Goal: Task Accomplishment & Management: Use online tool/utility

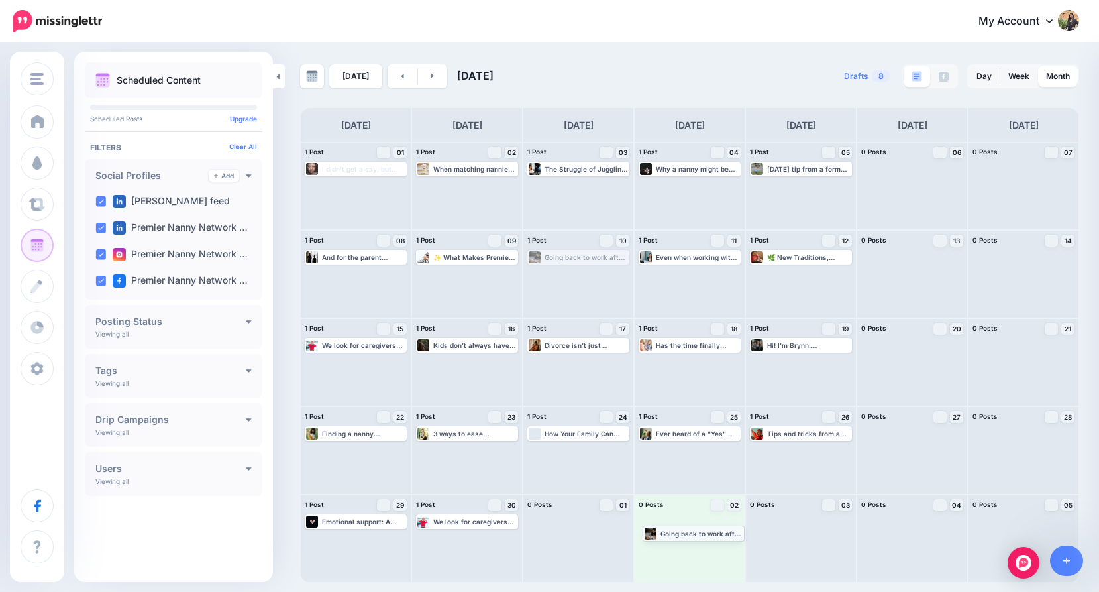
drag, startPoint x: 566, startPoint y: 259, endPoint x: 681, endPoint y: 535, distance: 298.7
click at [311, 85] on link at bounding box center [312, 76] width 24 height 24
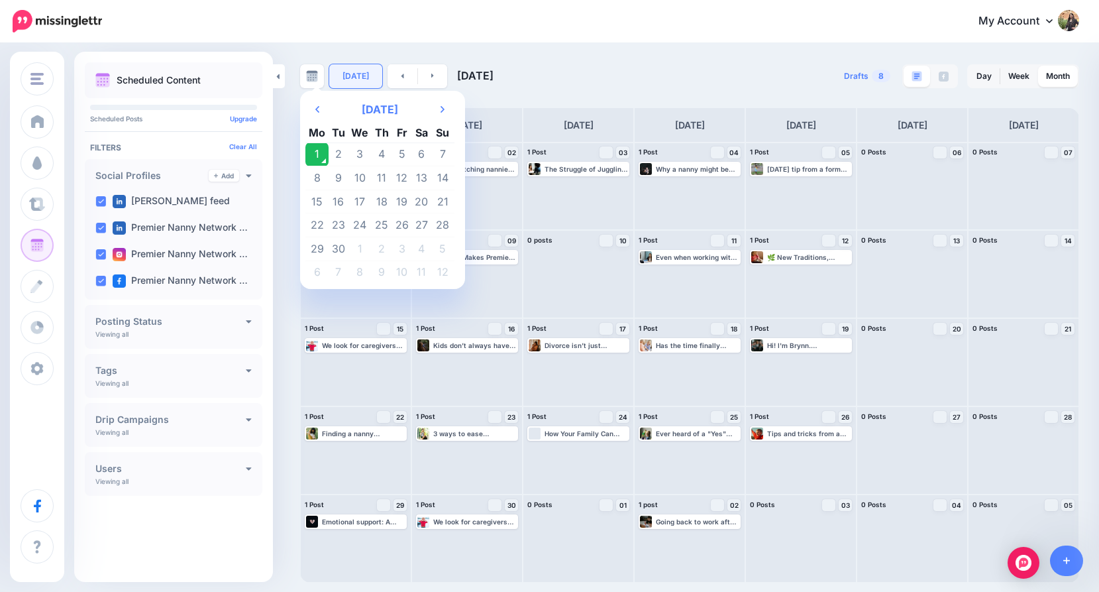
click at [364, 83] on link "[DATE]" at bounding box center [355, 76] width 53 height 24
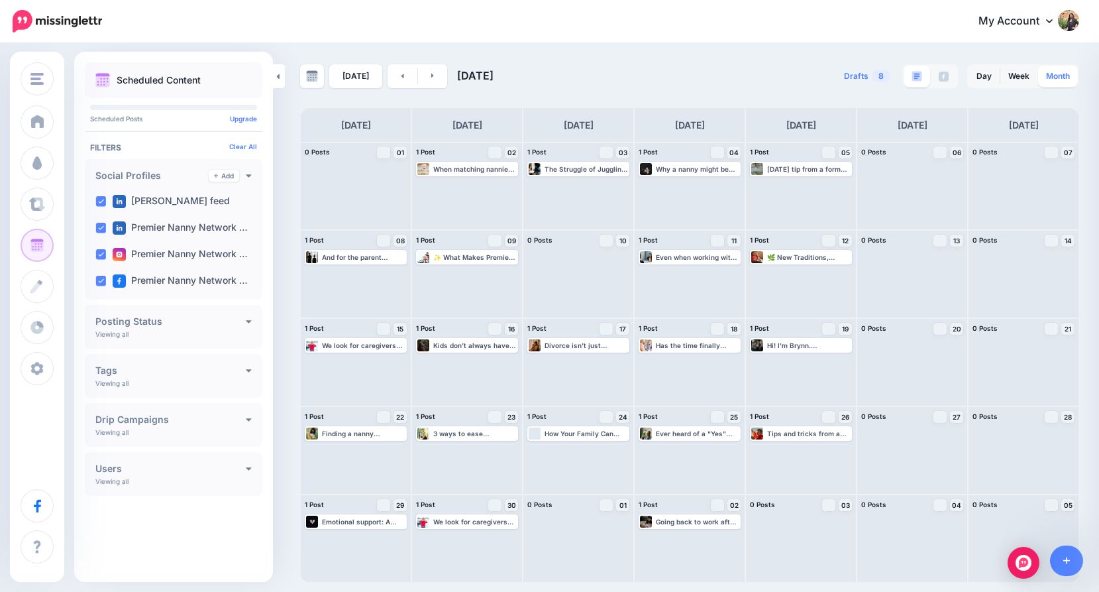
click at [965, 70] on link "Month" at bounding box center [1058, 76] width 40 height 21
drag, startPoint x: 376, startPoint y: 255, endPoint x: 938, endPoint y: 534, distance: 627.8
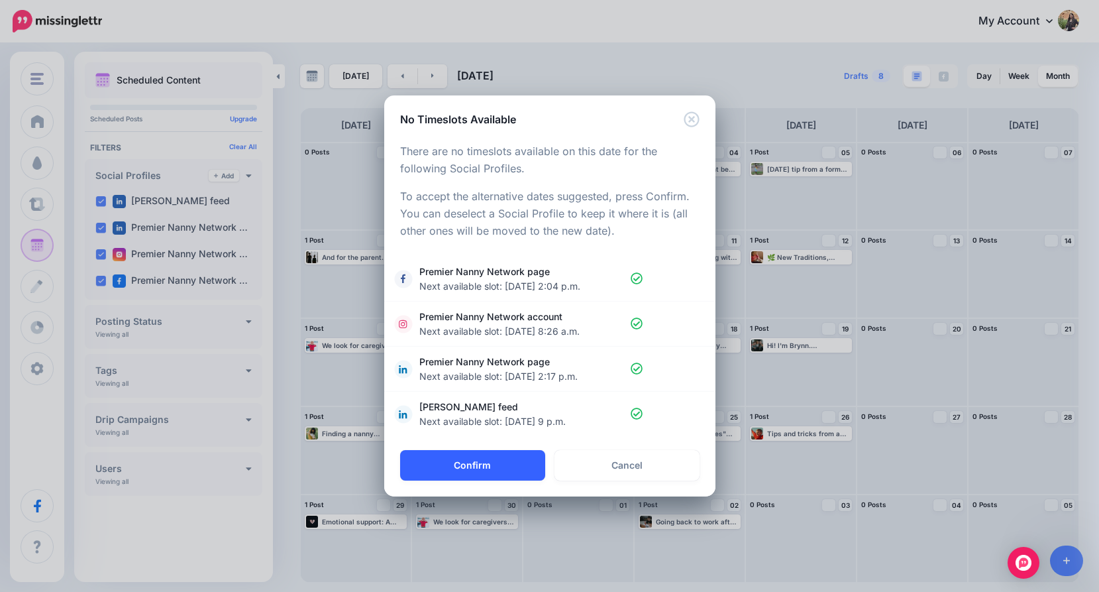
click at [525, 462] on button "Confirm" at bounding box center [472, 465] width 145 height 30
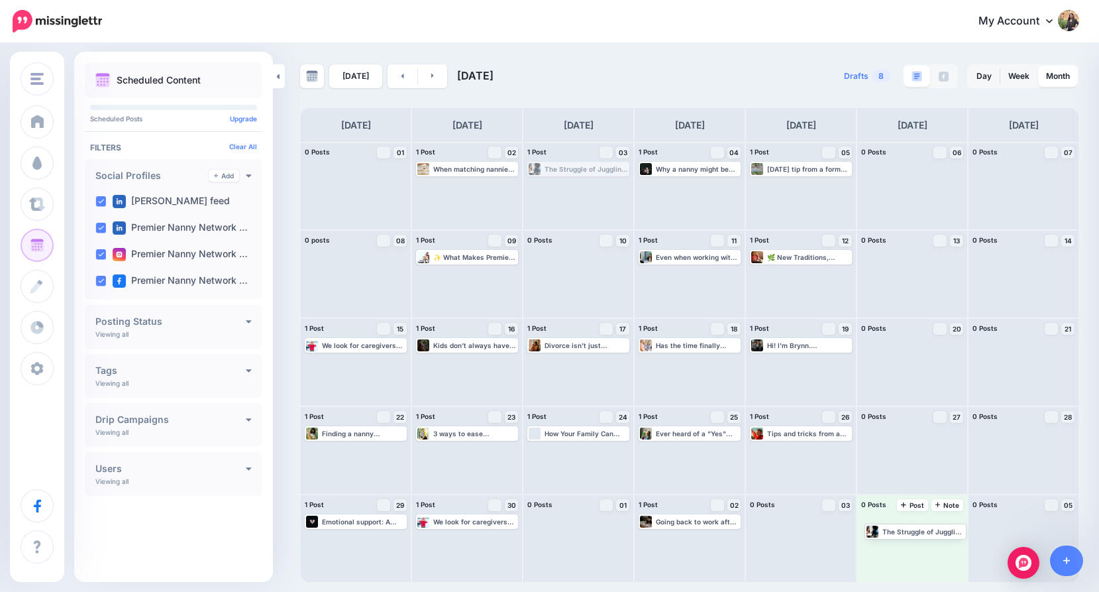
drag, startPoint x: 583, startPoint y: 172, endPoint x: 919, endPoint y: 533, distance: 493.6
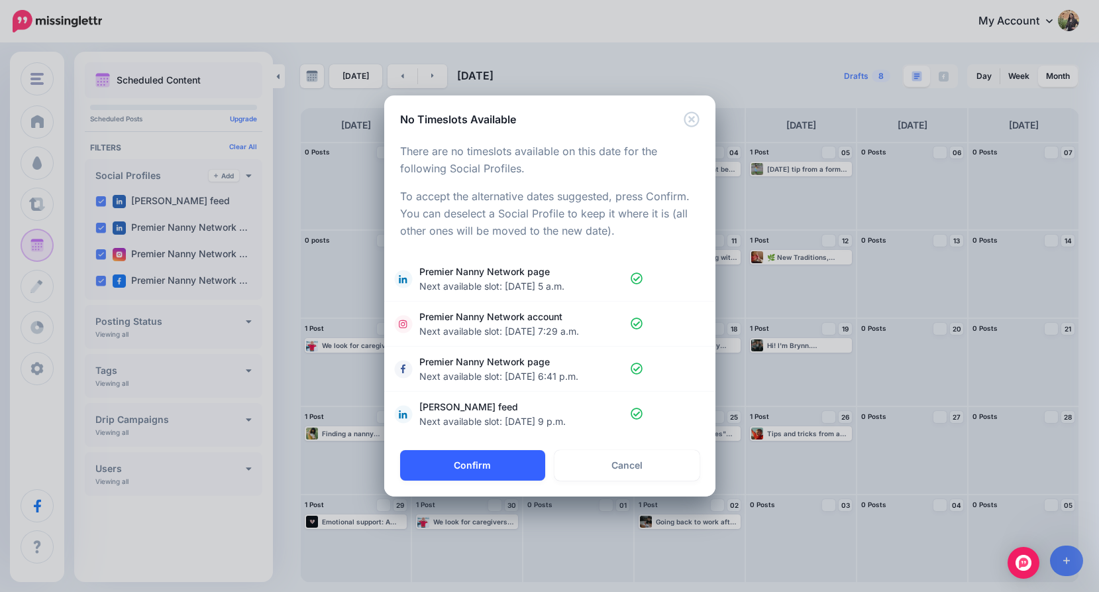
click at [538, 462] on button "Confirm" at bounding box center [472, 465] width 145 height 30
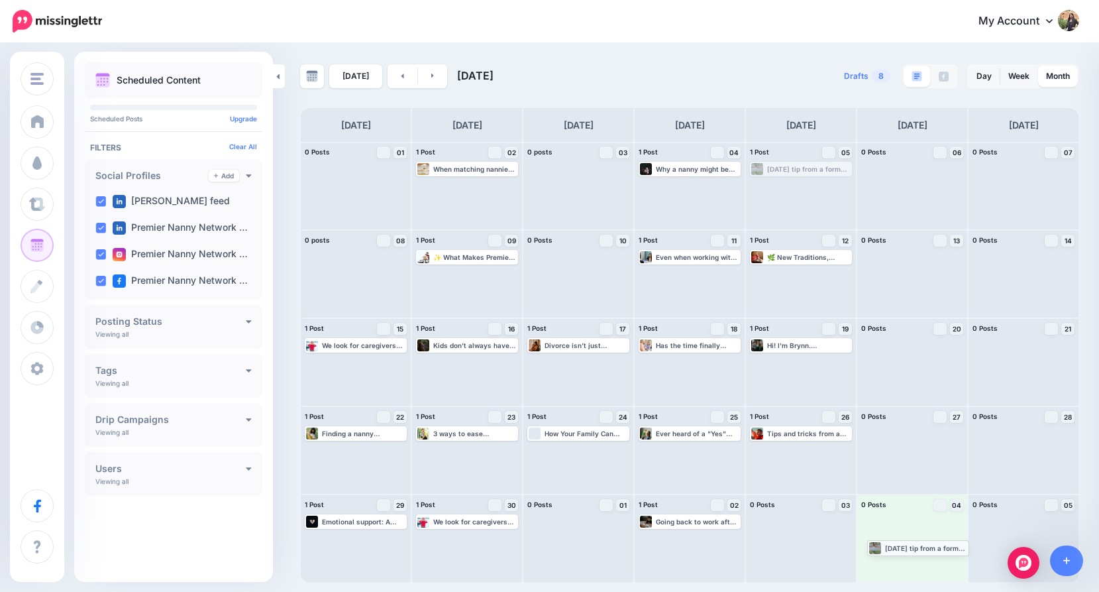
drag, startPoint x: 812, startPoint y: 171, endPoint x: 929, endPoint y: 549, distance: 396.0
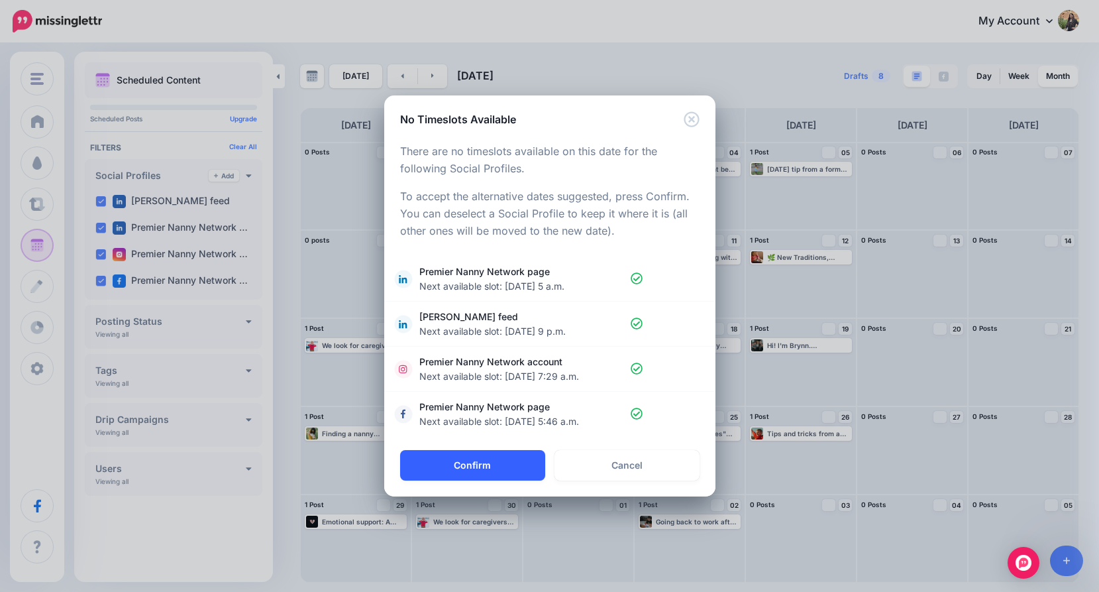
click at [521, 457] on button "Confirm" at bounding box center [472, 465] width 145 height 30
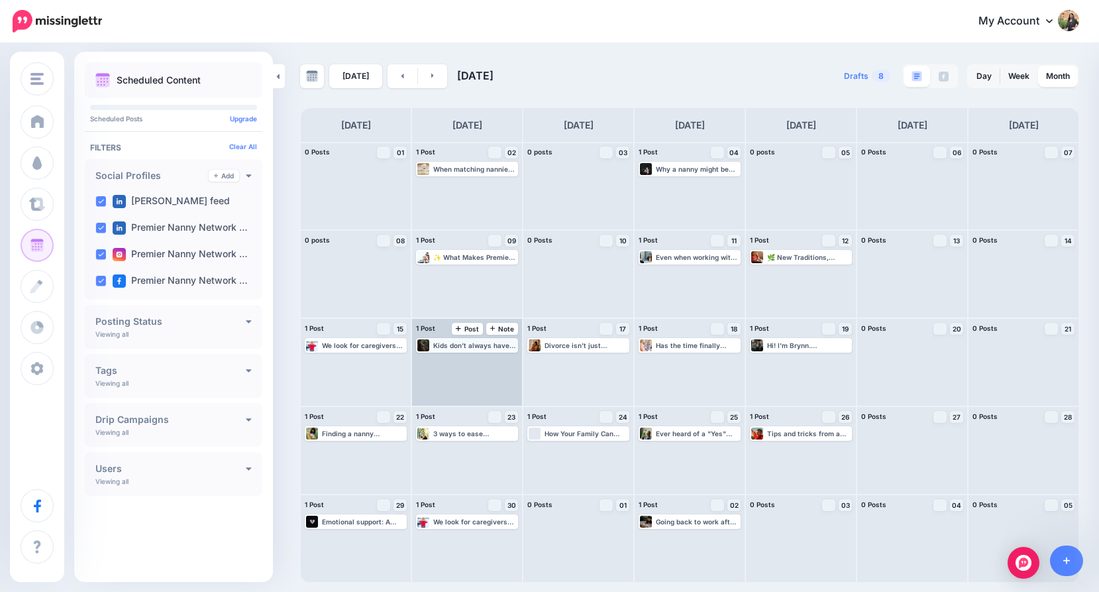
click at [477, 350] on div "Kids don’t always have the words to say “I’m not okay.” After big life changes …" at bounding box center [466, 345] width 99 height 12
click at [435, 363] on link "Edit" at bounding box center [447, 361] width 58 height 12
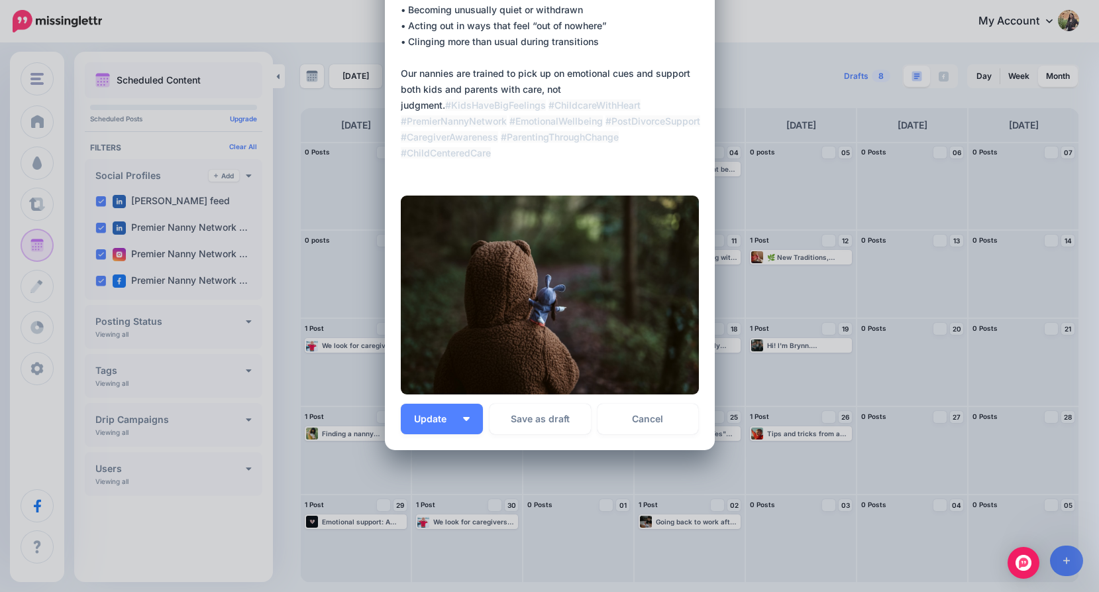
scroll to position [171, 0]
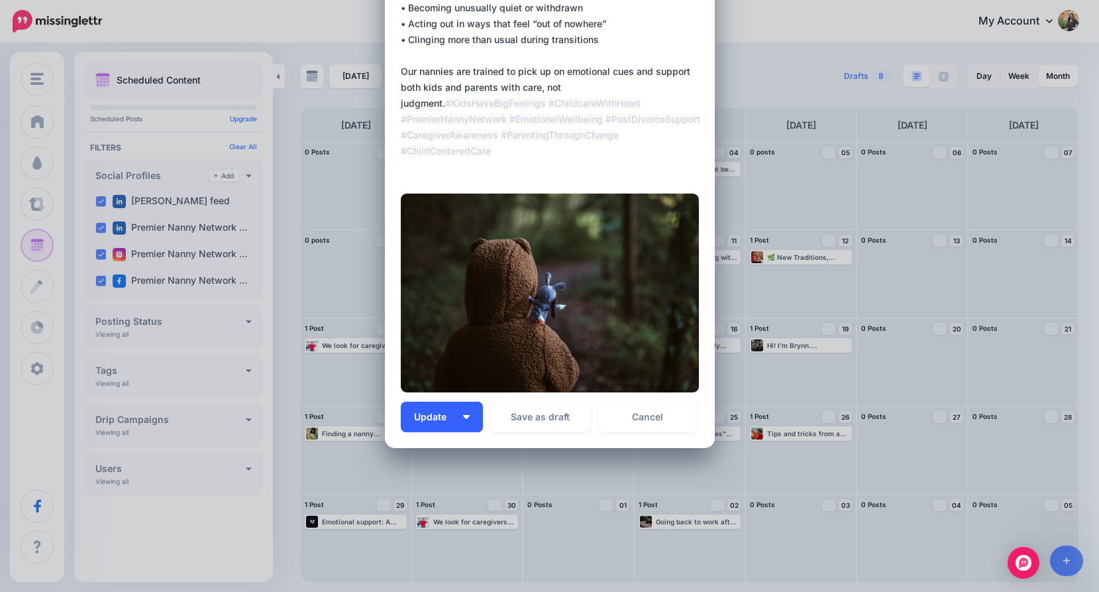
click at [462, 422] on button "Update" at bounding box center [442, 416] width 82 height 30
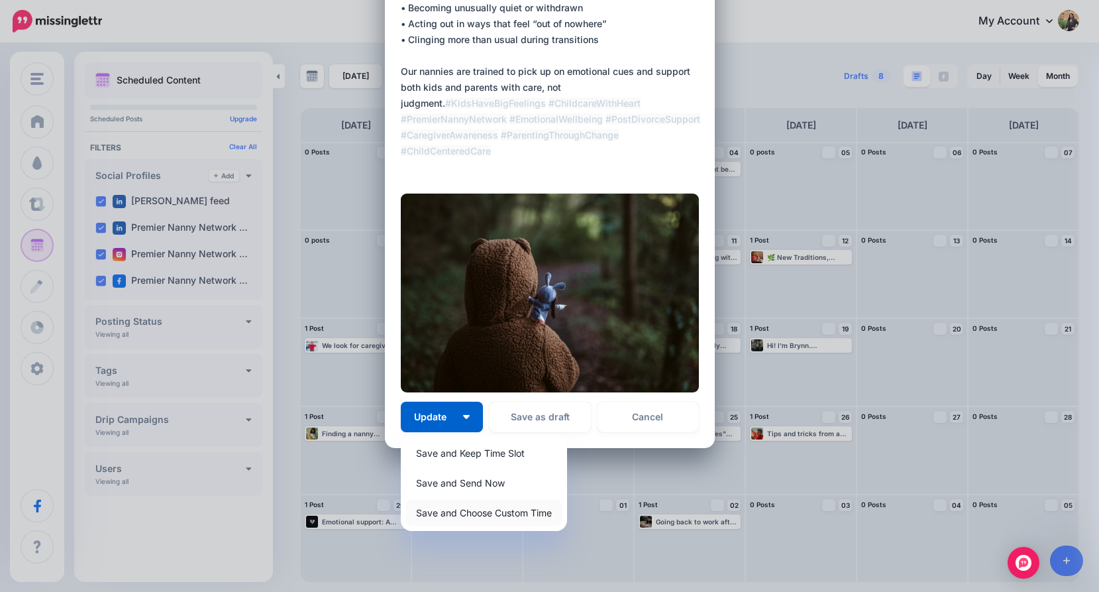
click at [456, 513] on link "Save and Choose Custom Time" at bounding box center [484, 513] width 156 height 26
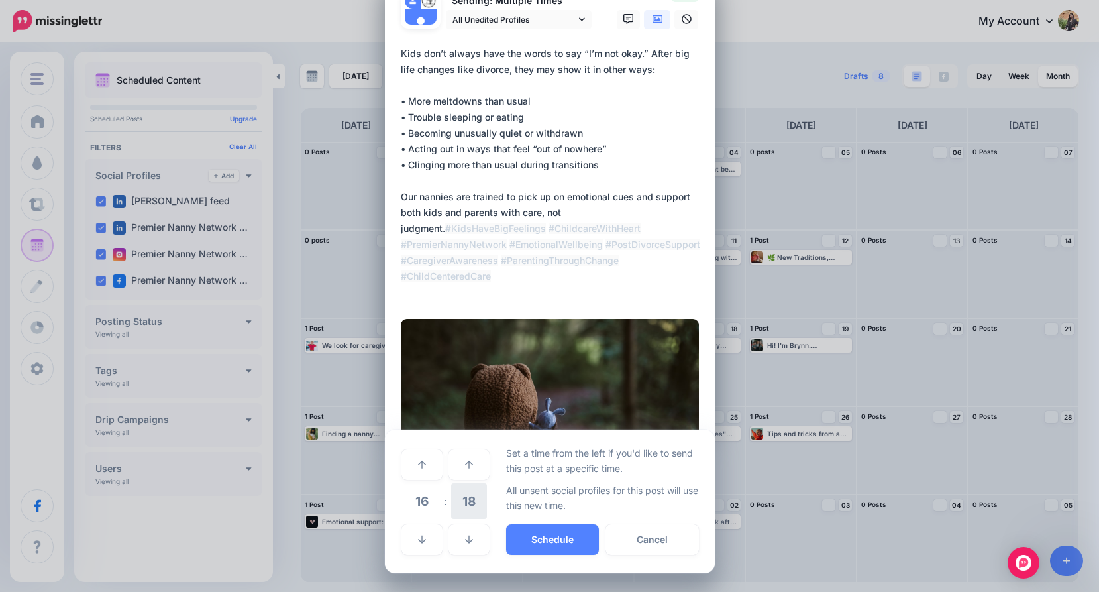
scroll to position [46, 0]
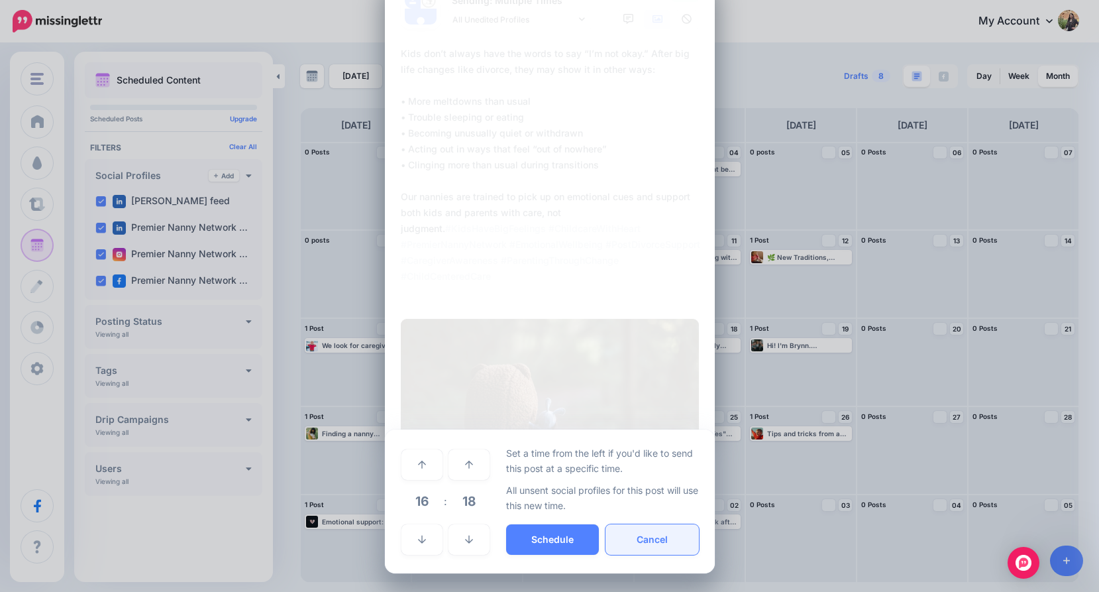
click at [645, 541] on button "Cancel" at bounding box center [652, 539] width 93 height 30
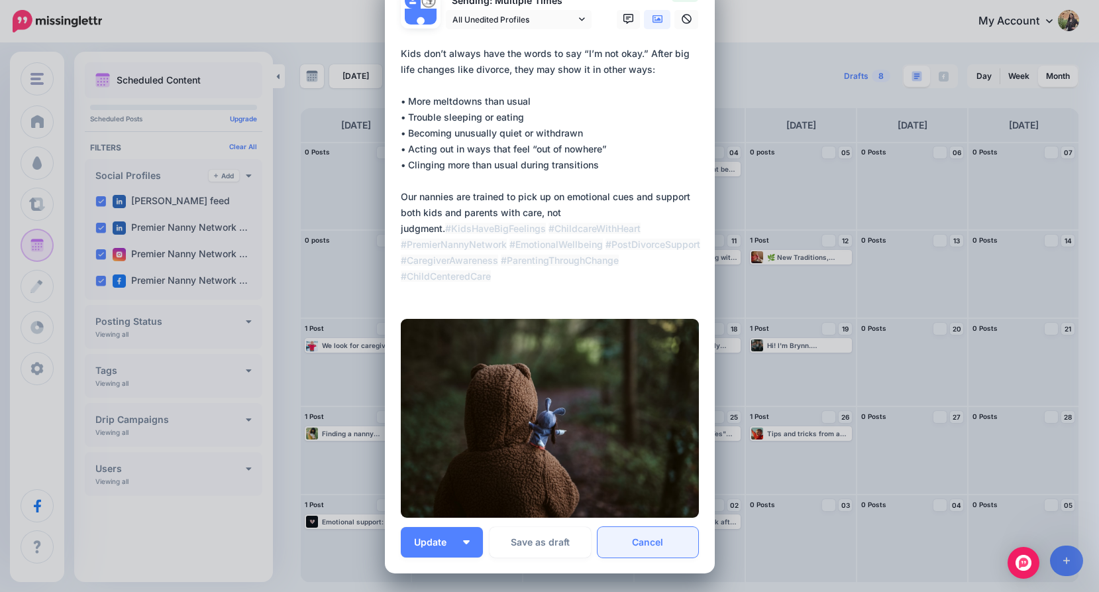
click at [619, 543] on link "Cancel" at bounding box center [648, 542] width 101 height 30
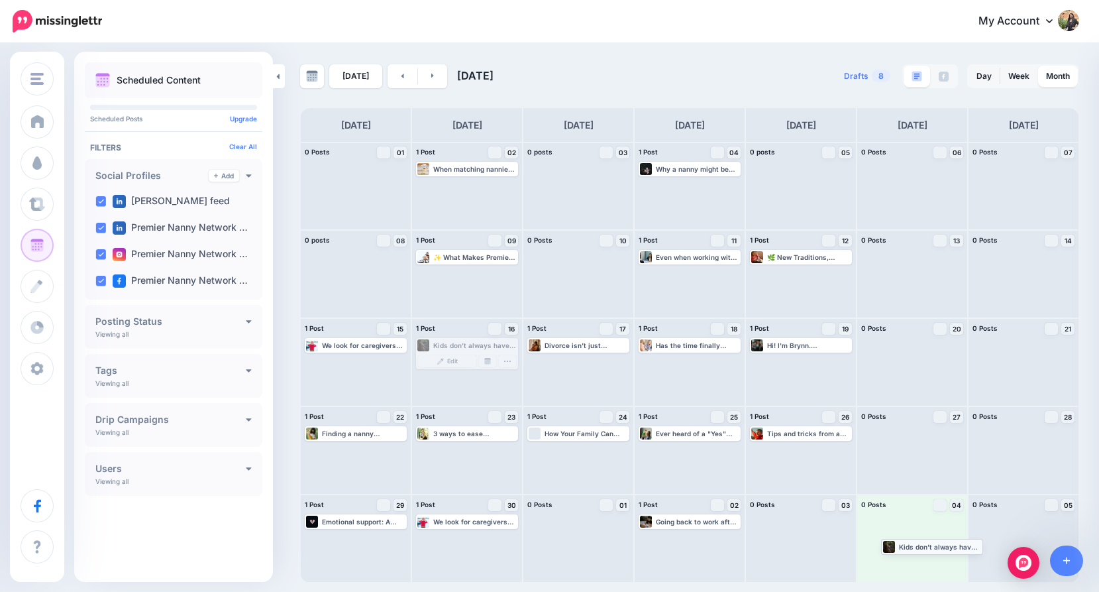
drag, startPoint x: 441, startPoint y: 344, endPoint x: 906, endPoint y: 545, distance: 506.5
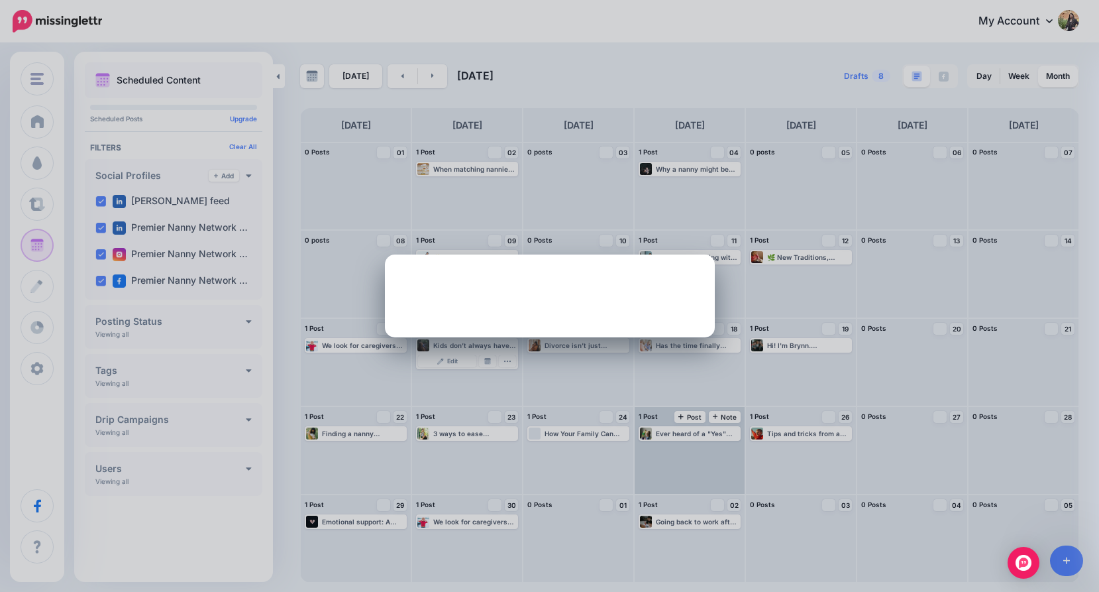
scroll to position [0, 0]
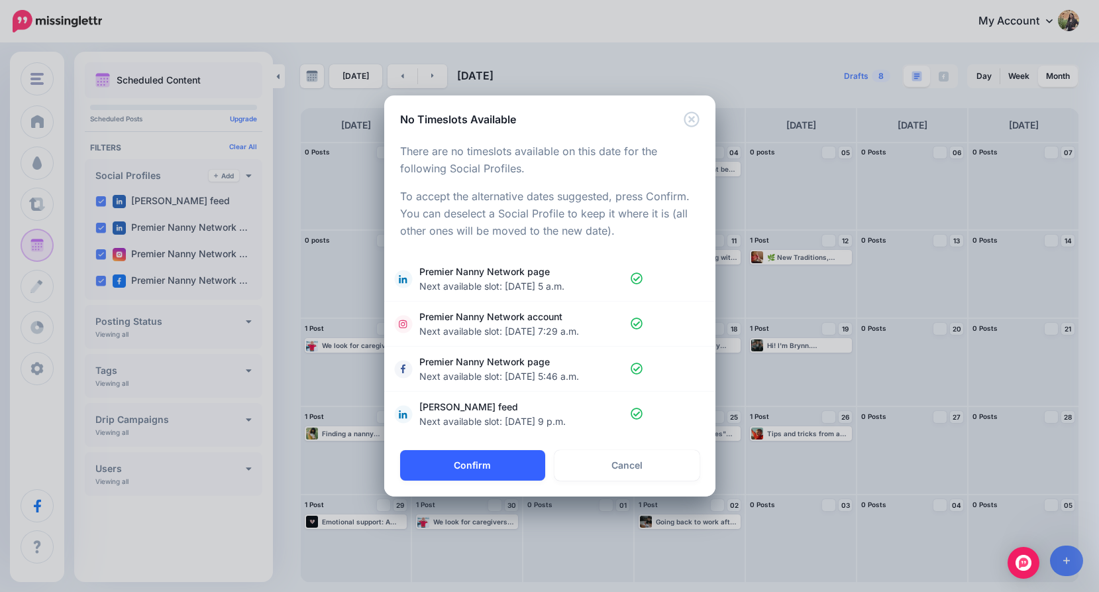
click at [517, 470] on button "Confirm" at bounding box center [472, 465] width 145 height 30
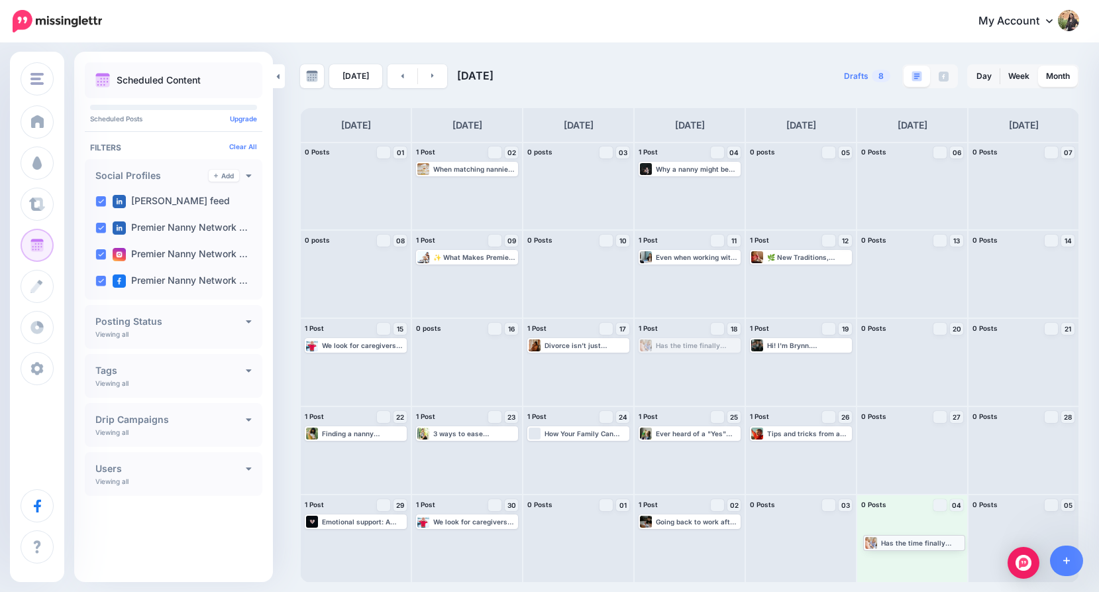
drag, startPoint x: 683, startPoint y: 350, endPoint x: 908, endPoint y: 547, distance: 298.6
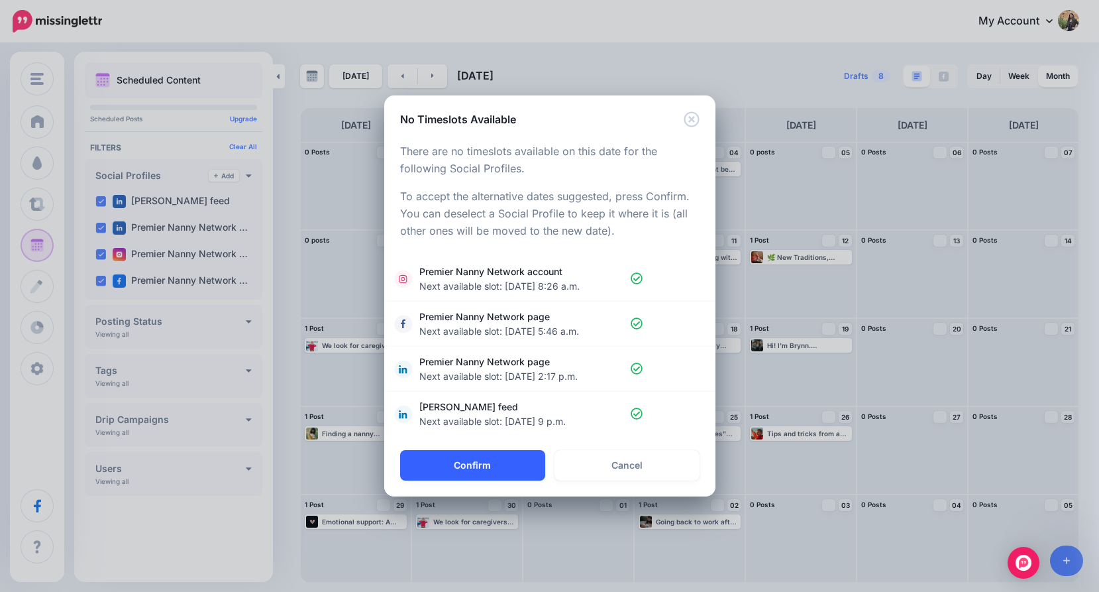
click at [509, 463] on button "Confirm" at bounding box center [472, 465] width 145 height 30
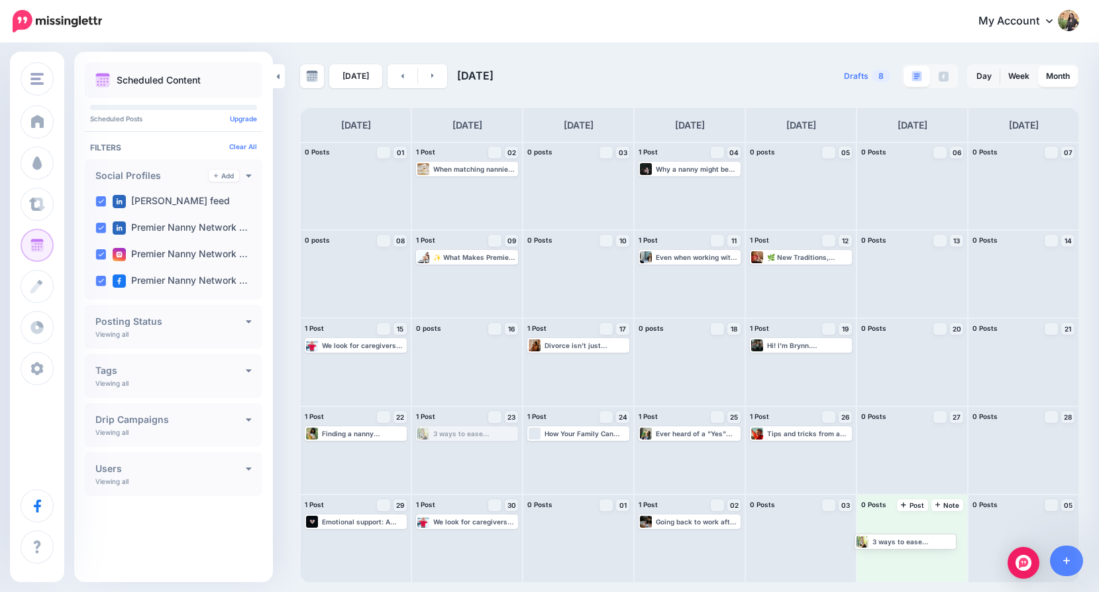
drag, startPoint x: 468, startPoint y: 435, endPoint x: 902, endPoint y: 542, distance: 447.6
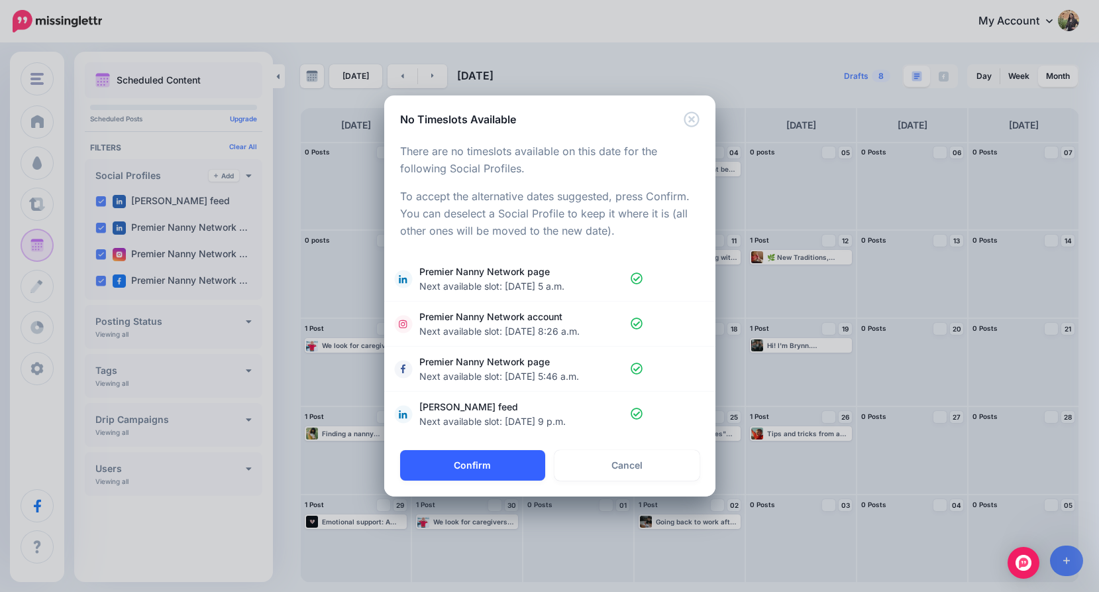
click at [456, 462] on button "Confirm" at bounding box center [472, 465] width 145 height 30
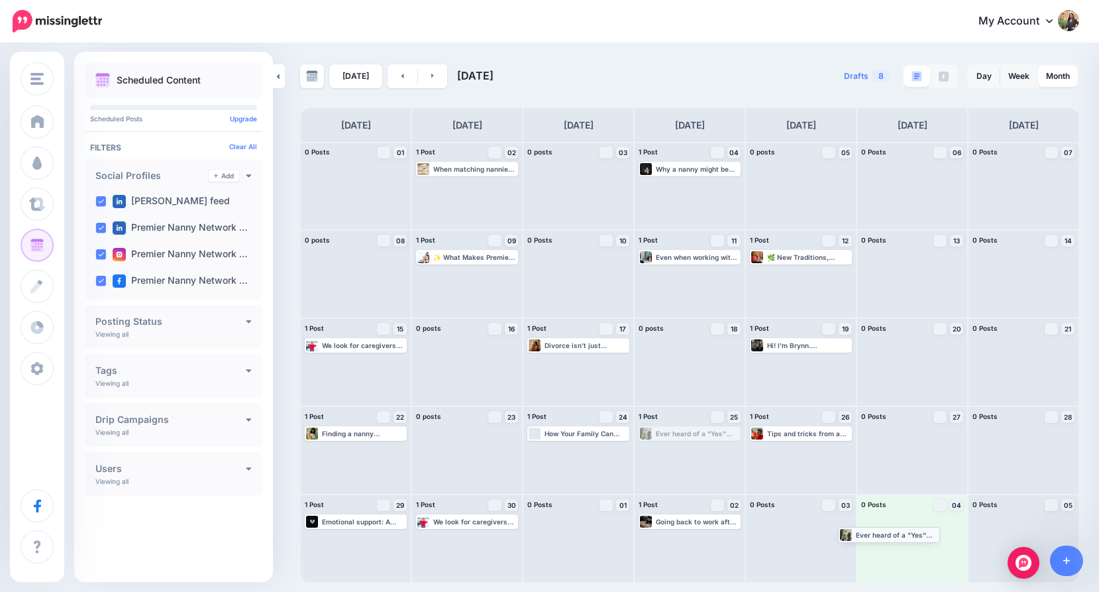
drag, startPoint x: 701, startPoint y: 435, endPoint x: 900, endPoint y: 536, distance: 223.4
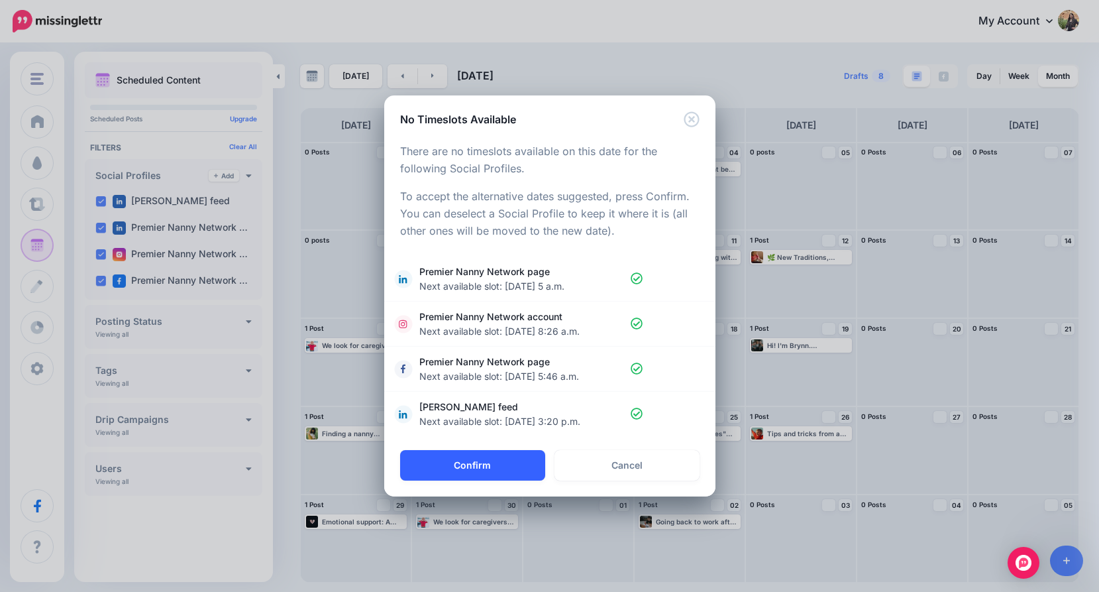
click at [481, 456] on button "Confirm" at bounding box center [472, 465] width 145 height 30
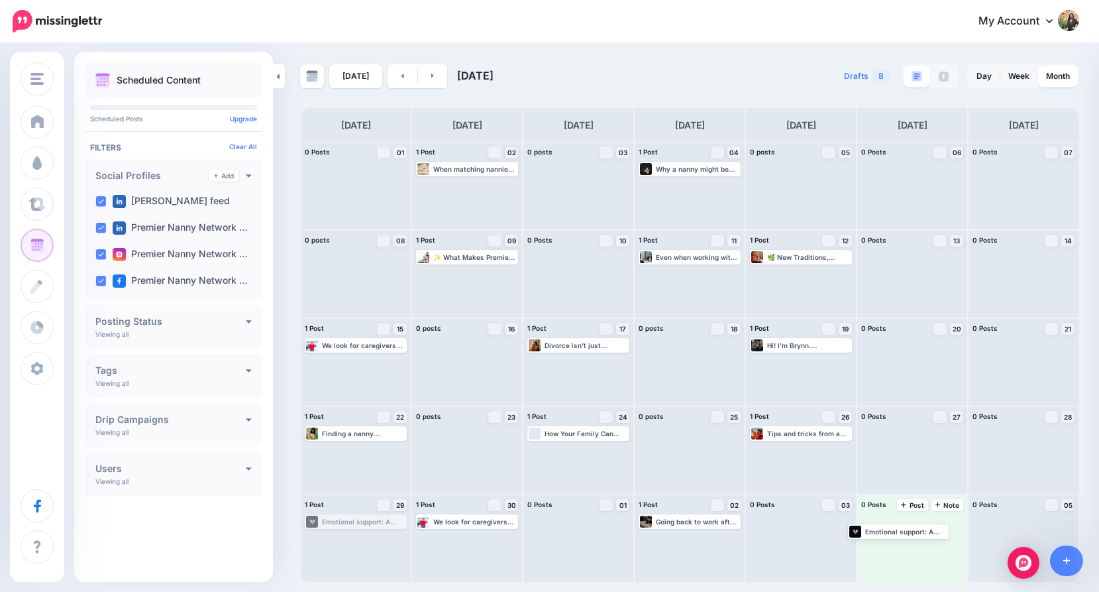
drag, startPoint x: 370, startPoint y: 521, endPoint x: 913, endPoint y: 531, distance: 542.7
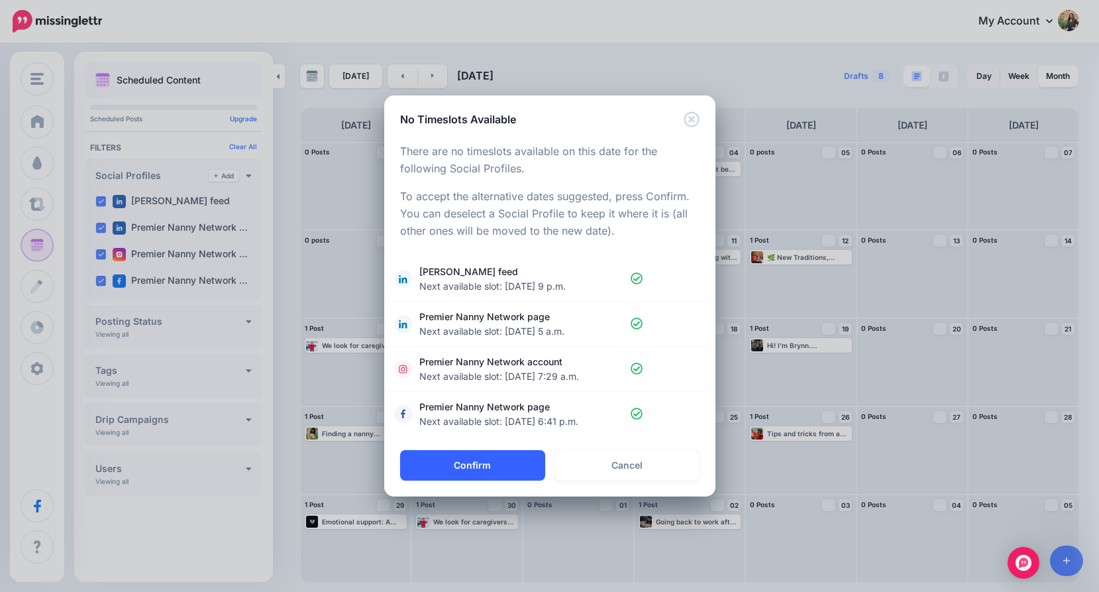
click at [529, 458] on button "Confirm" at bounding box center [472, 465] width 145 height 30
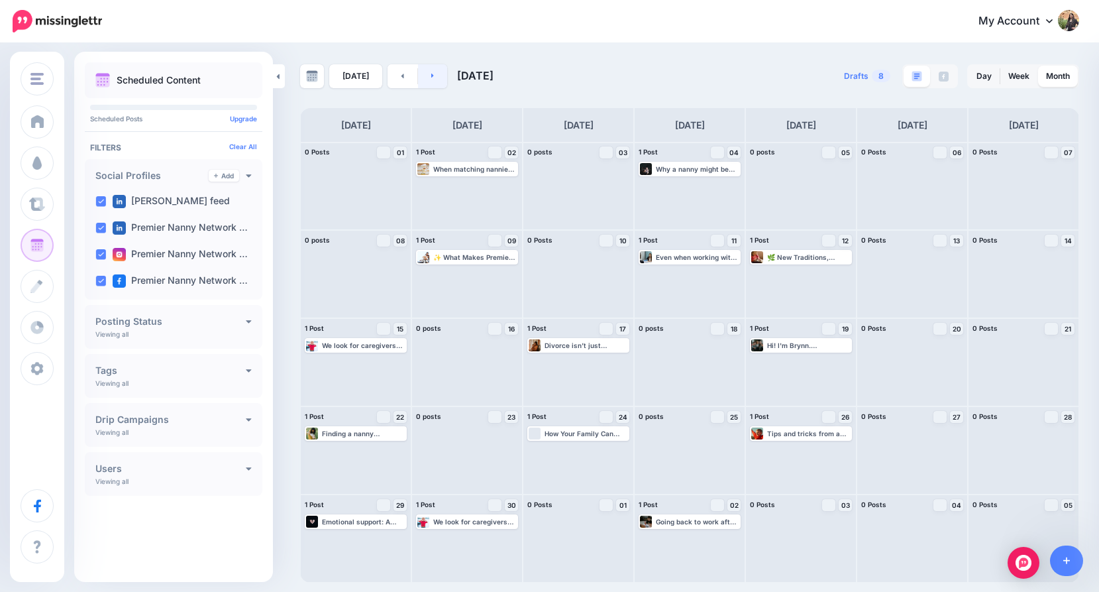
click at [435, 79] on link at bounding box center [433, 76] width 30 height 24
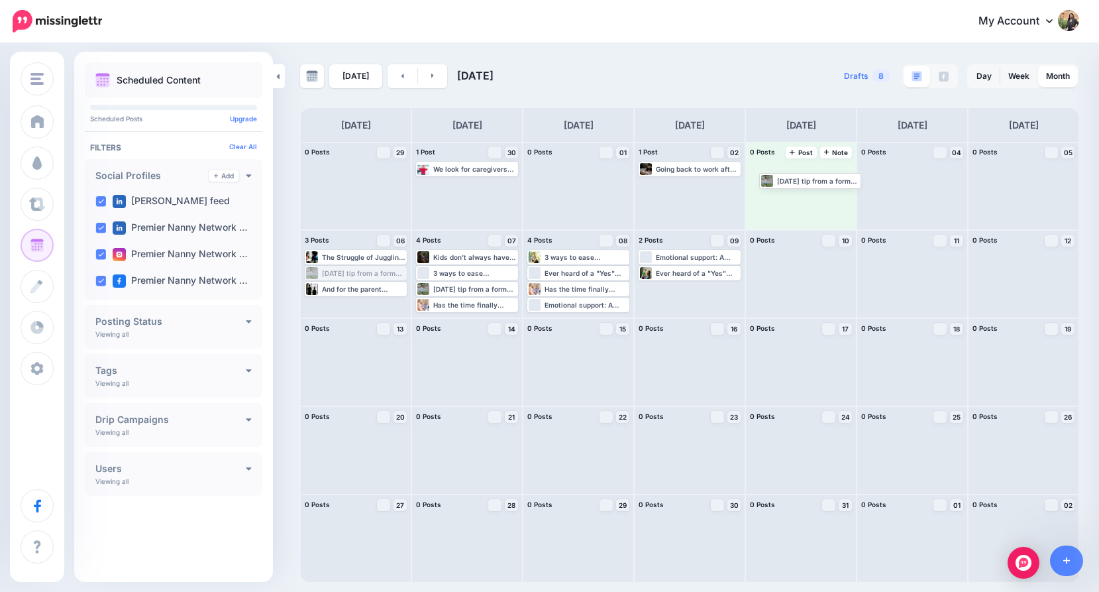
drag, startPoint x: 356, startPoint y: 271, endPoint x: 810, endPoint y: 175, distance: 463.2
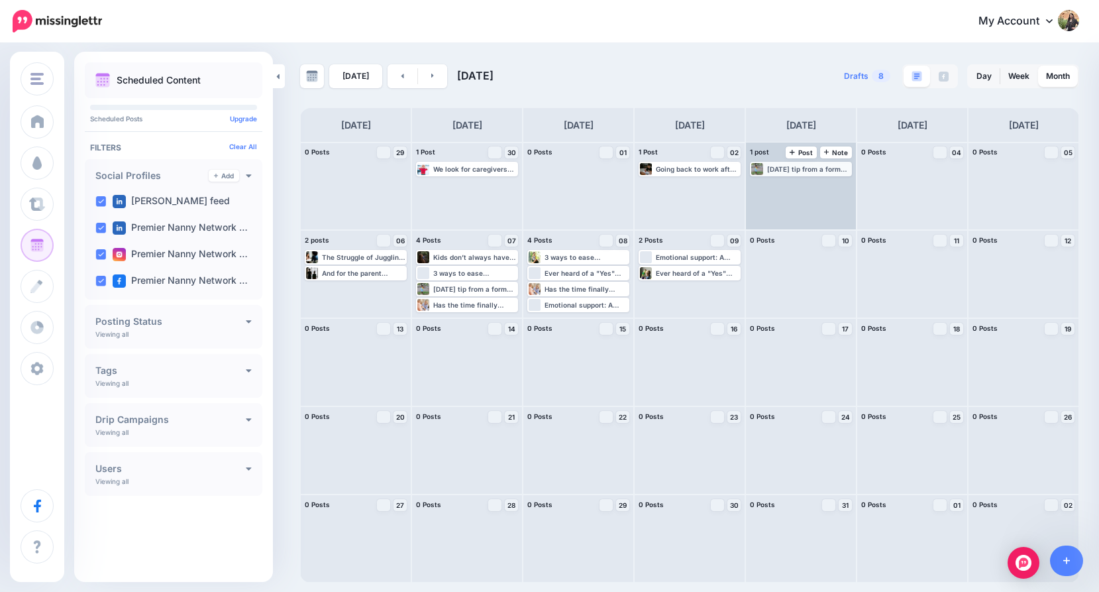
click at [800, 171] on div "[DATE] tip from a former professional nanny: Never underestimate the power of h…" at bounding box center [808, 169] width 83 height 8
click at [777, 184] on img at bounding box center [774, 185] width 7 height 7
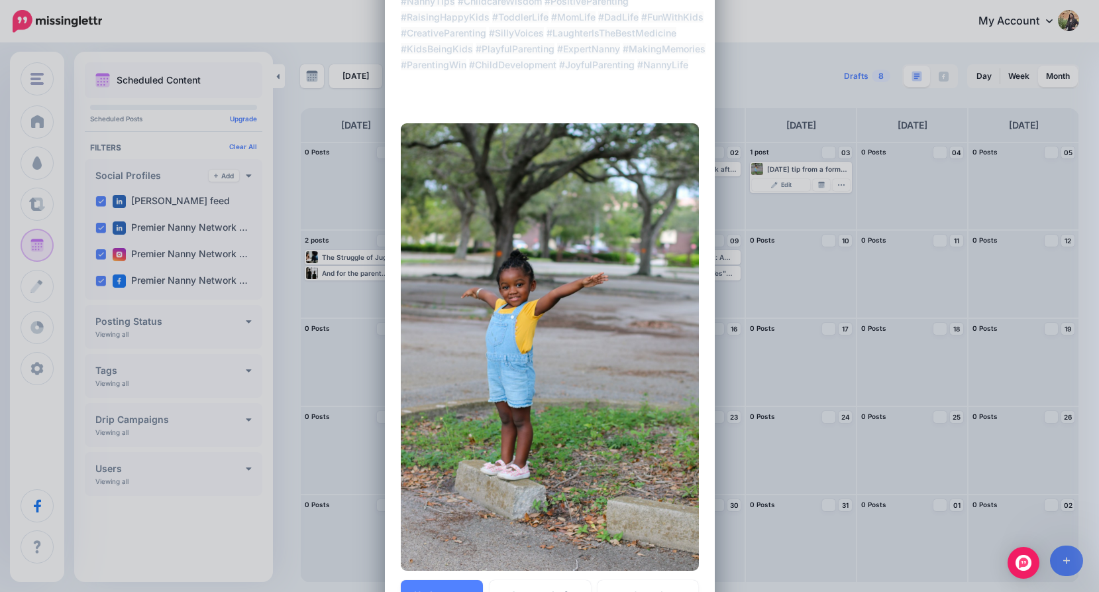
scroll to position [501, 0]
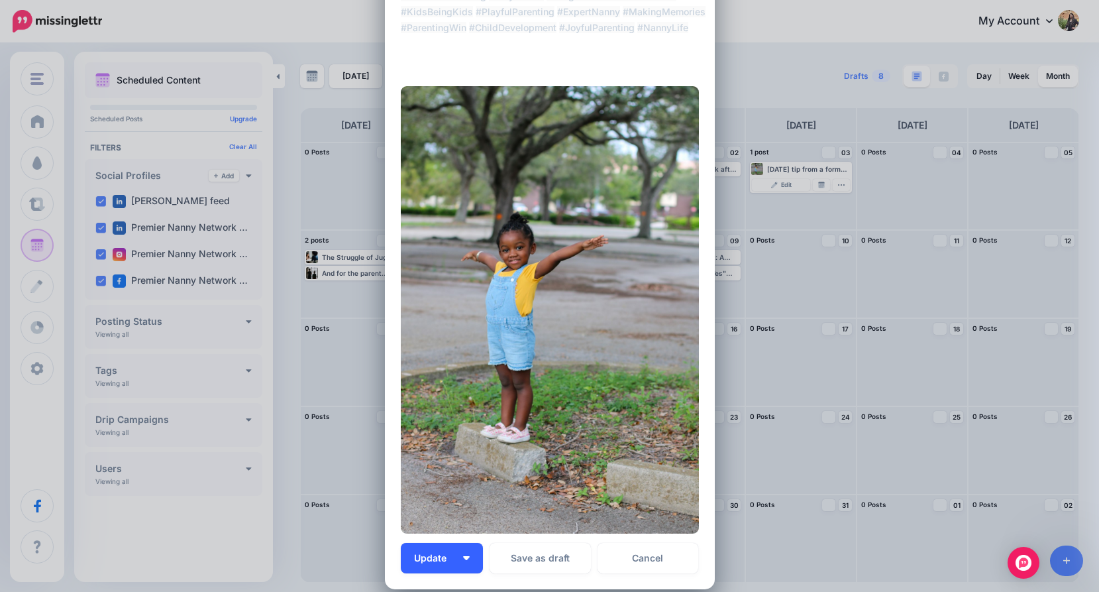
click at [452, 561] on button "Update" at bounding box center [442, 558] width 82 height 30
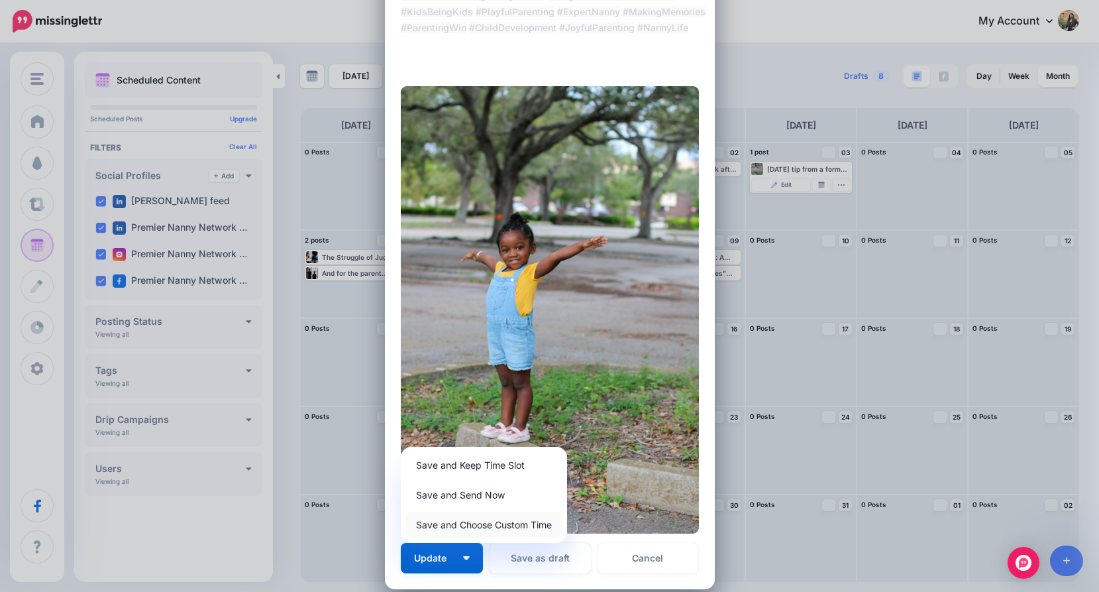
click at [458, 537] on link "Save and Choose Custom Time" at bounding box center [484, 524] width 156 height 26
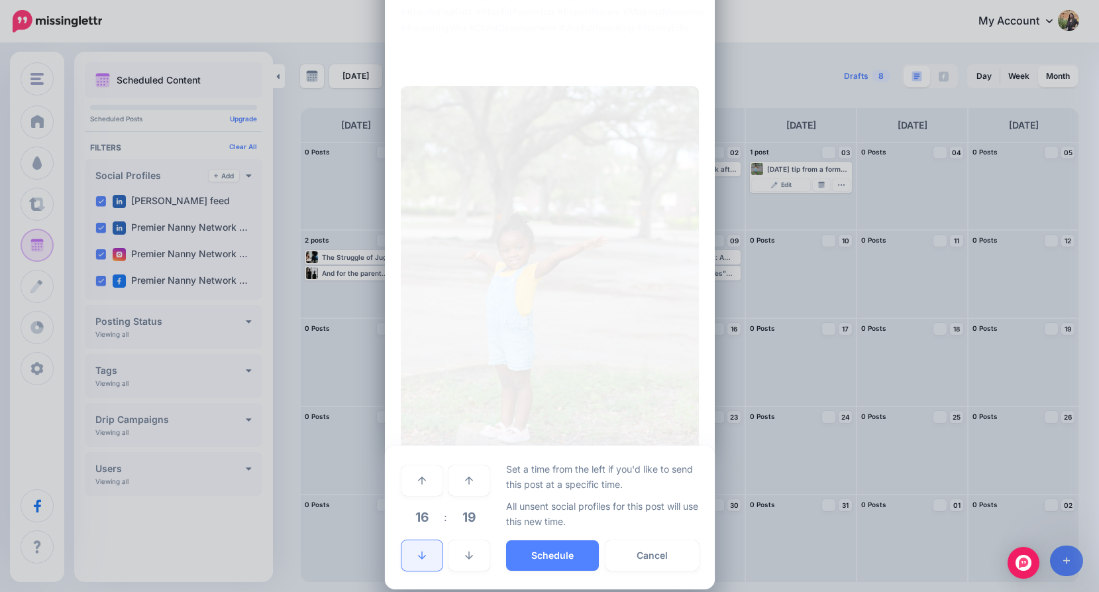
click at [415, 547] on link at bounding box center [421, 555] width 41 height 30
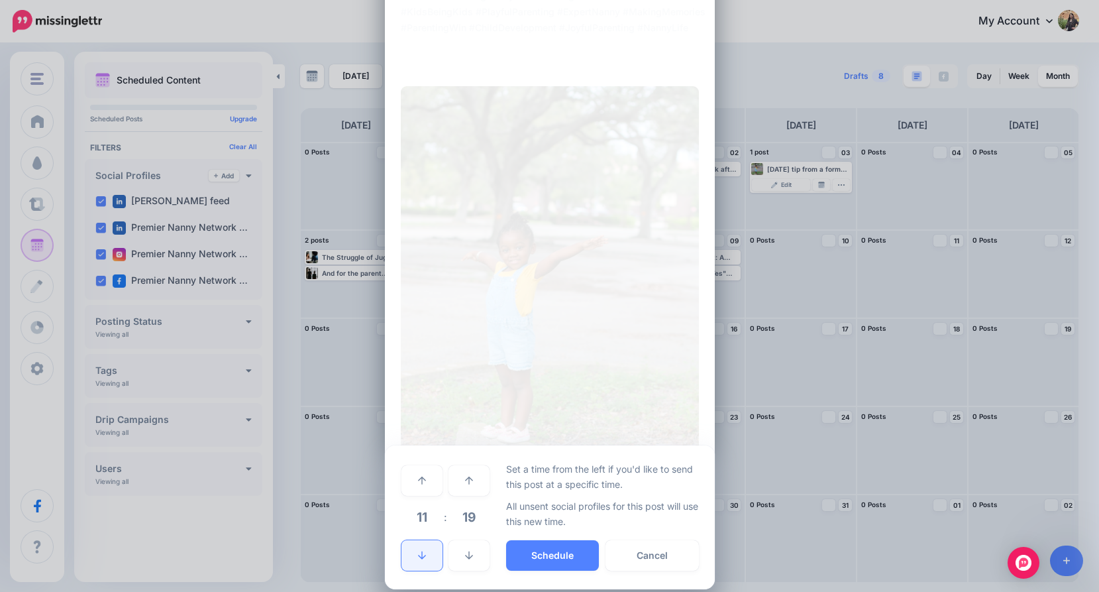
click at [415, 547] on link at bounding box center [421, 555] width 41 height 30
click at [553, 550] on button "Schedule" at bounding box center [552, 555] width 93 height 30
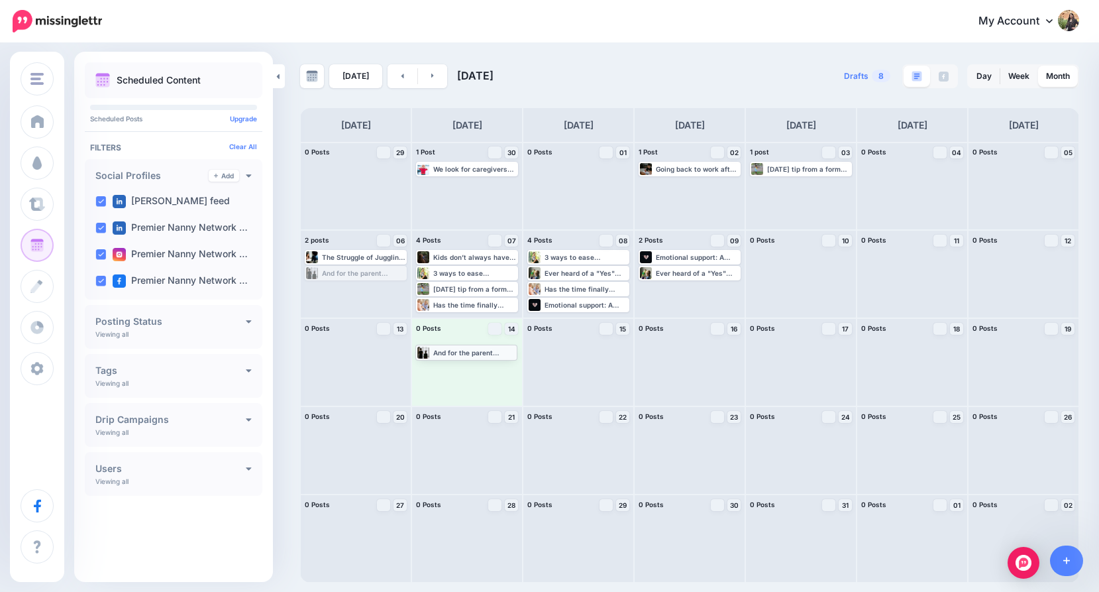
drag, startPoint x: 348, startPoint y: 270, endPoint x: 458, endPoint y: 349, distance: 135.9
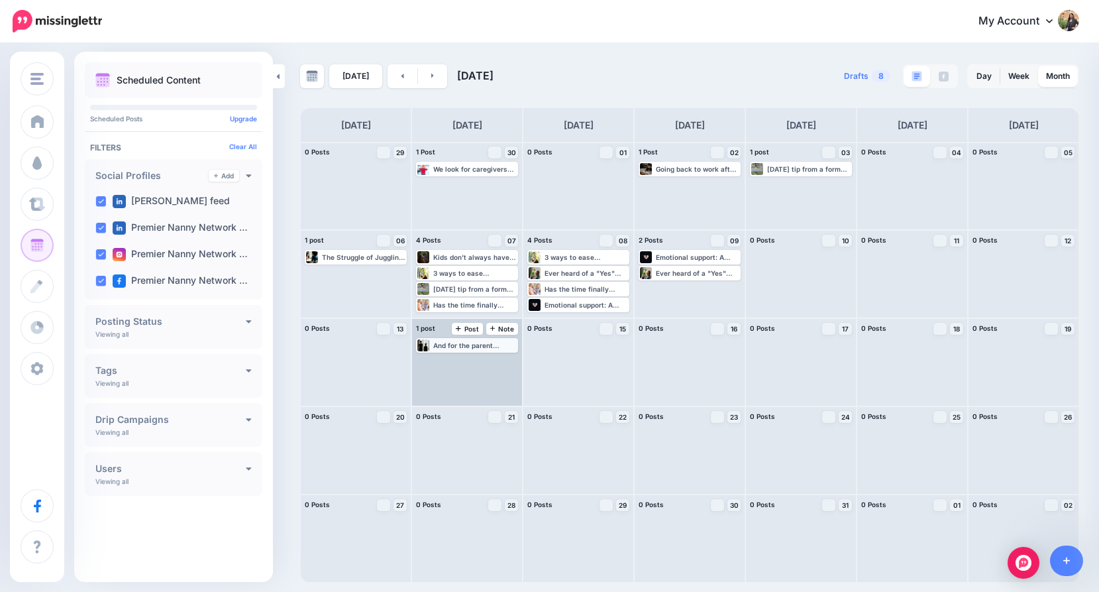
click at [465, 346] on div "And for the parent juggling legal meetings, career responsibilities, and emotio…" at bounding box center [474, 345] width 83 height 8
click at [449, 358] on span "Edit" at bounding box center [452, 361] width 11 height 7
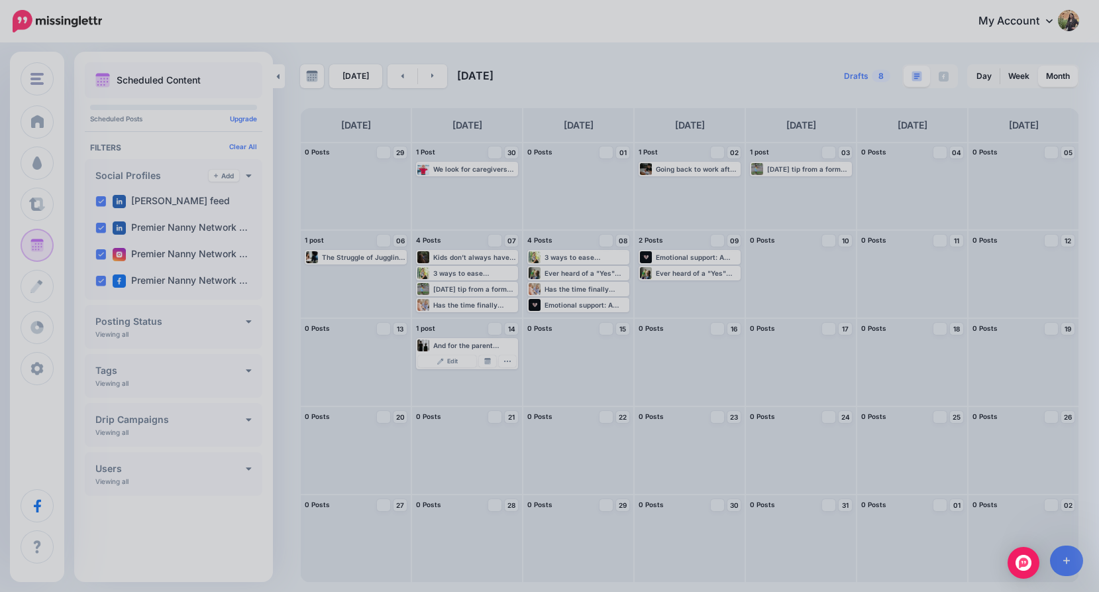
scroll to position [0, 0]
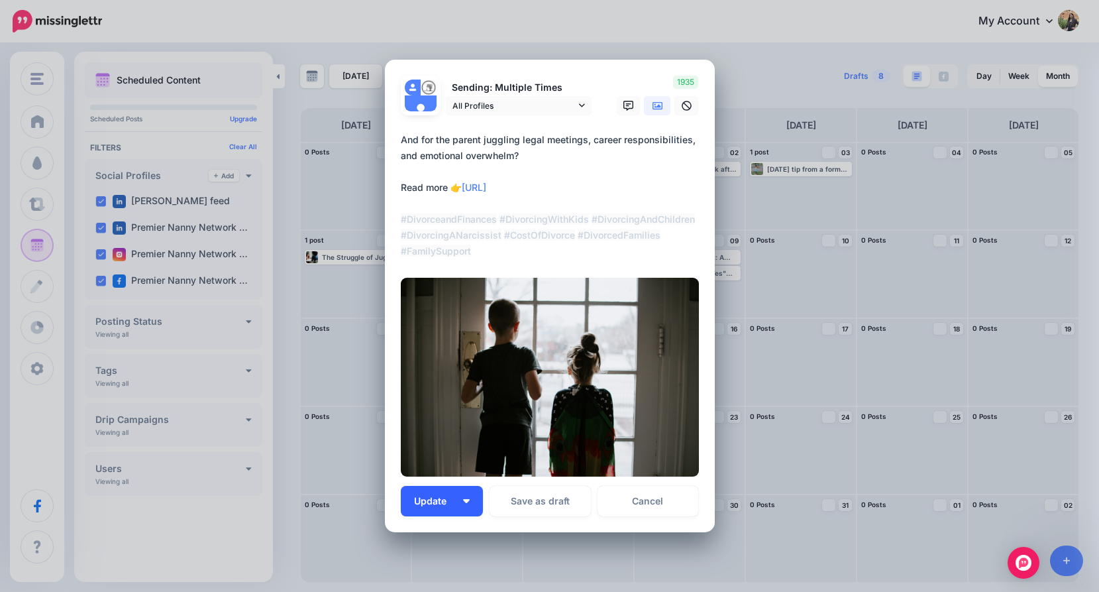
click at [451, 507] on button "Update" at bounding box center [442, 501] width 82 height 30
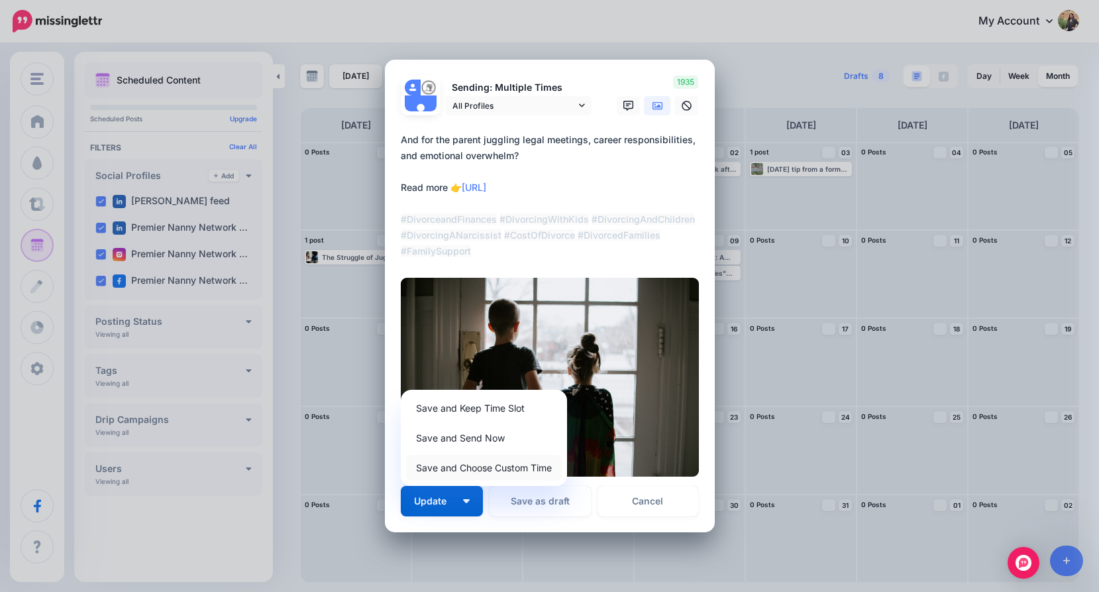
click at [460, 480] on link "Save and Choose Custom Time" at bounding box center [484, 467] width 156 height 26
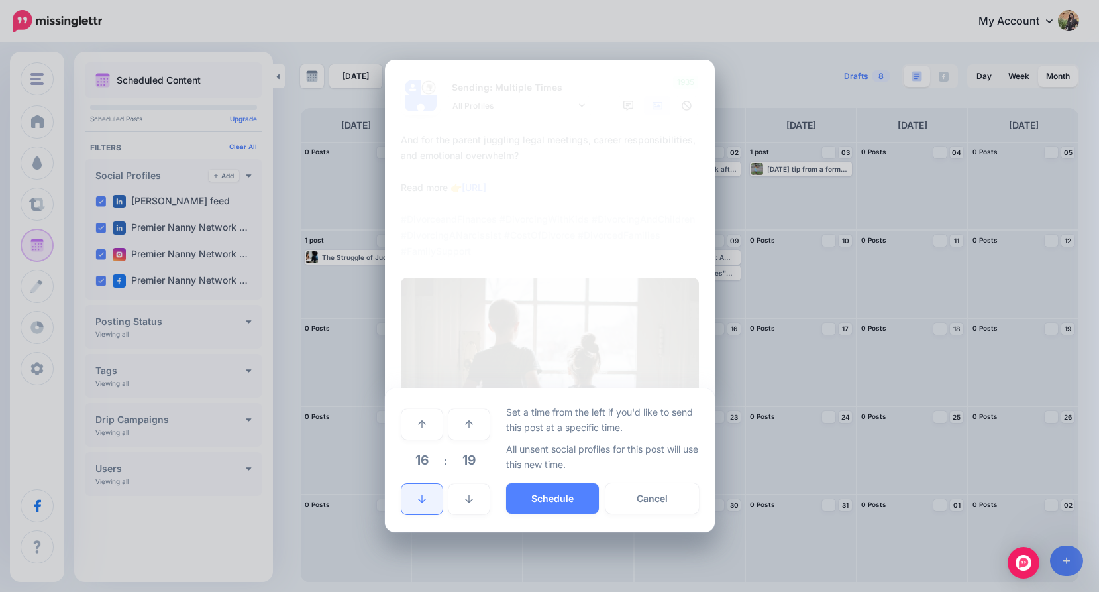
click at [414, 498] on link at bounding box center [421, 499] width 41 height 30
click at [414, 496] on link at bounding box center [421, 499] width 41 height 30
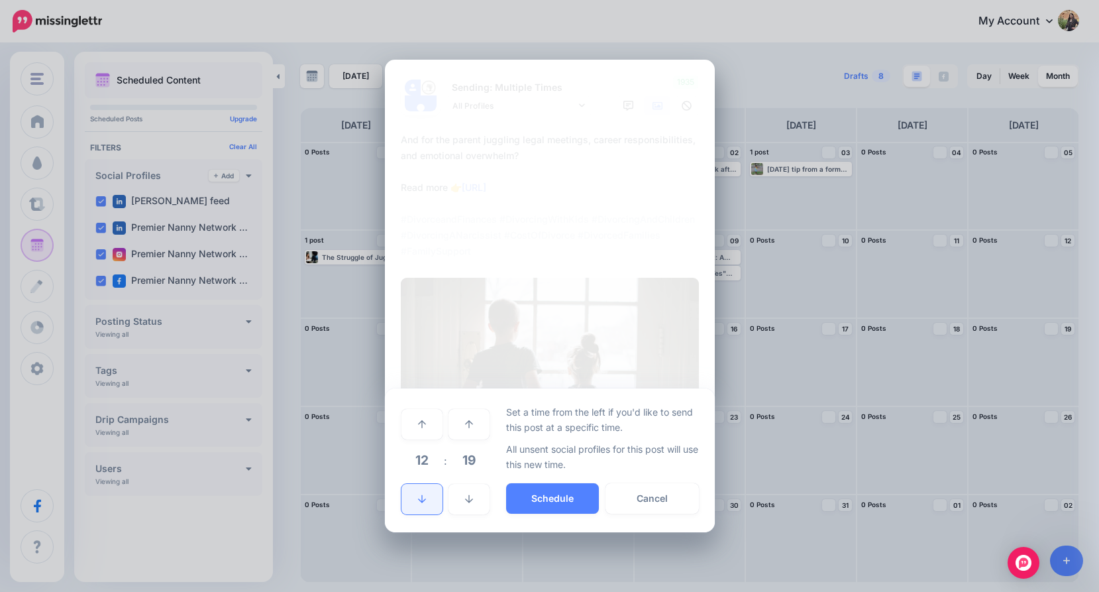
click at [414, 496] on link at bounding box center [421, 499] width 41 height 30
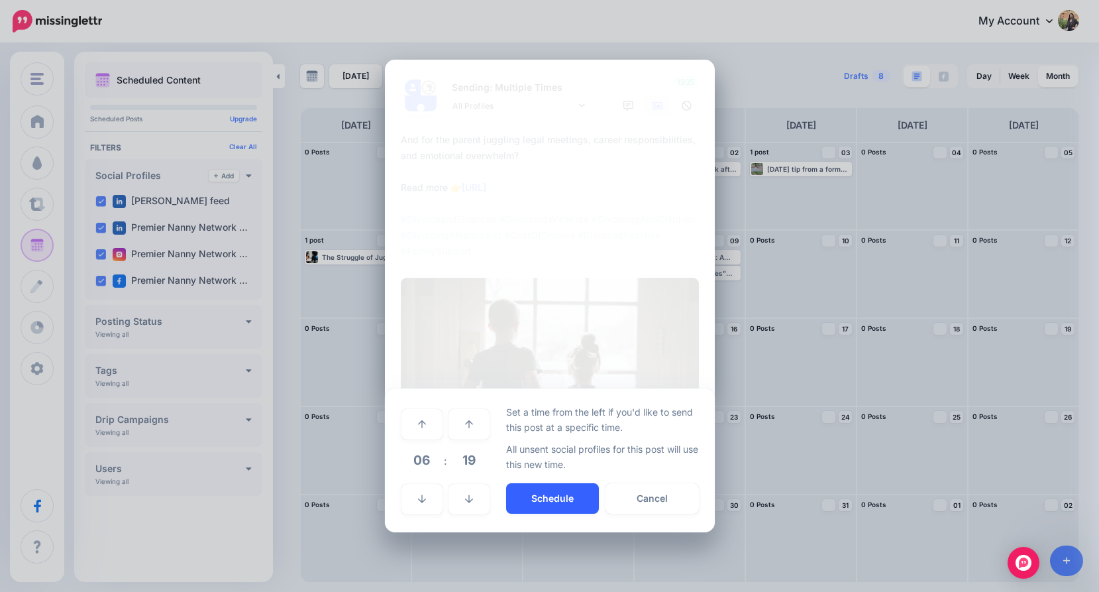
click at [529, 491] on button "Schedule" at bounding box center [552, 498] width 93 height 30
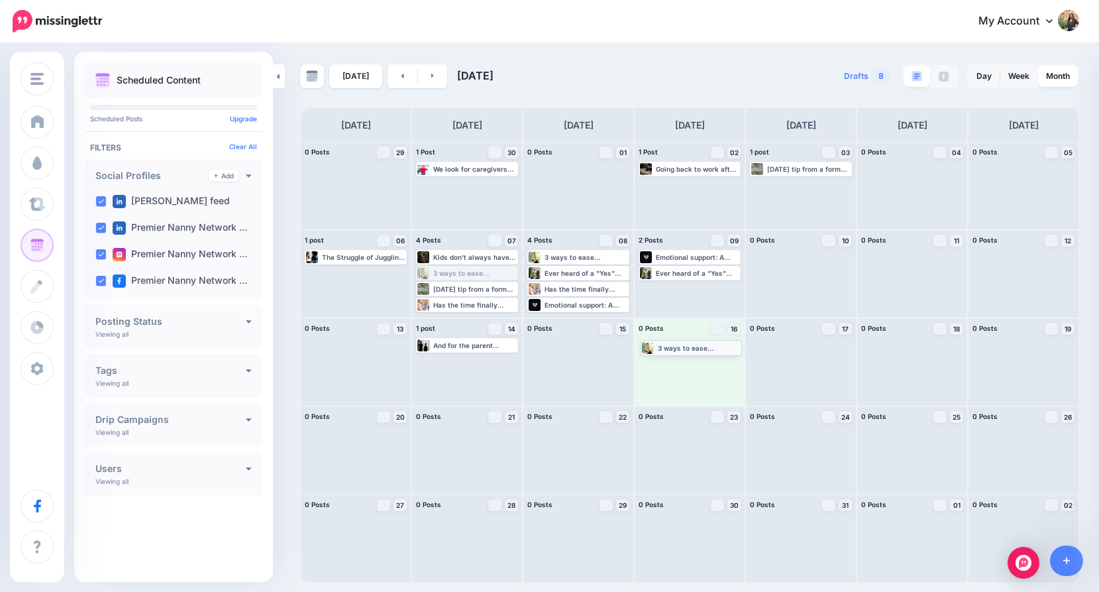
drag, startPoint x: 472, startPoint y: 273, endPoint x: 696, endPoint y: 347, distance: 235.9
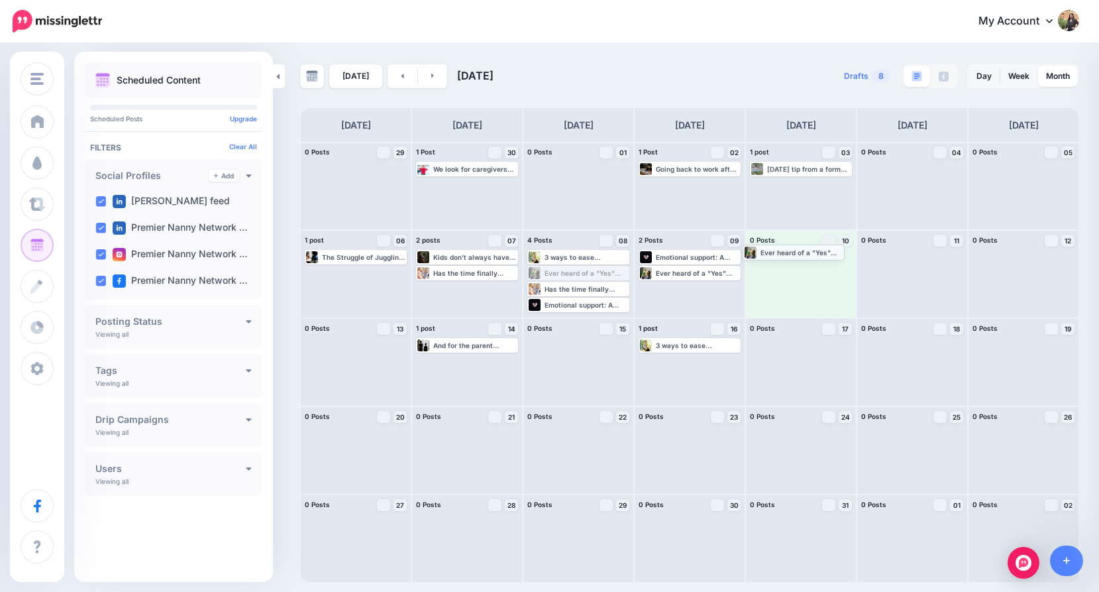
drag, startPoint x: 594, startPoint y: 273, endPoint x: 810, endPoint y: 252, distance: 216.4
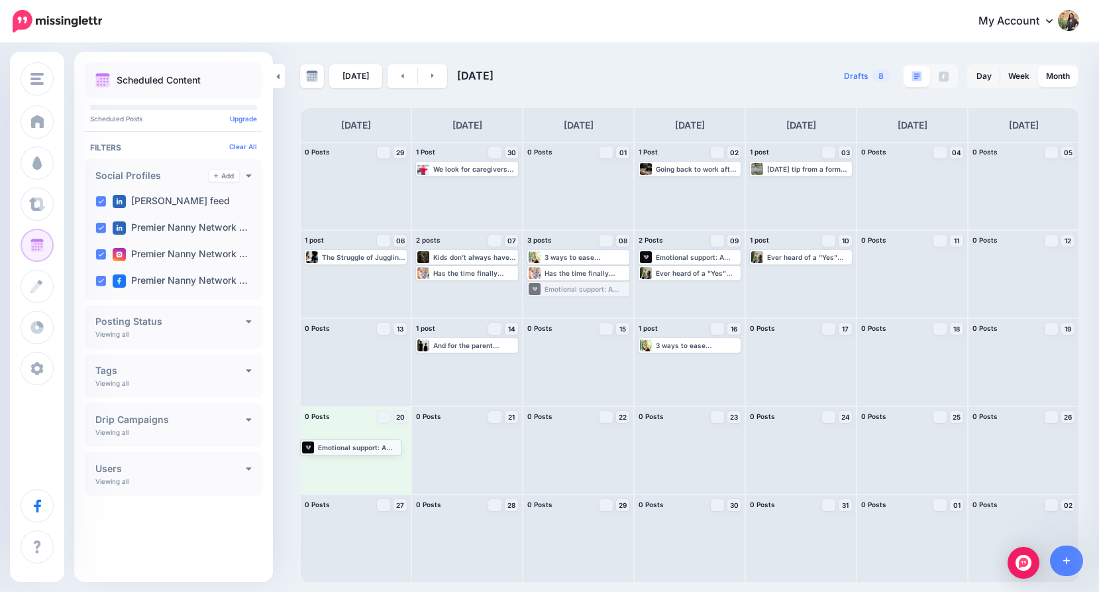
drag, startPoint x: 578, startPoint y: 293, endPoint x: 351, endPoint y: 450, distance: 276.0
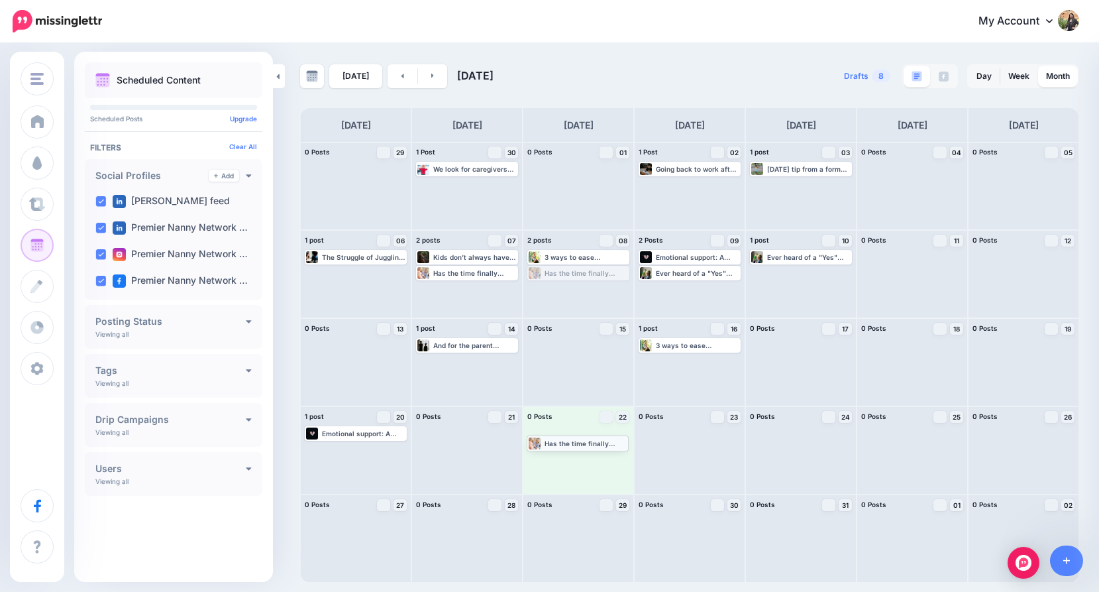
drag, startPoint x: 586, startPoint y: 284, endPoint x: 585, endPoint y: 442, distance: 157.7
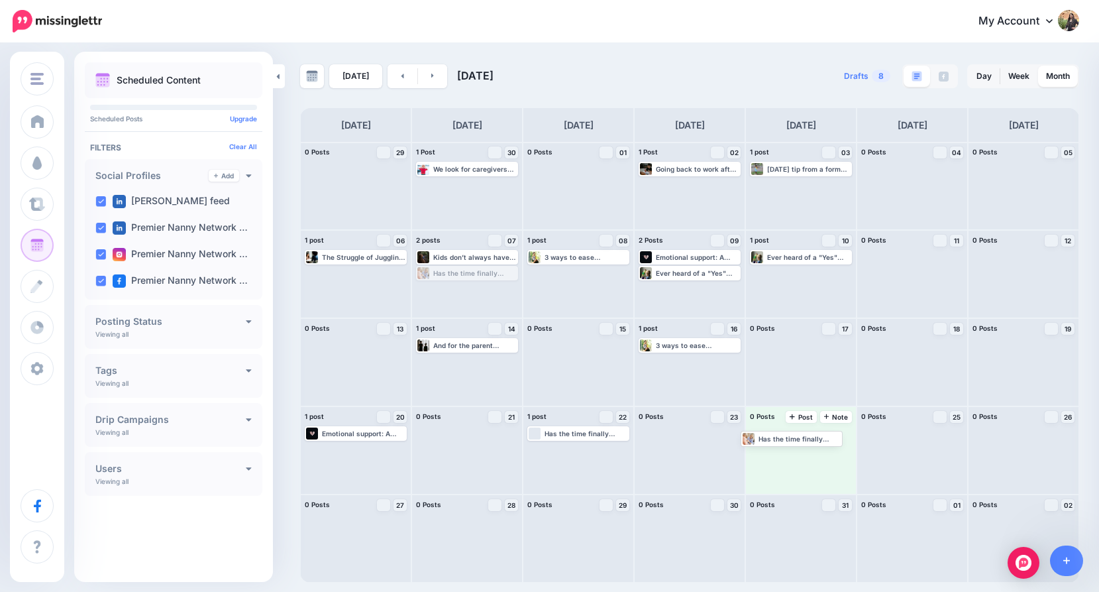
drag, startPoint x: 468, startPoint y: 270, endPoint x: 791, endPoint y: 434, distance: 361.8
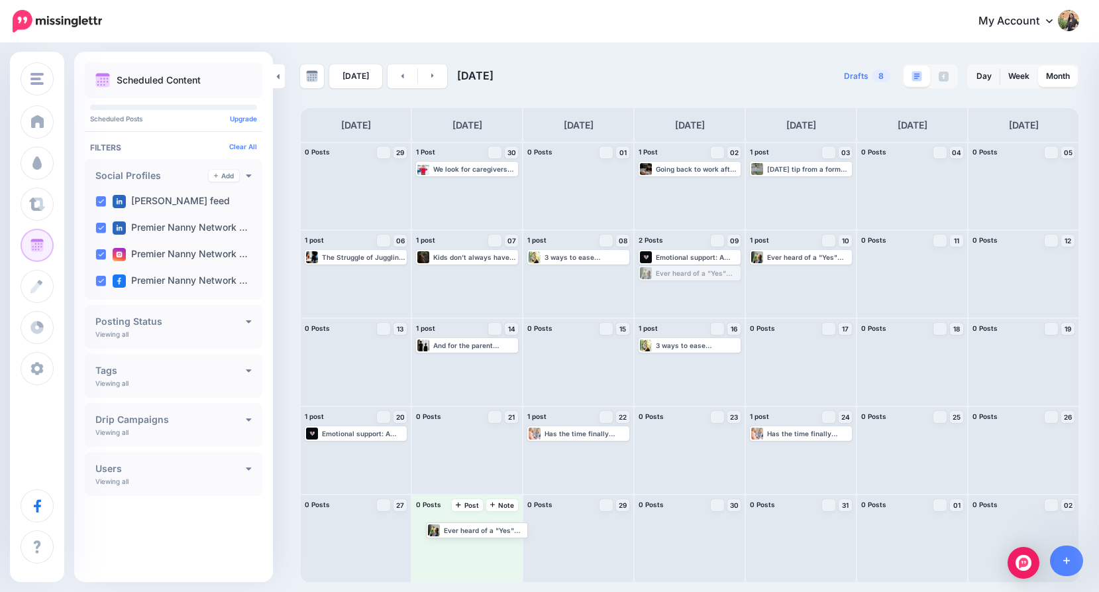
drag, startPoint x: 696, startPoint y: 275, endPoint x: 483, endPoint y: 533, distance: 334.1
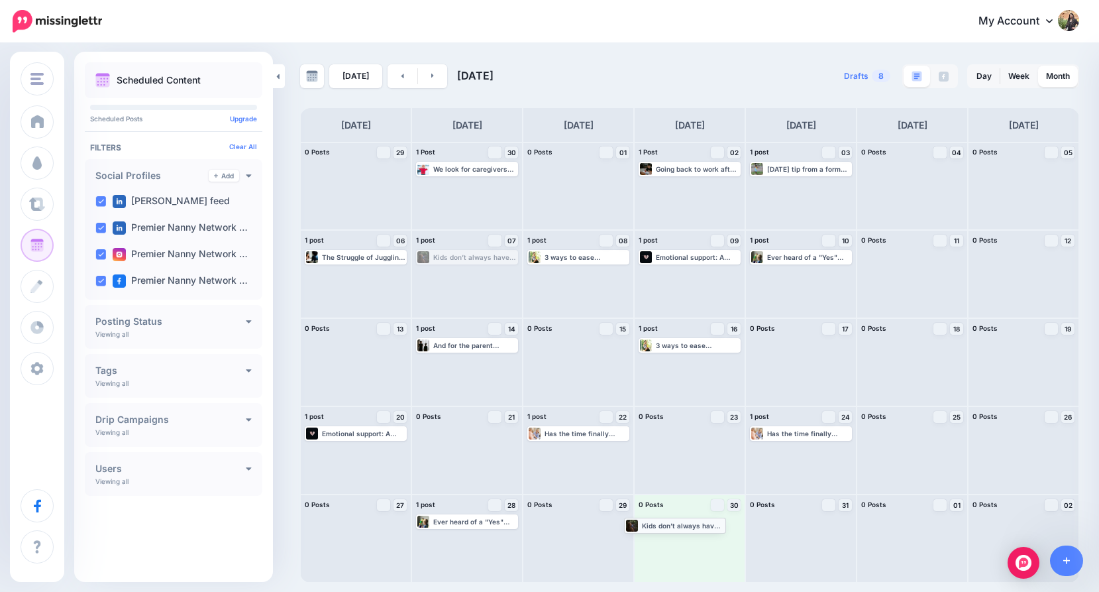
drag, startPoint x: 491, startPoint y: 270, endPoint x: 694, endPoint y: 525, distance: 325.7
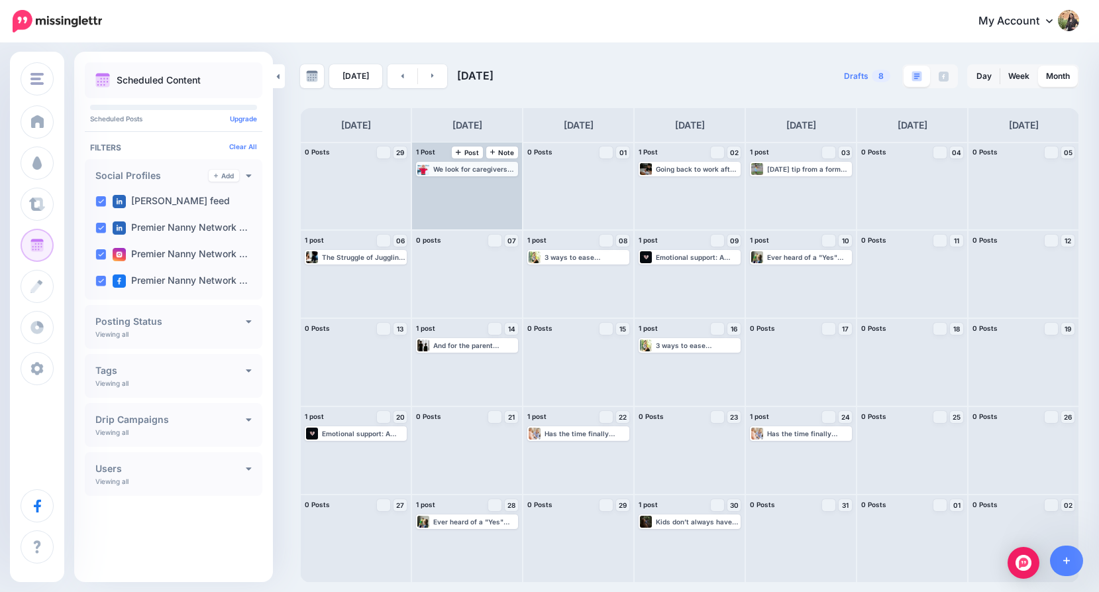
click at [442, 168] on div "We look for caregivers with proven experience, strong communication skills, emo…" at bounding box center [474, 169] width 83 height 8
click at [443, 183] on img at bounding box center [440, 185] width 7 height 7
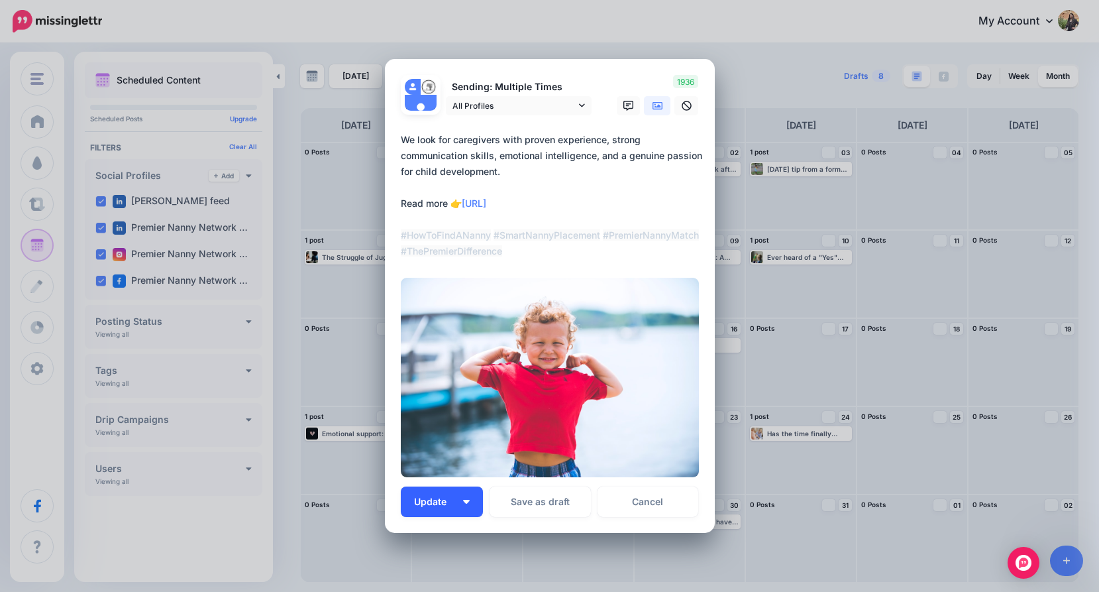
click at [447, 497] on span "Update" at bounding box center [435, 501] width 42 height 9
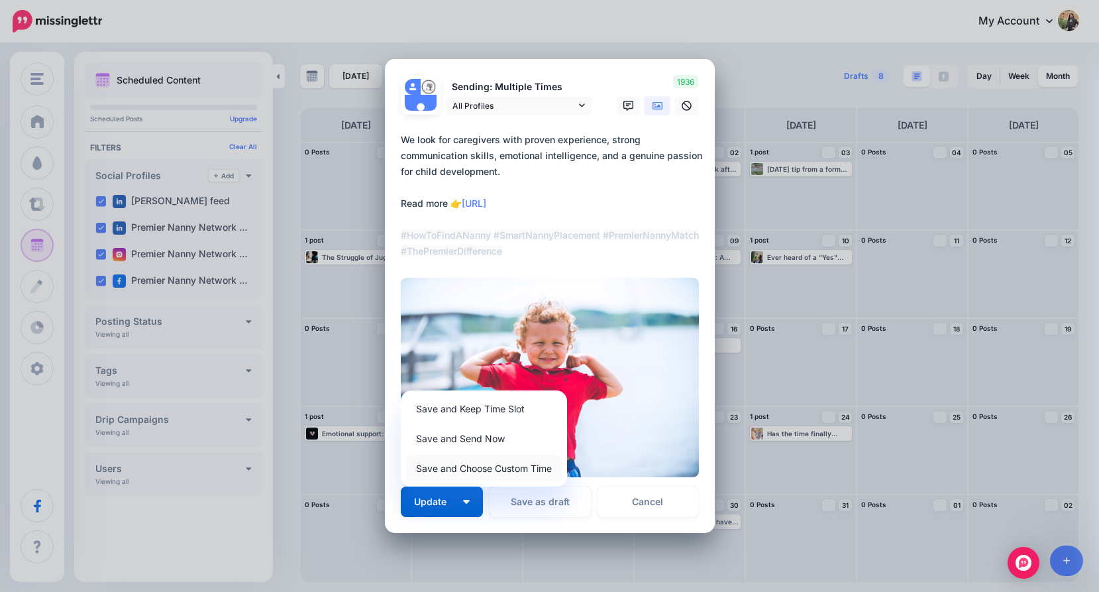
click at [462, 470] on link "Save and Choose Custom Time" at bounding box center [484, 468] width 156 height 26
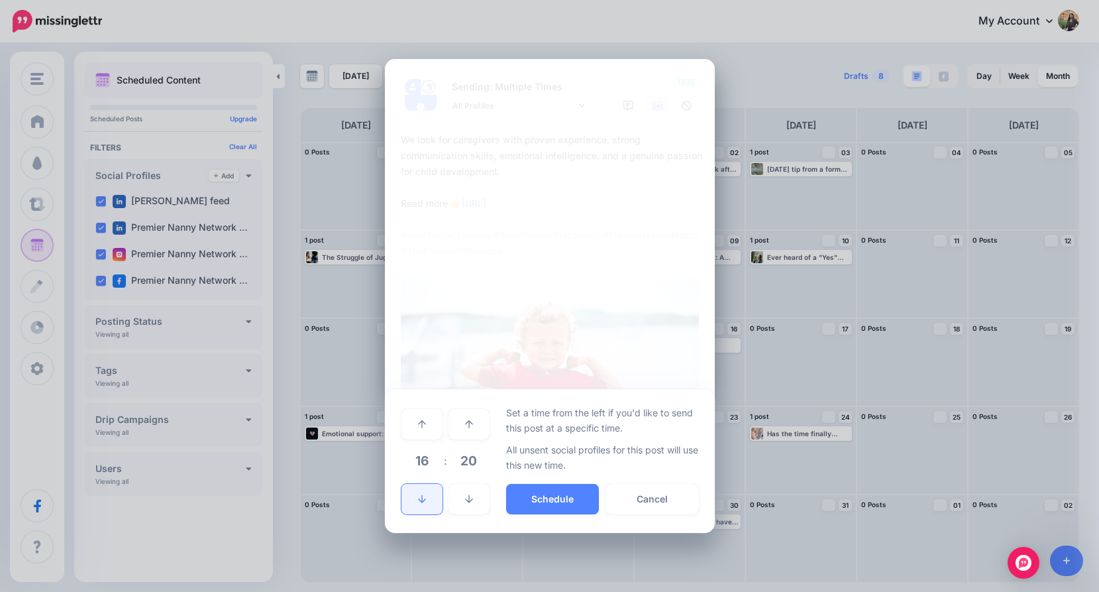
click at [414, 502] on link at bounding box center [421, 499] width 41 height 30
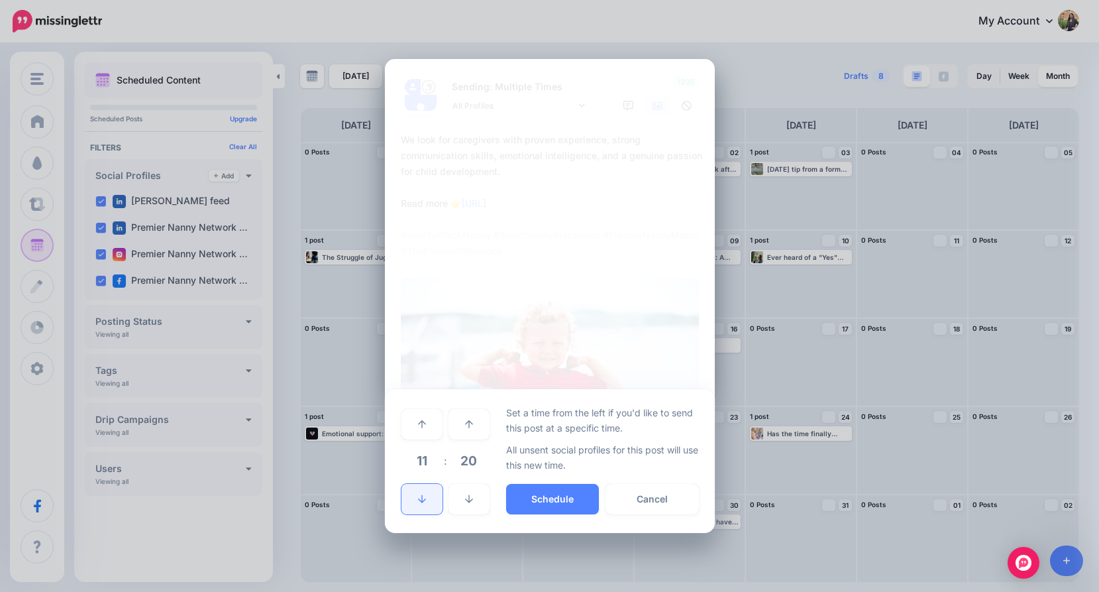
click at [415, 502] on link at bounding box center [421, 499] width 41 height 30
click at [529, 496] on button "Schedule" at bounding box center [552, 499] width 93 height 30
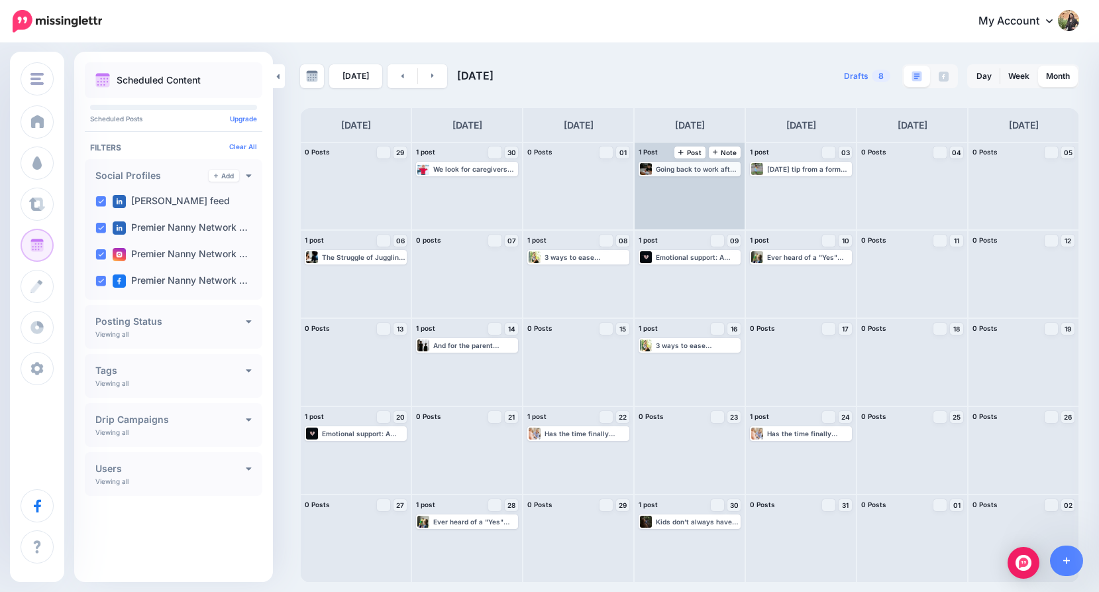
click at [694, 170] on div "Going back to work after a divorce is a massive undertaking. You’re juggling fi…" at bounding box center [697, 169] width 83 height 8
click at [673, 183] on span "Edit" at bounding box center [675, 185] width 11 height 7
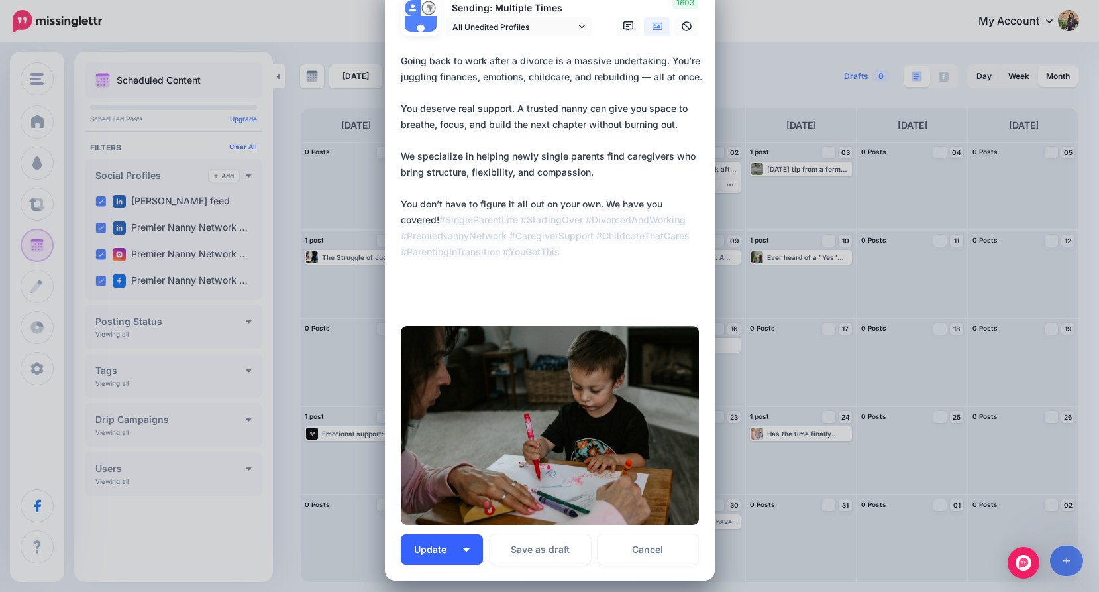
scroll to position [58, 0]
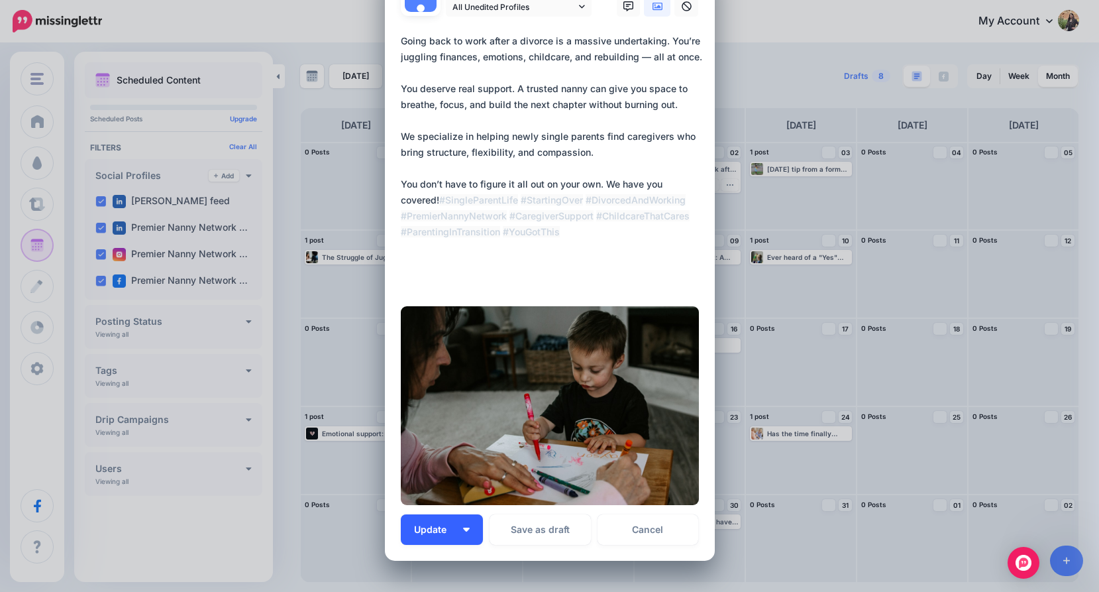
click at [447, 542] on button "Update" at bounding box center [442, 529] width 82 height 30
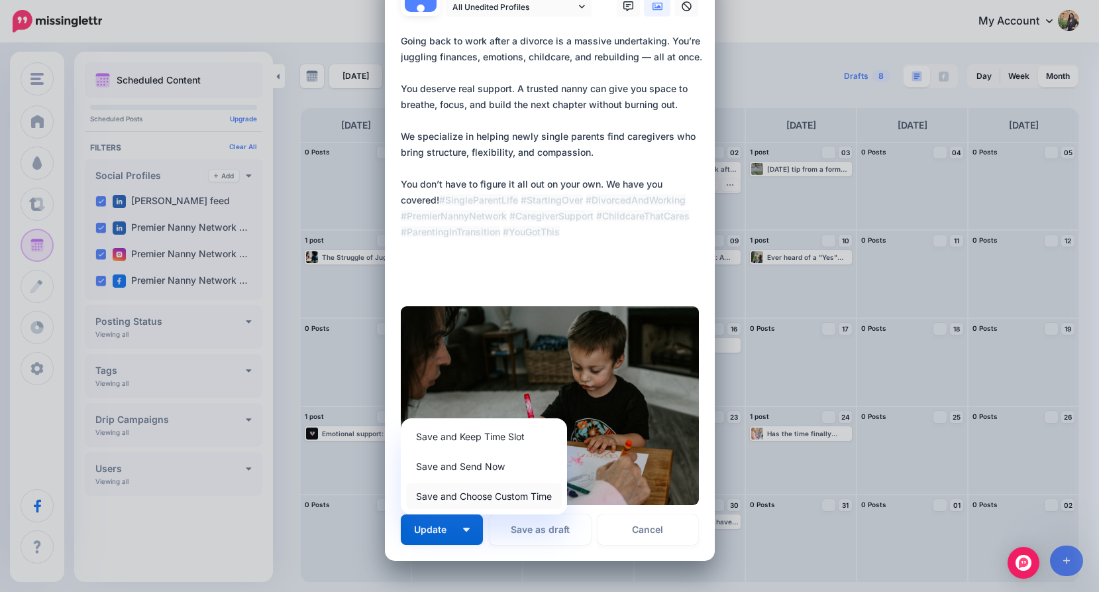
click at [445, 496] on link "Save and Choose Custom Time" at bounding box center [484, 496] width 156 height 26
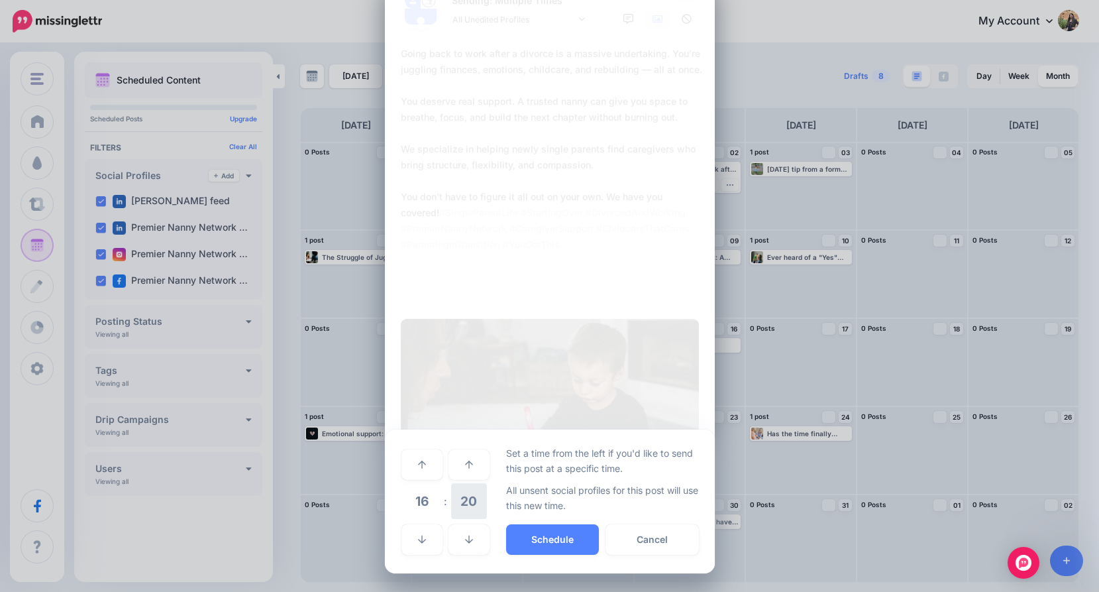
scroll to position [46, 0]
click at [536, 541] on button "Schedule" at bounding box center [552, 539] width 93 height 30
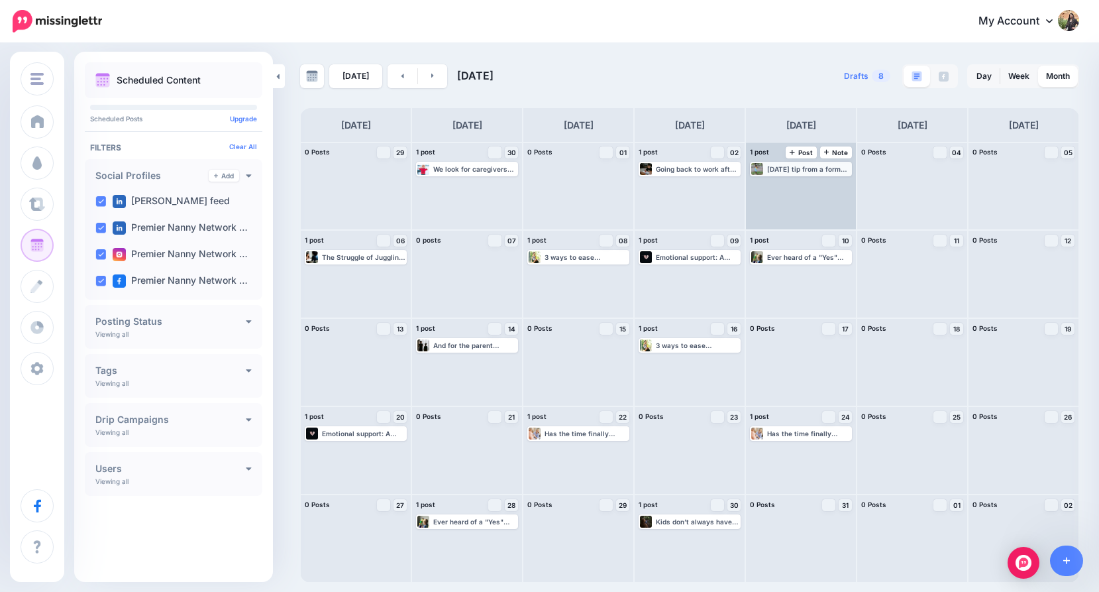
click at [810, 168] on div "[DATE] tip from a former professional nanny: Never underestimate the power of h…" at bounding box center [808, 169] width 83 height 8
click at [774, 189] on link "Edit" at bounding box center [781, 185] width 58 height 12
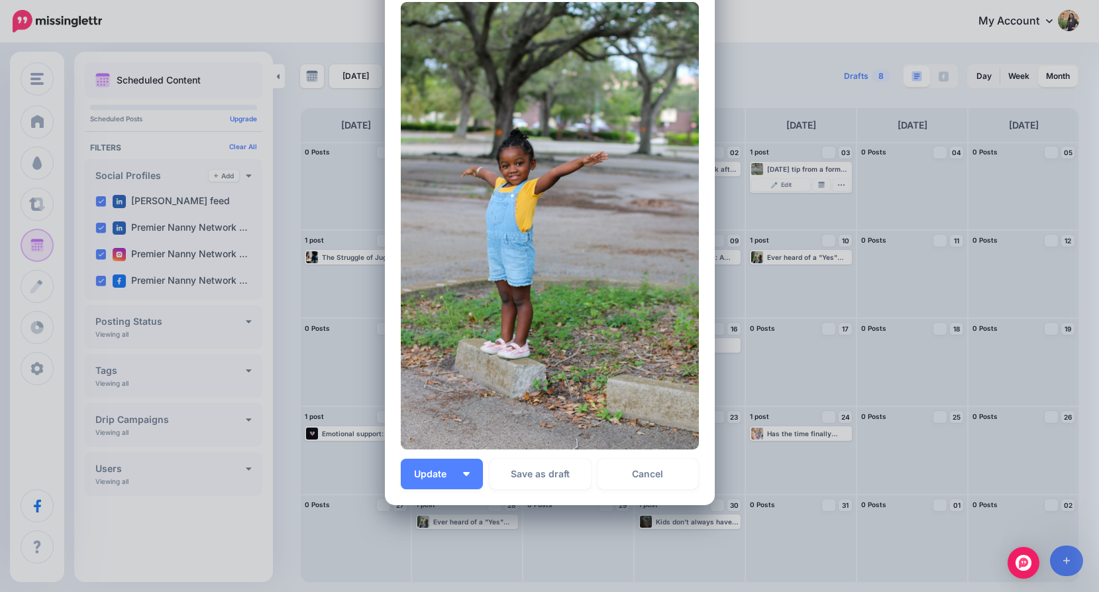
scroll to position [586, 0]
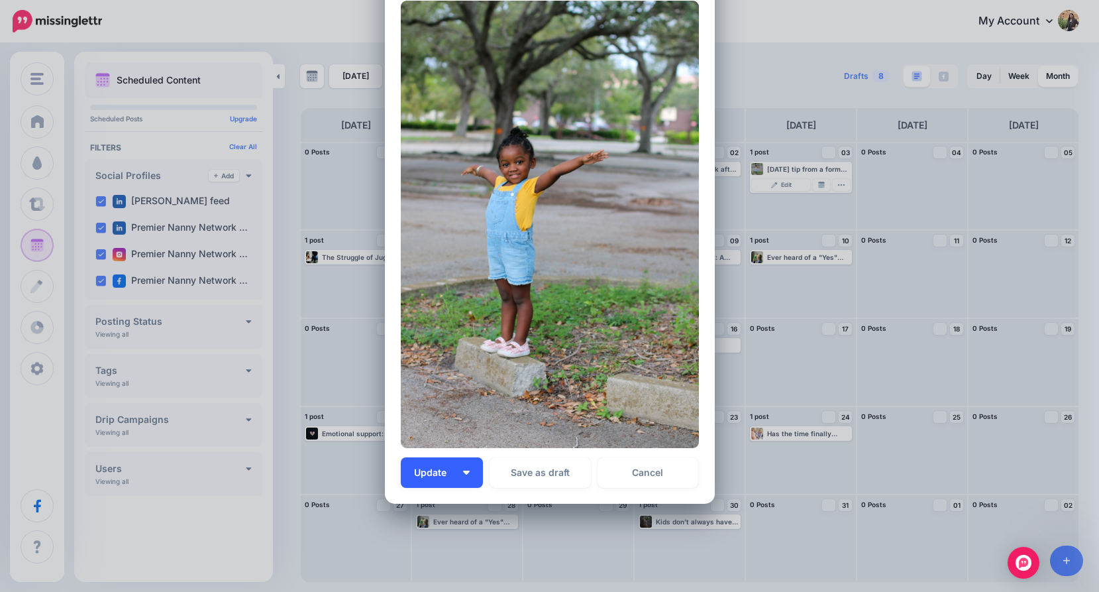
click at [467, 462] on button "Update" at bounding box center [442, 472] width 82 height 30
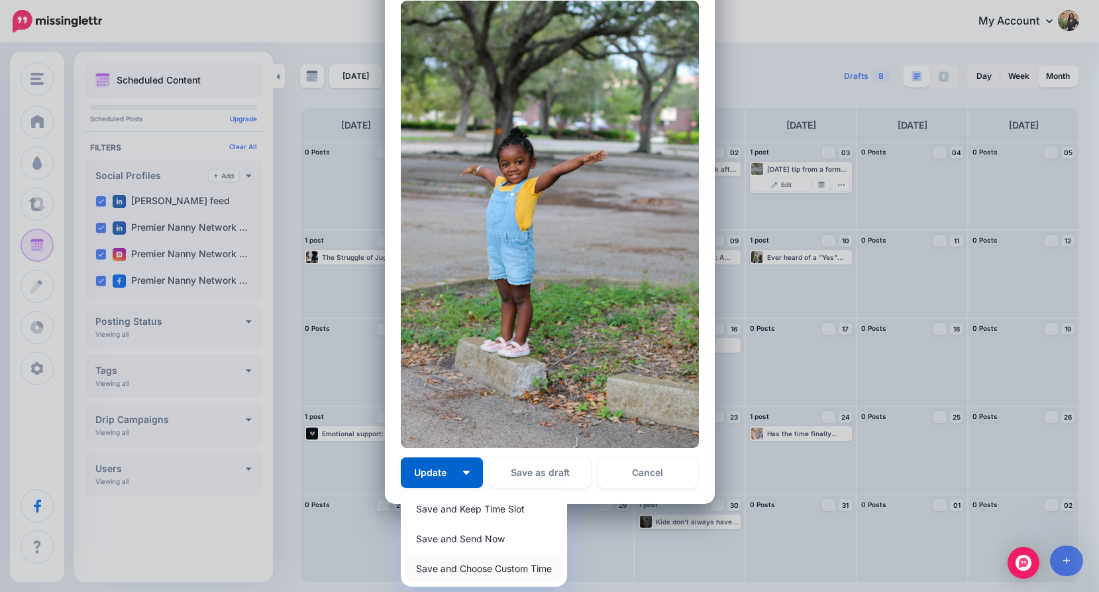
click at [469, 562] on link "Save and Choose Custom Time" at bounding box center [484, 568] width 156 height 26
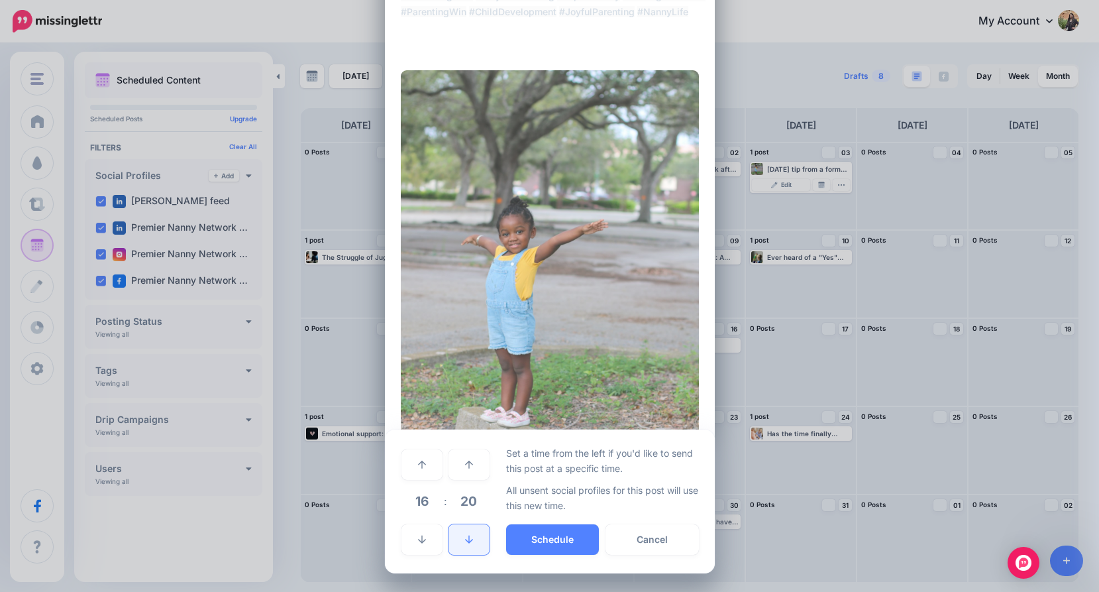
scroll to position [517, 0]
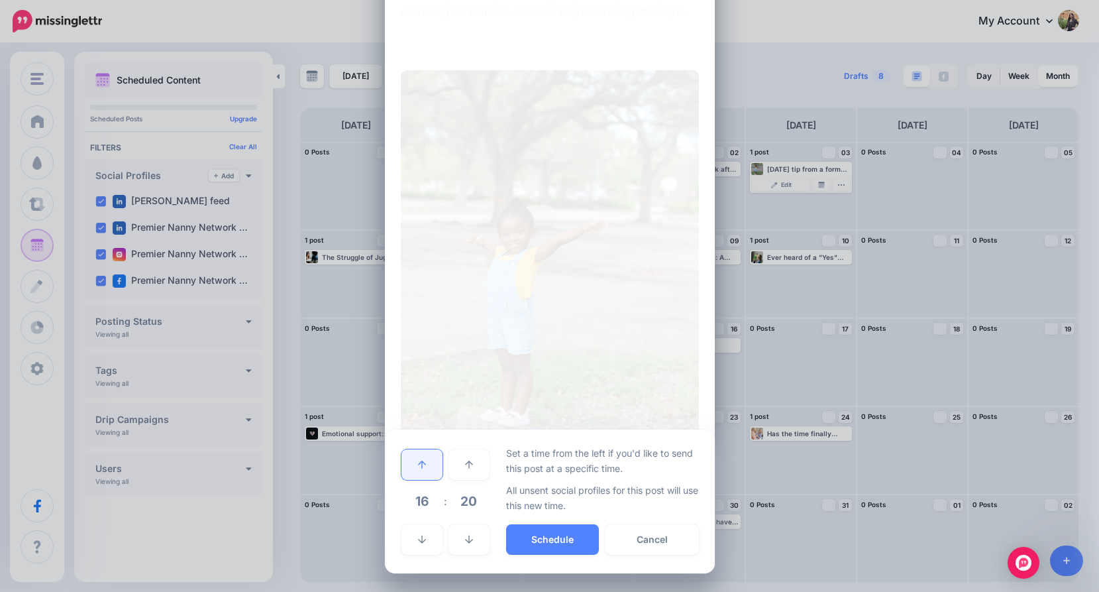
click at [418, 462] on icon at bounding box center [422, 464] width 8 height 8
click at [574, 544] on button "Schedule" at bounding box center [552, 539] width 93 height 30
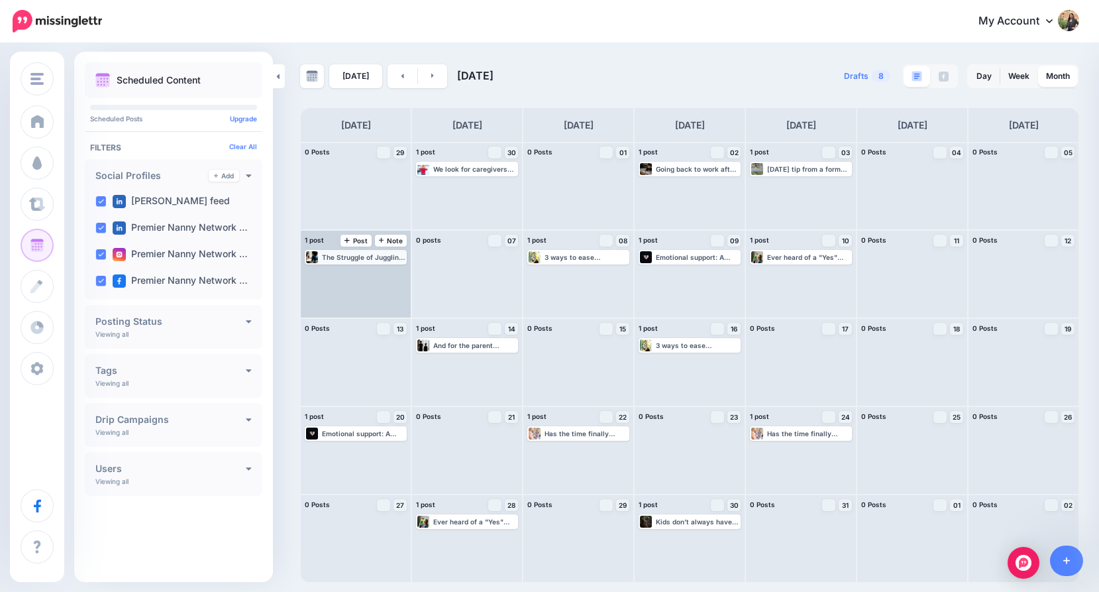
click at [375, 258] on div "The Struggle of Juggling It All I recently had a conversation with a couple of …" at bounding box center [363, 257] width 83 height 8
click at [347, 275] on link "Edit" at bounding box center [336, 273] width 58 height 12
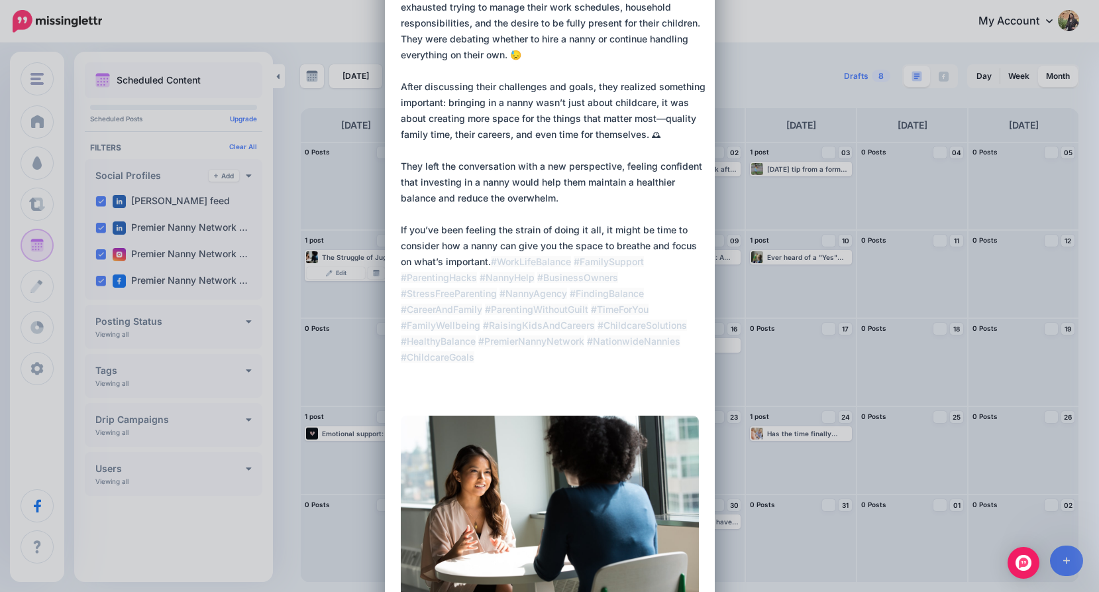
scroll to position [378, 0]
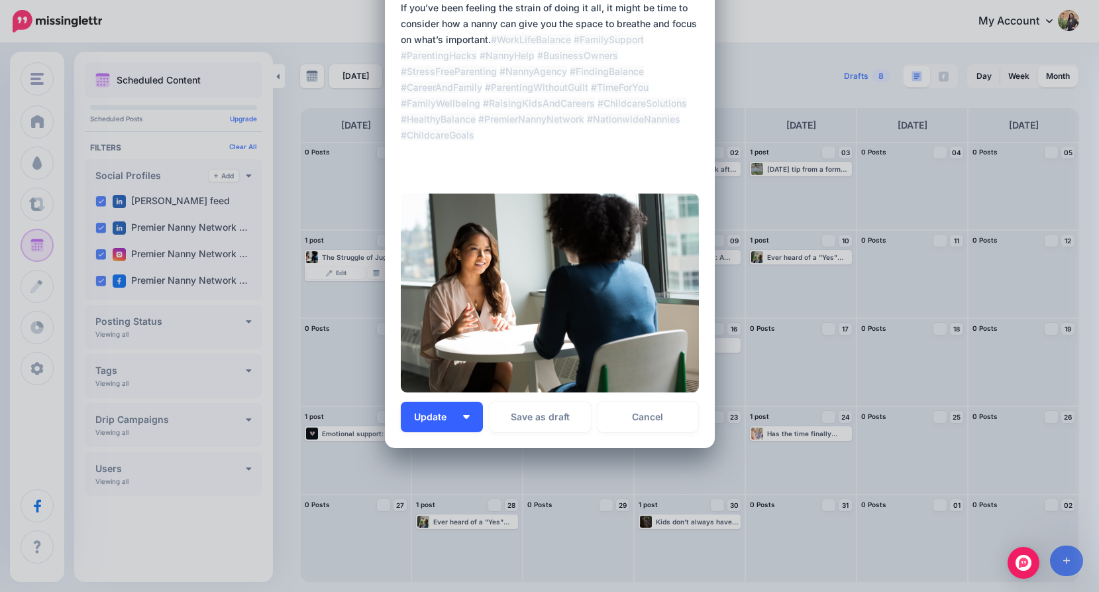
click at [468, 419] on button "Update" at bounding box center [442, 416] width 82 height 30
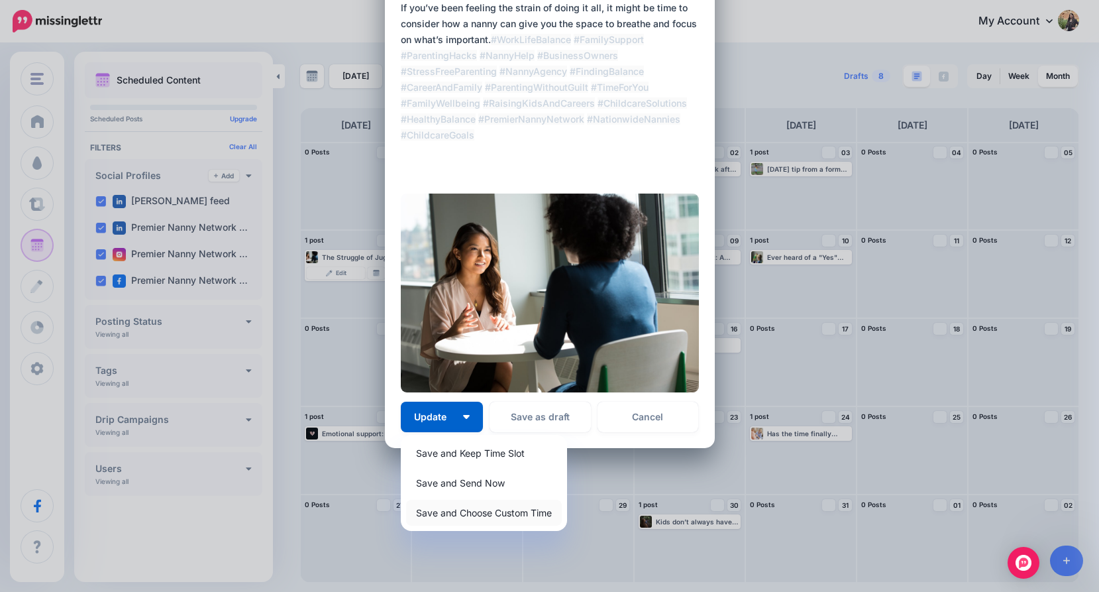
click at [467, 513] on link "Save and Choose Custom Time" at bounding box center [484, 513] width 156 height 26
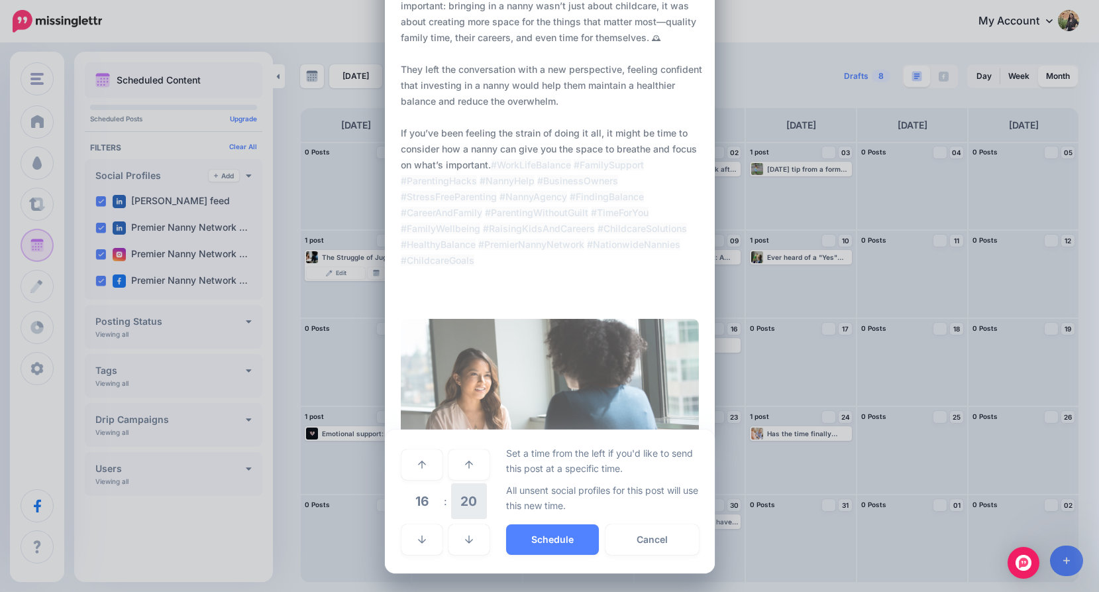
scroll to position [252, 0]
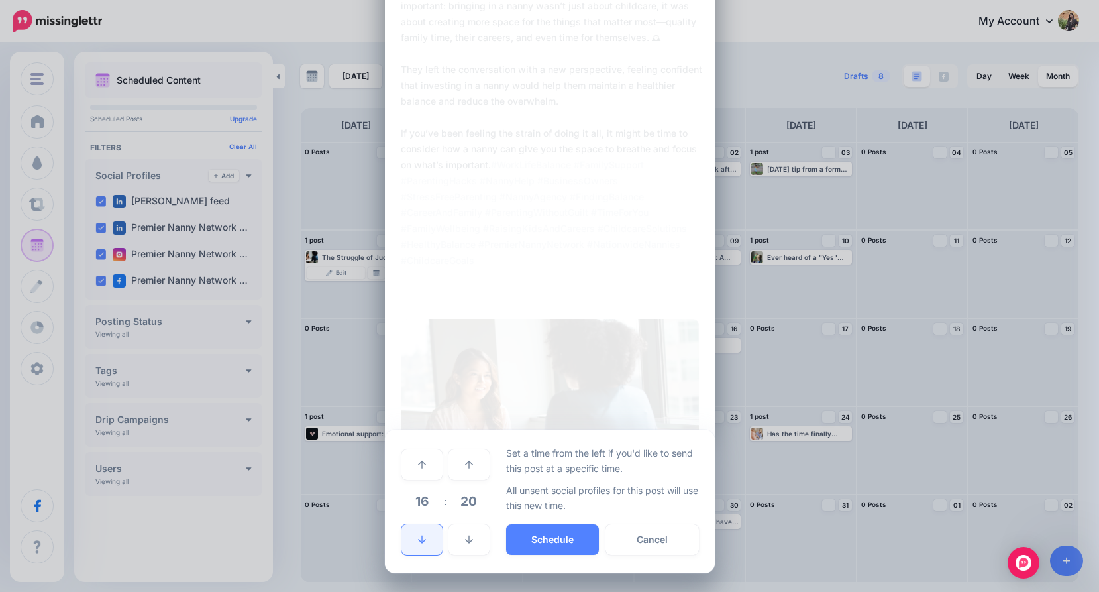
click at [409, 542] on link at bounding box center [421, 539] width 41 height 30
click at [410, 535] on link at bounding box center [421, 539] width 41 height 30
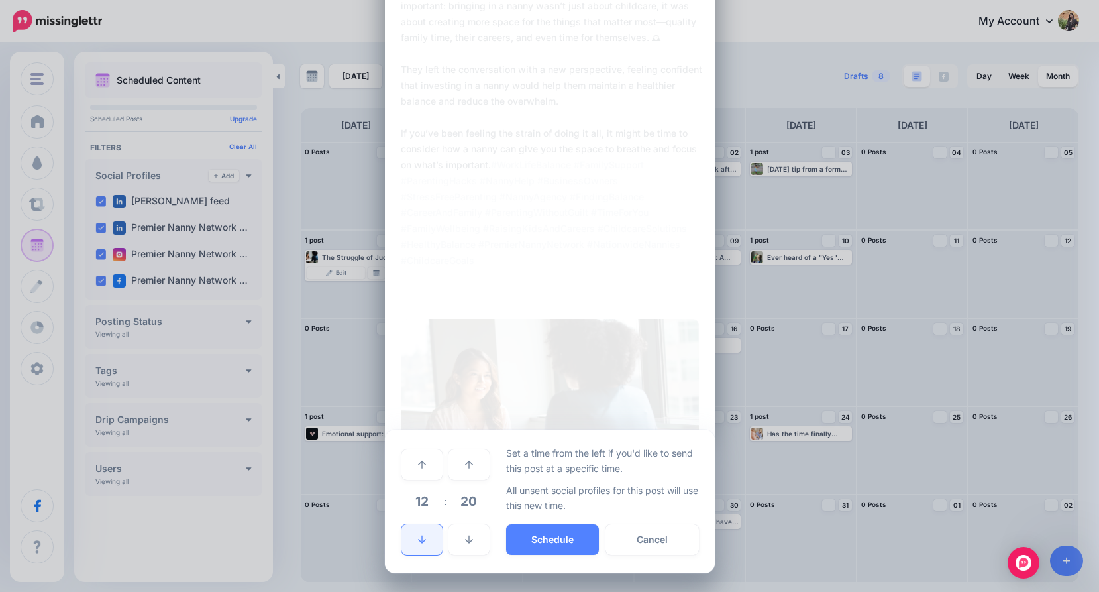
click at [410, 535] on link at bounding box center [421, 539] width 41 height 30
click at [523, 533] on button "Schedule" at bounding box center [552, 539] width 93 height 30
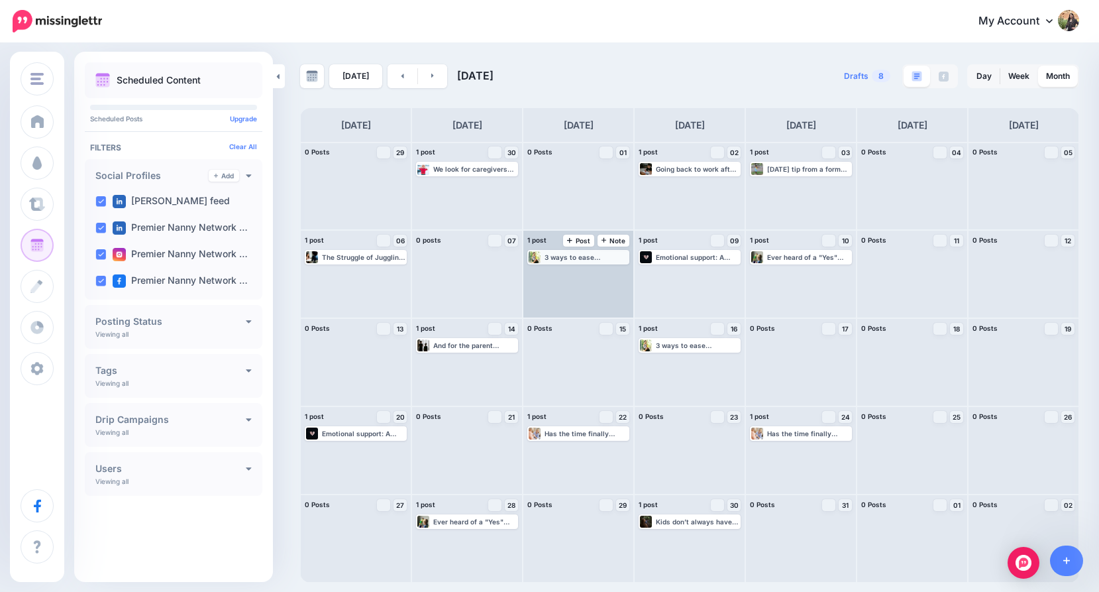
click at [547, 255] on div "3 ways to ease transitions between homes for kids: 1- Keep routines as consiste…" at bounding box center [586, 257] width 83 height 8
click at [543, 271] on link "Edit" at bounding box center [558, 273] width 58 height 12
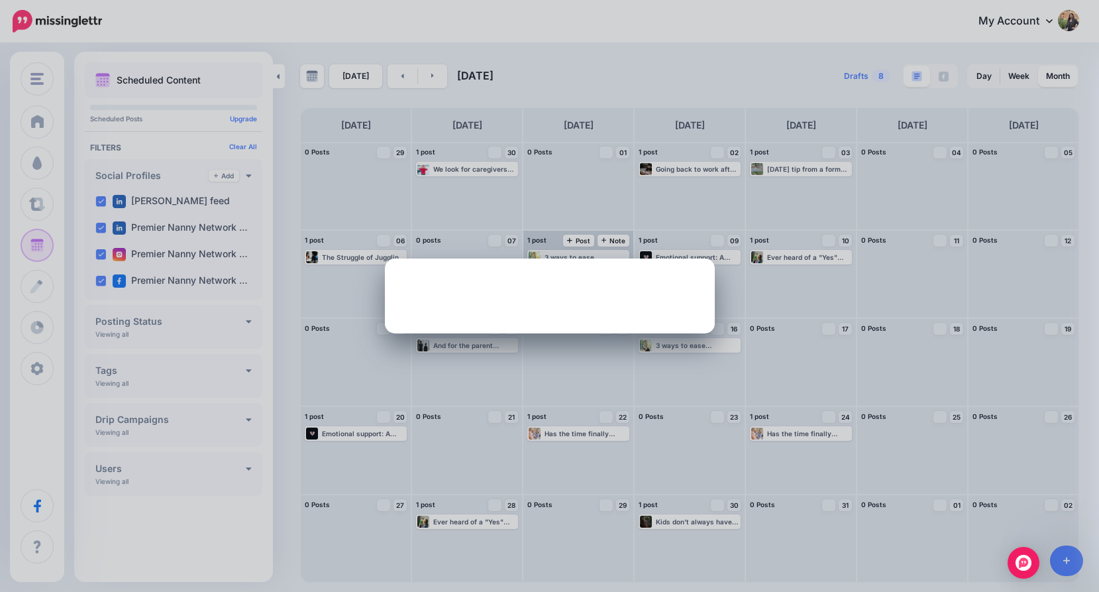
scroll to position [0, 0]
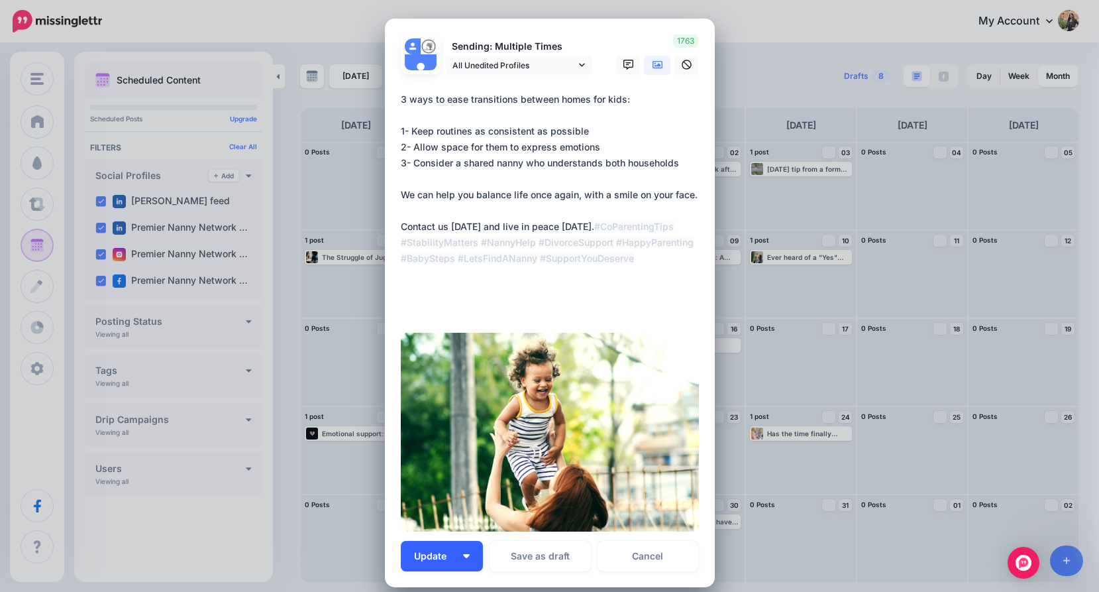
click at [426, 560] on span "Update" at bounding box center [435, 555] width 42 height 9
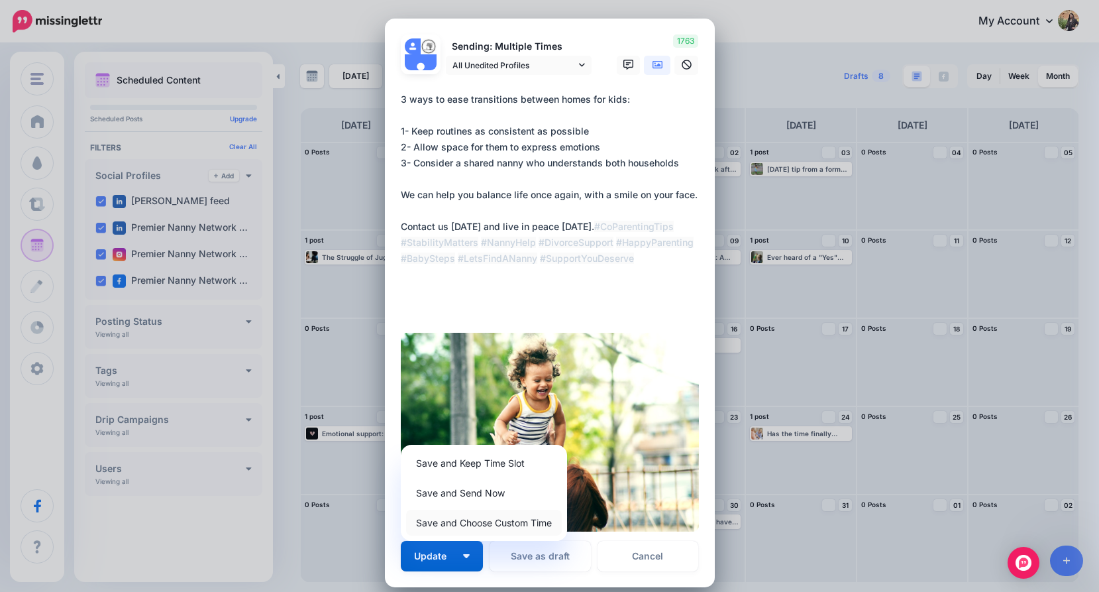
click at [440, 525] on link "Save and Choose Custom Time" at bounding box center [484, 522] width 156 height 26
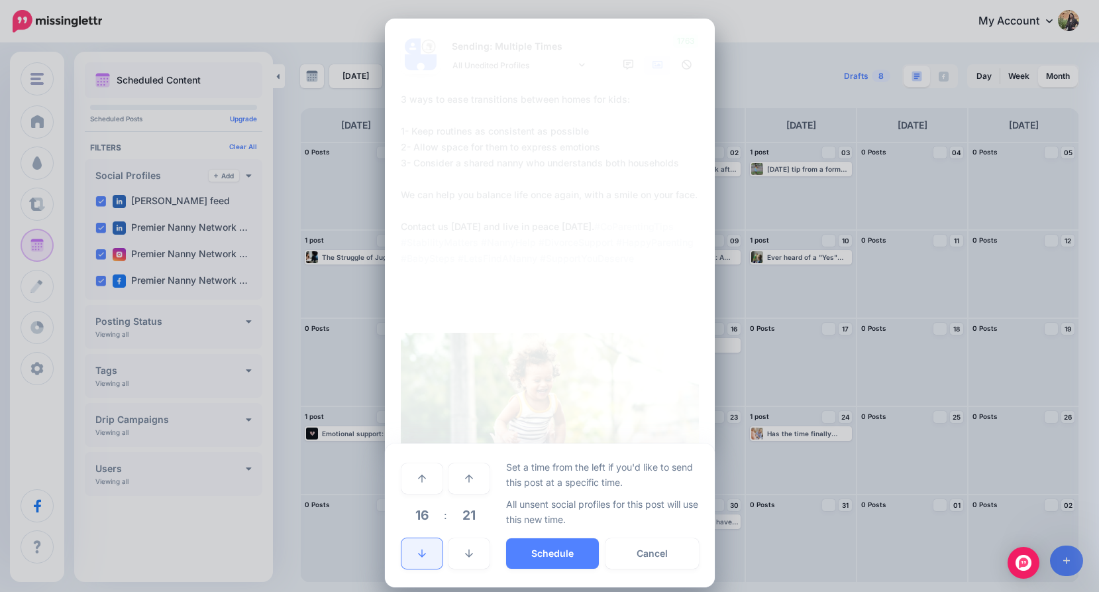
click at [421, 557] on link at bounding box center [421, 553] width 41 height 30
click at [422, 557] on link at bounding box center [421, 553] width 41 height 30
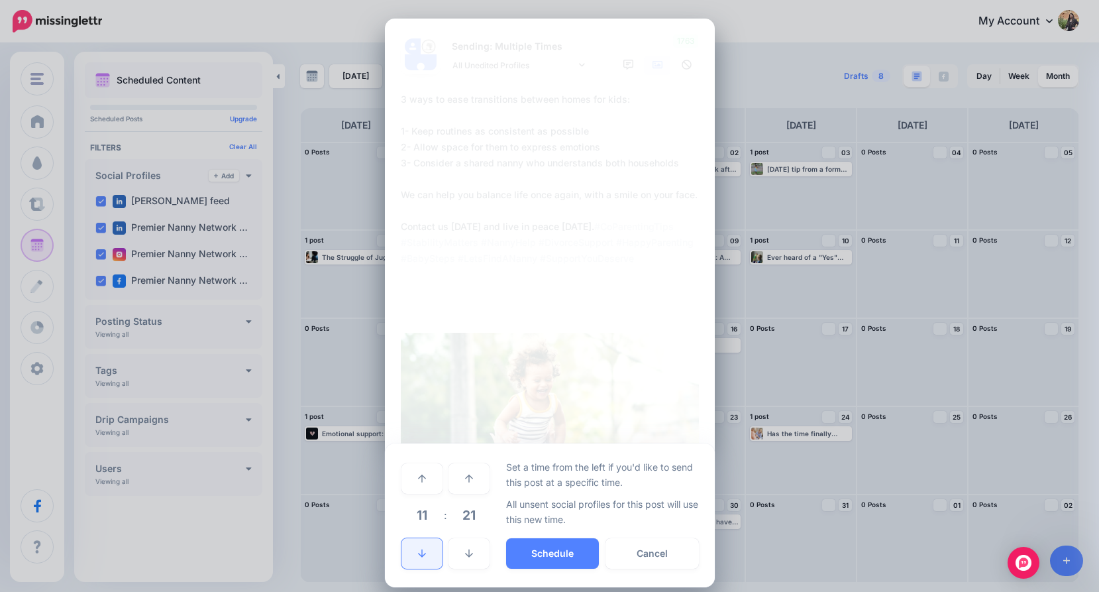
click at [421, 556] on link at bounding box center [421, 553] width 41 height 30
click at [516, 544] on button "Schedule" at bounding box center [552, 553] width 93 height 30
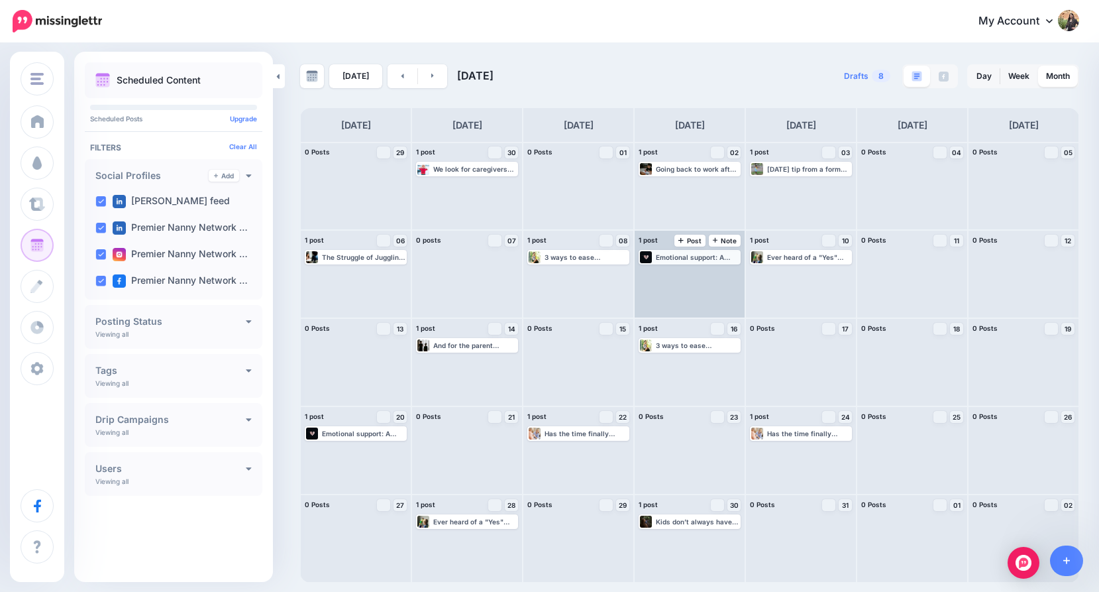
click at [710, 258] on div "Emotional support: A nanny can offer emotional guidance, acting as a trusted co…" at bounding box center [697, 257] width 83 height 8
click at [667, 274] on link "Edit" at bounding box center [670, 273] width 58 height 12
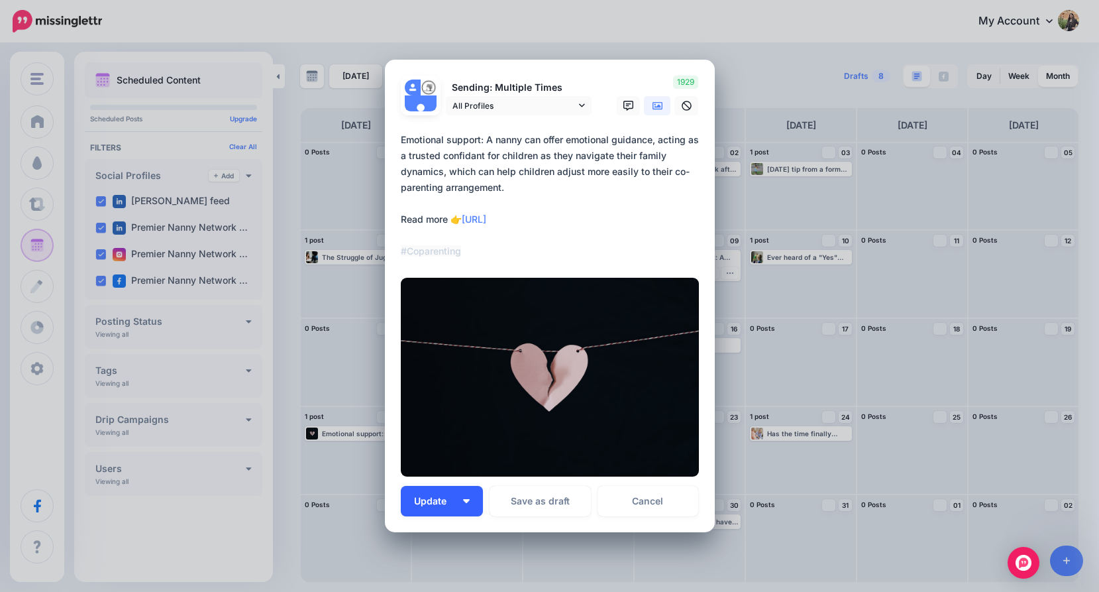
click at [458, 505] on button "Update" at bounding box center [442, 501] width 82 height 30
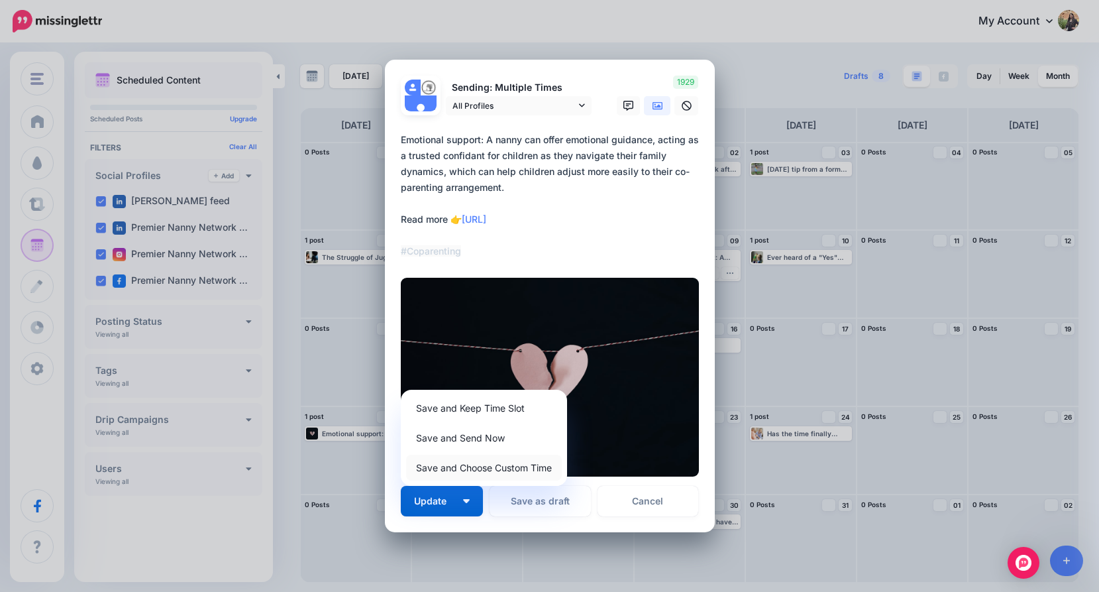
click at [466, 468] on link "Save and Choose Custom Time" at bounding box center [484, 467] width 156 height 26
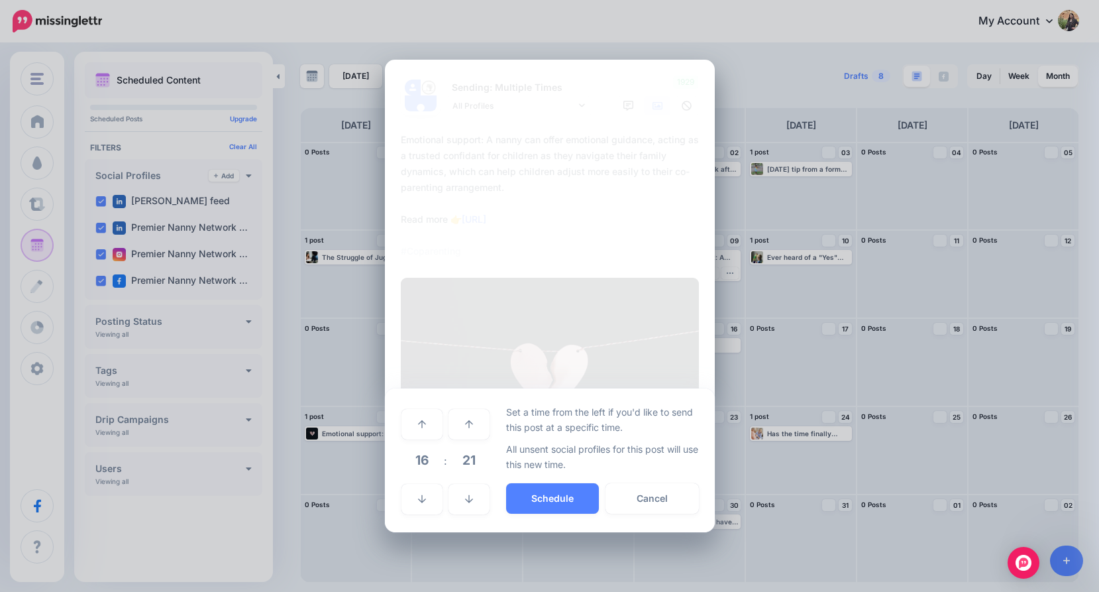
click at [448, 482] on td at bounding box center [469, 497] width 42 height 37
click at [430, 496] on link at bounding box center [421, 499] width 41 height 30
click at [429, 496] on link at bounding box center [421, 499] width 41 height 30
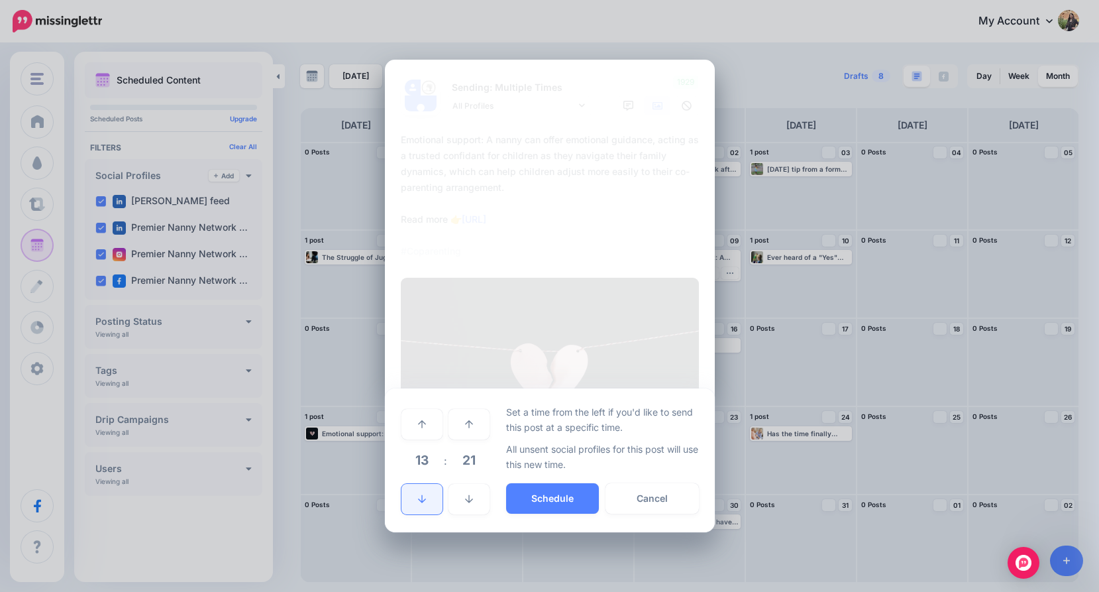
click at [429, 496] on link at bounding box center [421, 499] width 41 height 30
click at [413, 502] on link at bounding box center [421, 499] width 41 height 30
click at [424, 422] on icon at bounding box center [422, 423] width 8 height 9
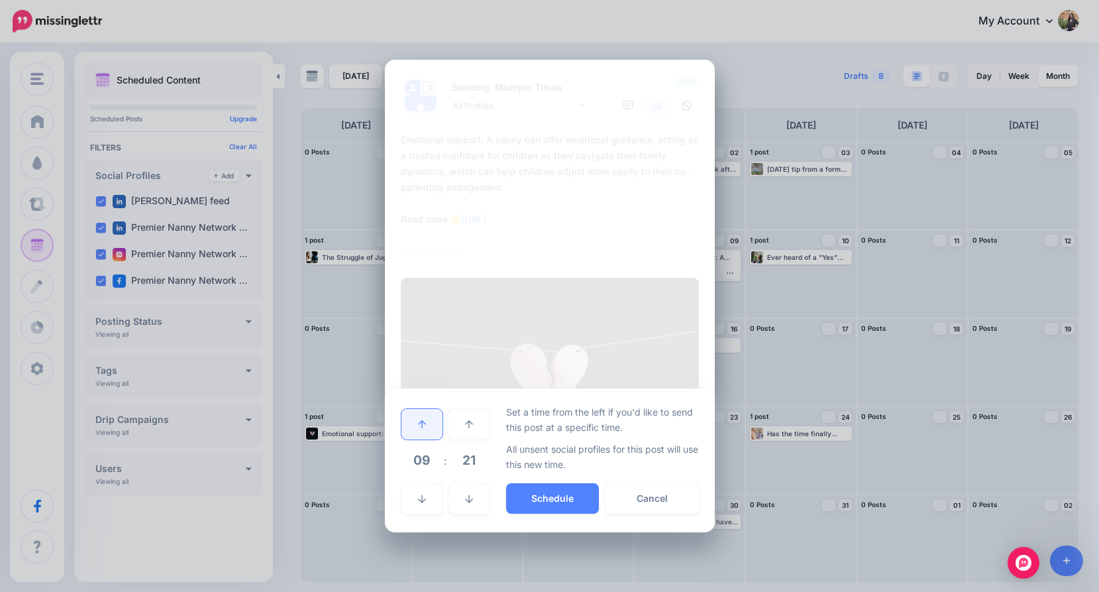
click at [424, 422] on icon at bounding box center [422, 423] width 8 height 9
click at [523, 500] on button "Schedule" at bounding box center [552, 498] width 93 height 30
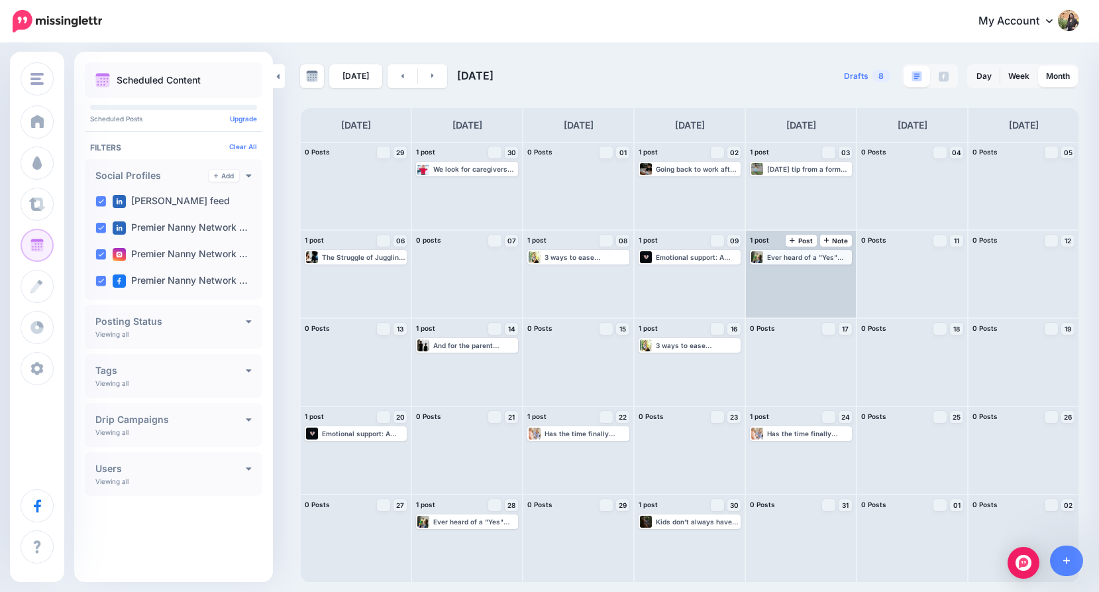
click at [783, 260] on div "Ever heard of a "Yes" drawer? Fill one drawer with safe items your toddler is a…" at bounding box center [808, 257] width 83 height 8
click at [774, 271] on img at bounding box center [774, 273] width 7 height 7
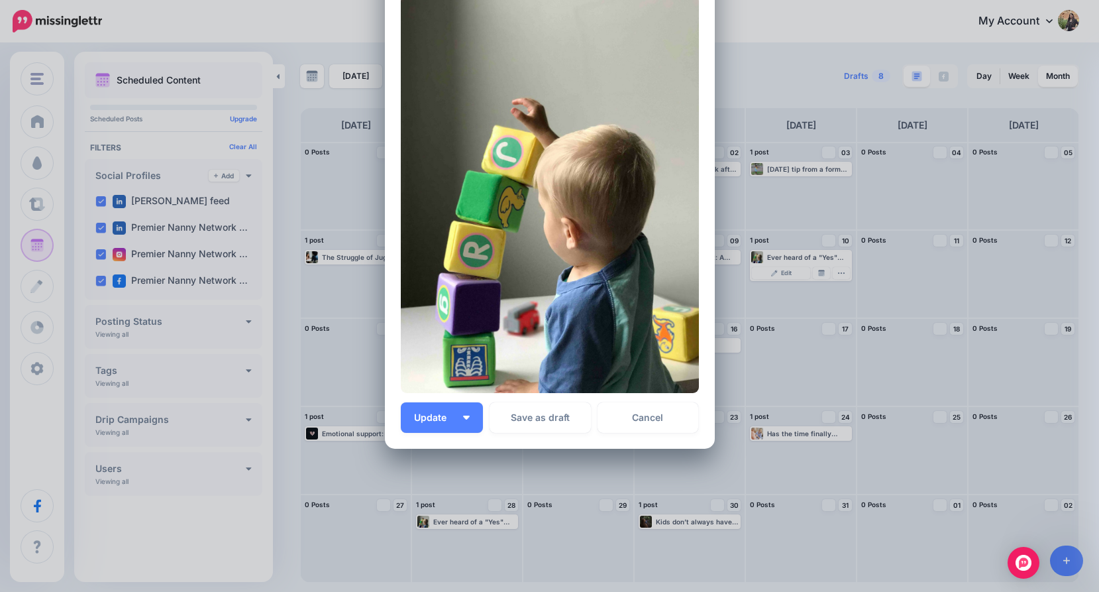
scroll to position [386, 0]
click at [429, 419] on span "Update" at bounding box center [435, 416] width 42 height 9
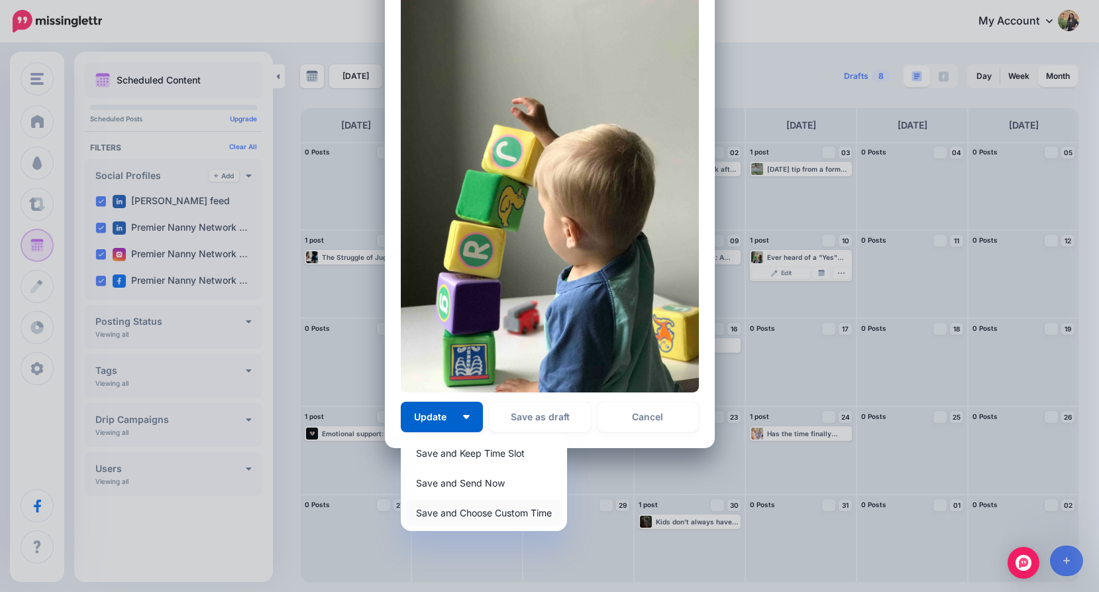
click at [450, 510] on link "Save and Choose Custom Time" at bounding box center [484, 513] width 156 height 26
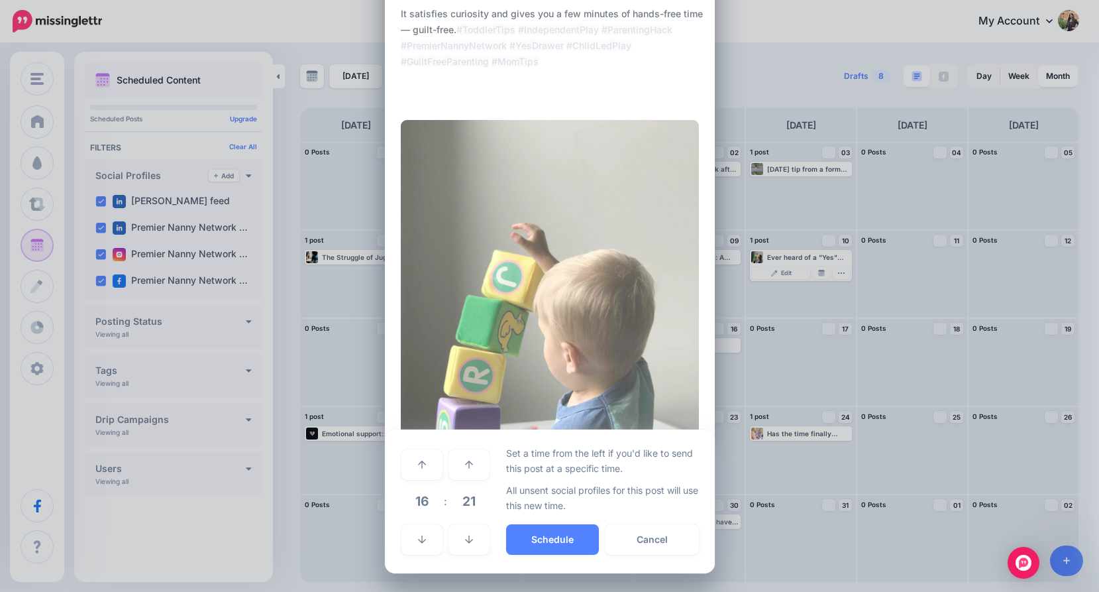
scroll to position [260, 0]
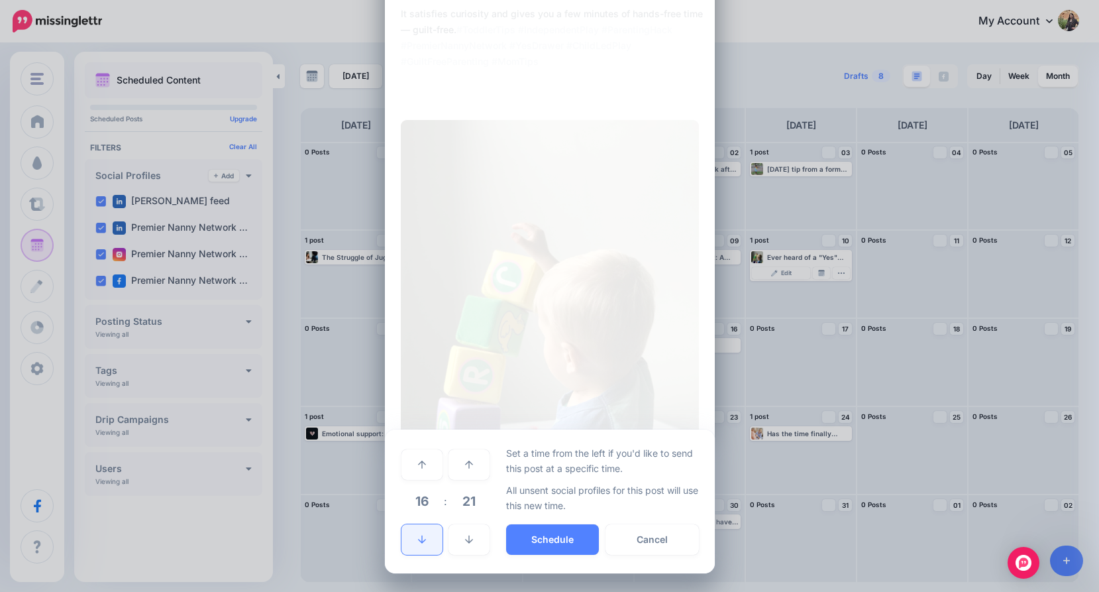
click at [427, 539] on link at bounding box center [421, 539] width 41 height 30
click at [558, 539] on button "Schedule" at bounding box center [552, 539] width 93 height 30
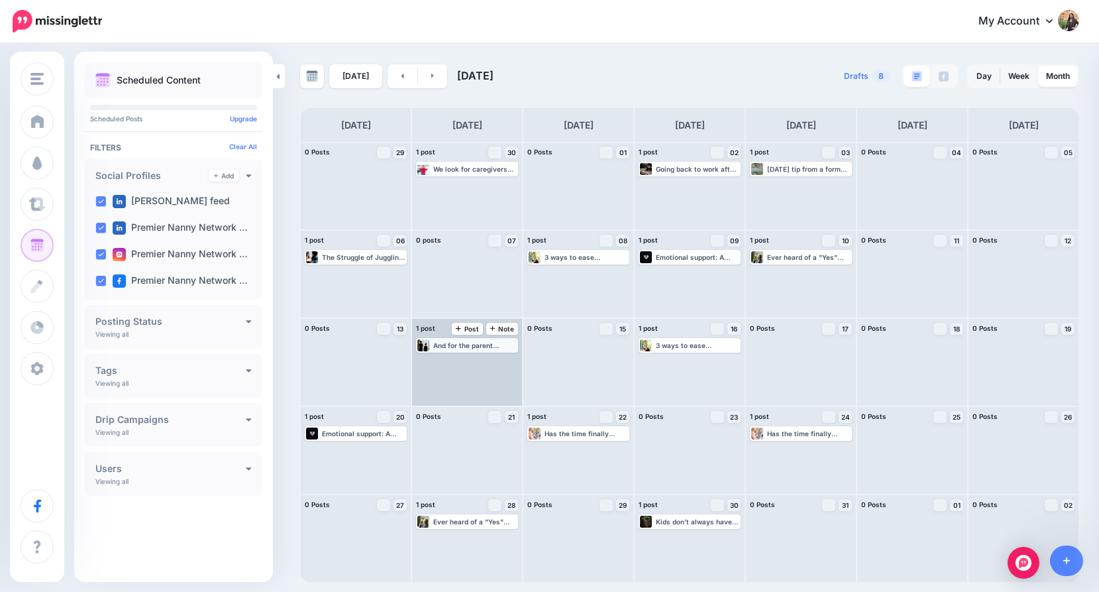
click at [443, 344] on div "And for the parent juggling legal meetings, career responsibilities, and emotio…" at bounding box center [474, 345] width 83 height 8
click at [428, 364] on link "Edit" at bounding box center [447, 361] width 58 height 12
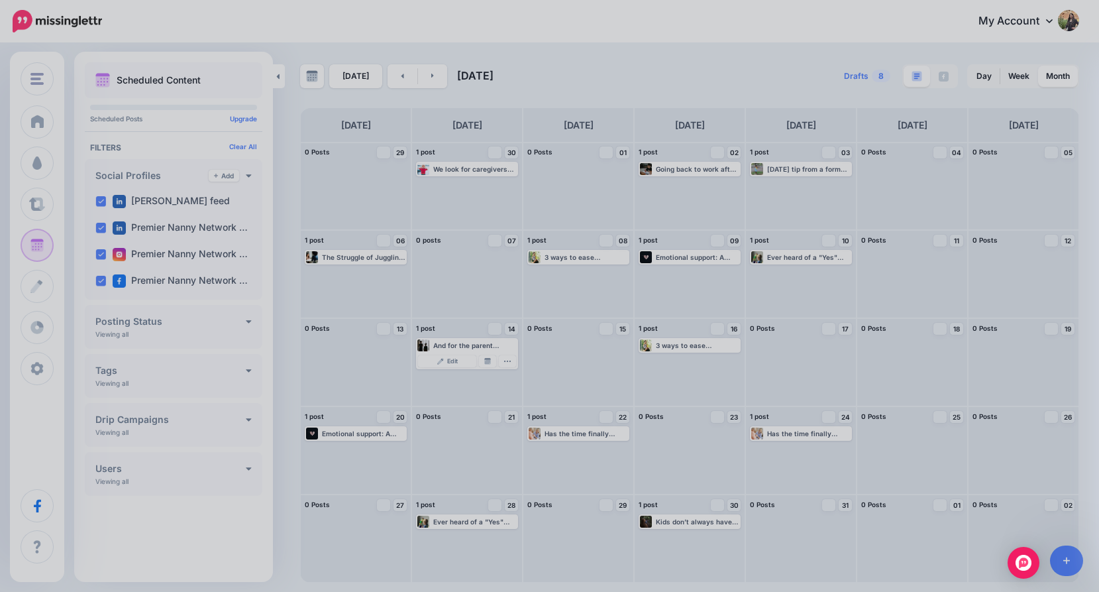
scroll to position [0, 0]
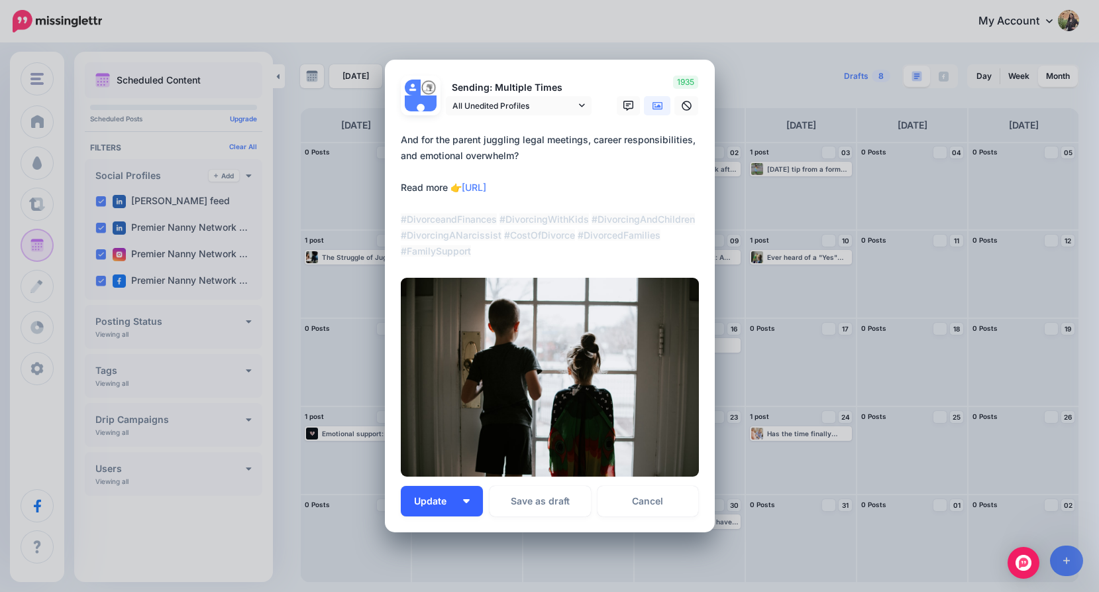
click at [431, 510] on button "Update" at bounding box center [442, 501] width 82 height 30
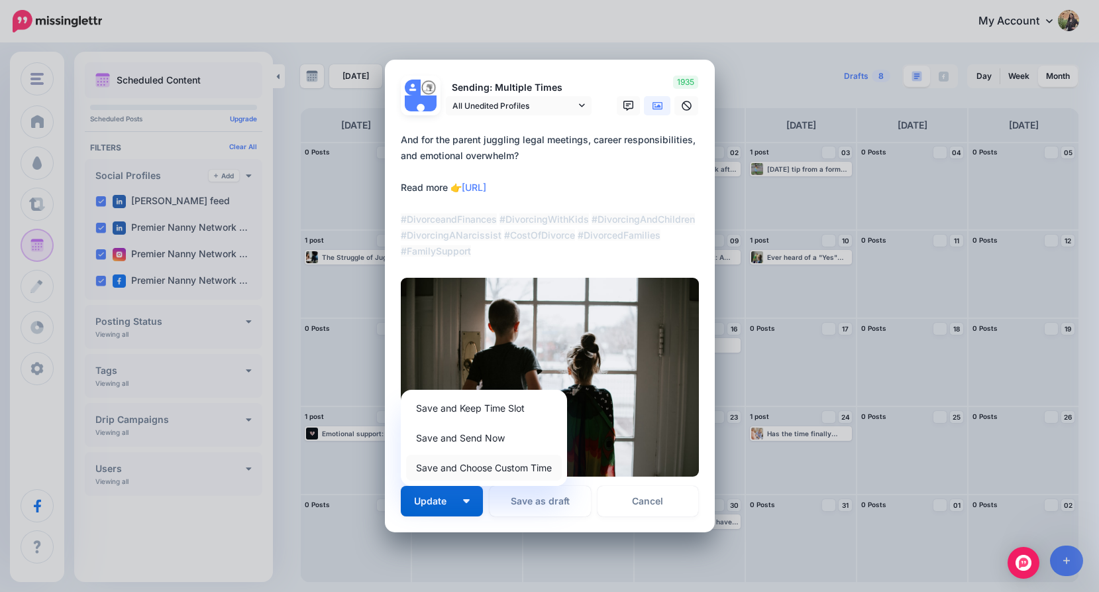
click at [429, 474] on link "Save and Choose Custom Time" at bounding box center [484, 467] width 156 height 26
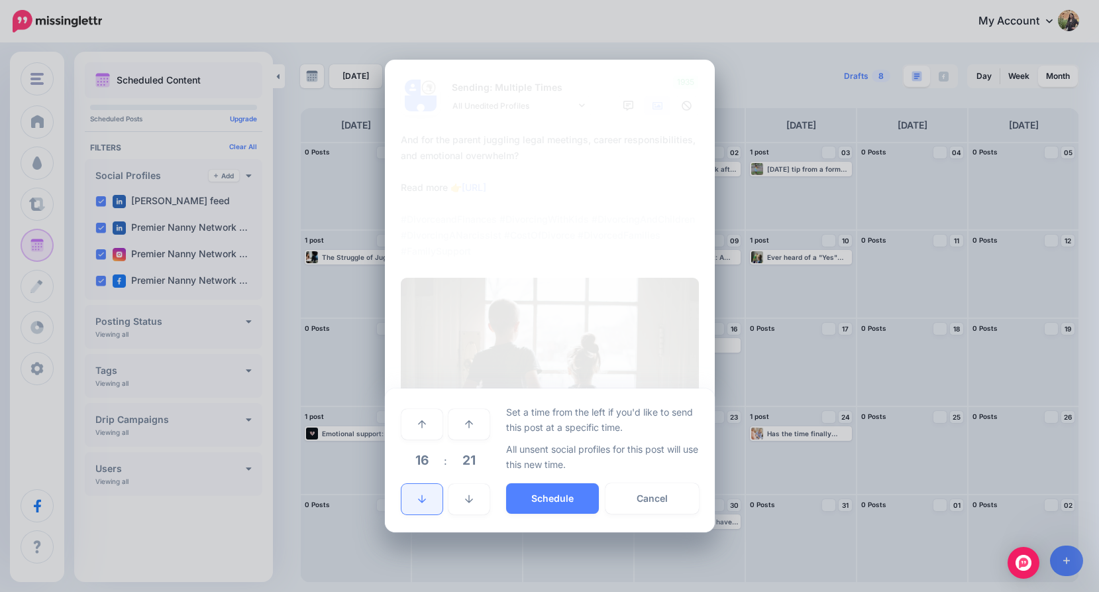
click at [426, 504] on link at bounding box center [421, 499] width 41 height 30
click at [425, 505] on link at bounding box center [421, 499] width 41 height 30
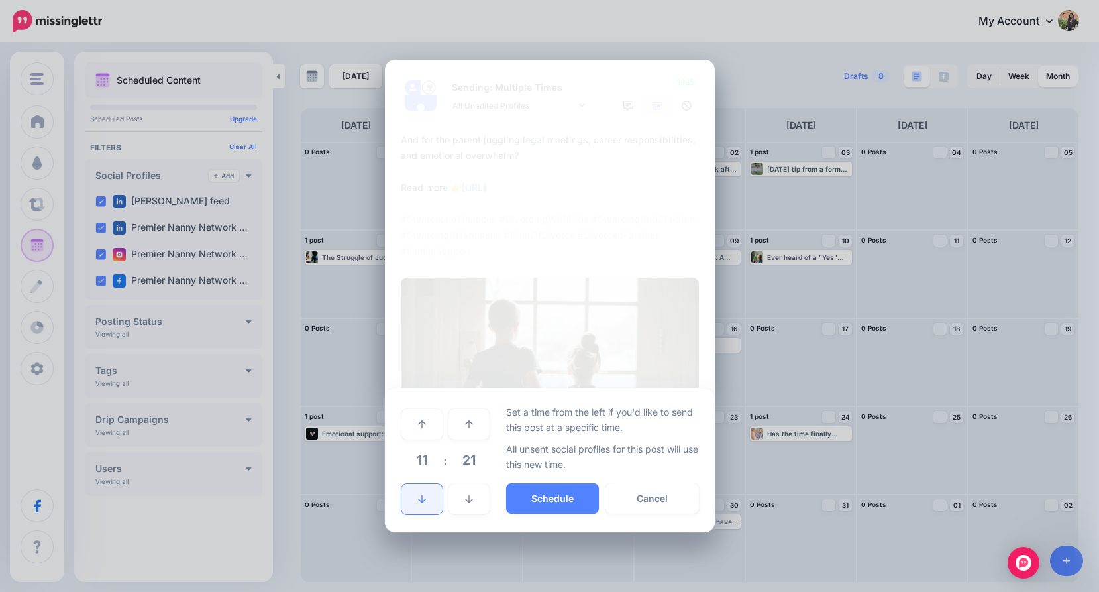
click at [425, 505] on link at bounding box center [421, 499] width 41 height 30
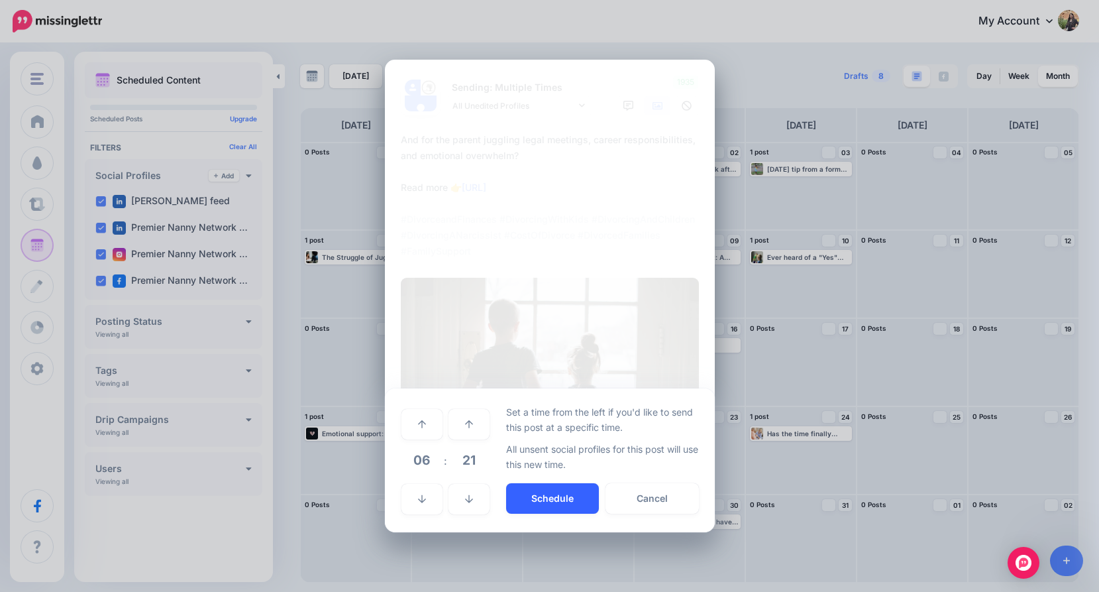
click at [538, 499] on button "Schedule" at bounding box center [552, 498] width 93 height 30
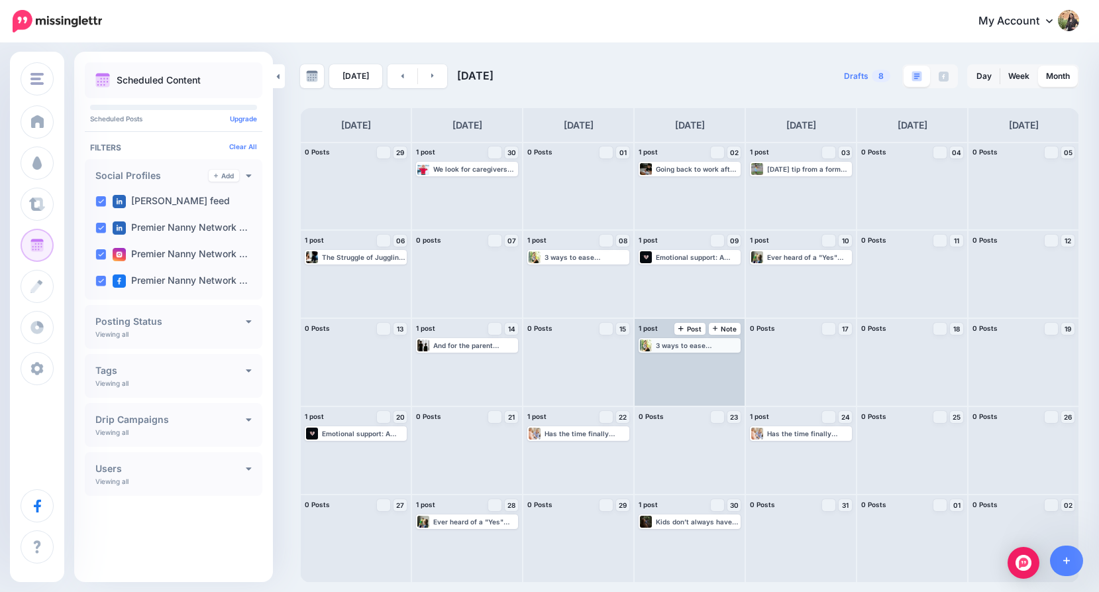
click at [708, 344] on div "3 ways to ease transitions between homes for kids: 1- Keep routines as consiste…" at bounding box center [697, 345] width 83 height 8
click at [676, 355] on link "Edit" at bounding box center [670, 361] width 58 height 12
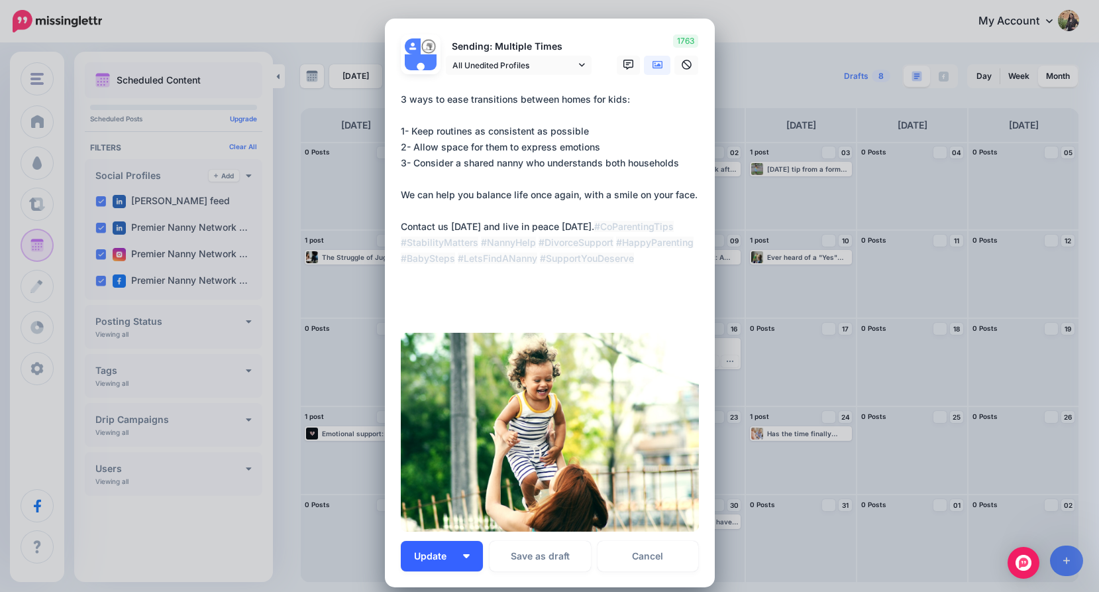
click at [458, 569] on button "Update" at bounding box center [442, 556] width 82 height 30
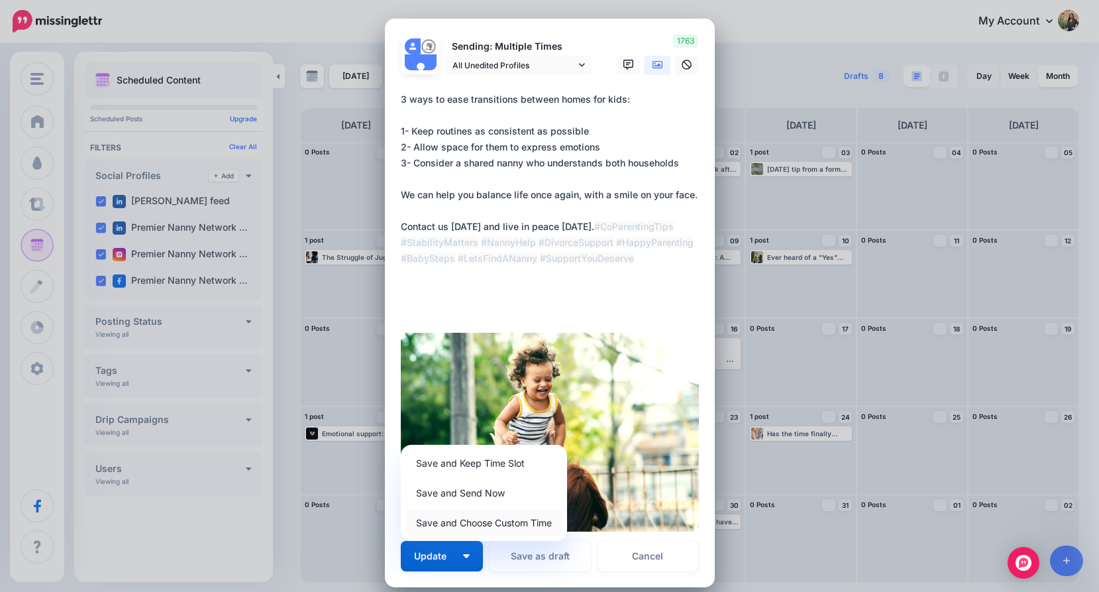
click at [479, 527] on link "Save and Choose Custom Time" at bounding box center [484, 522] width 156 height 26
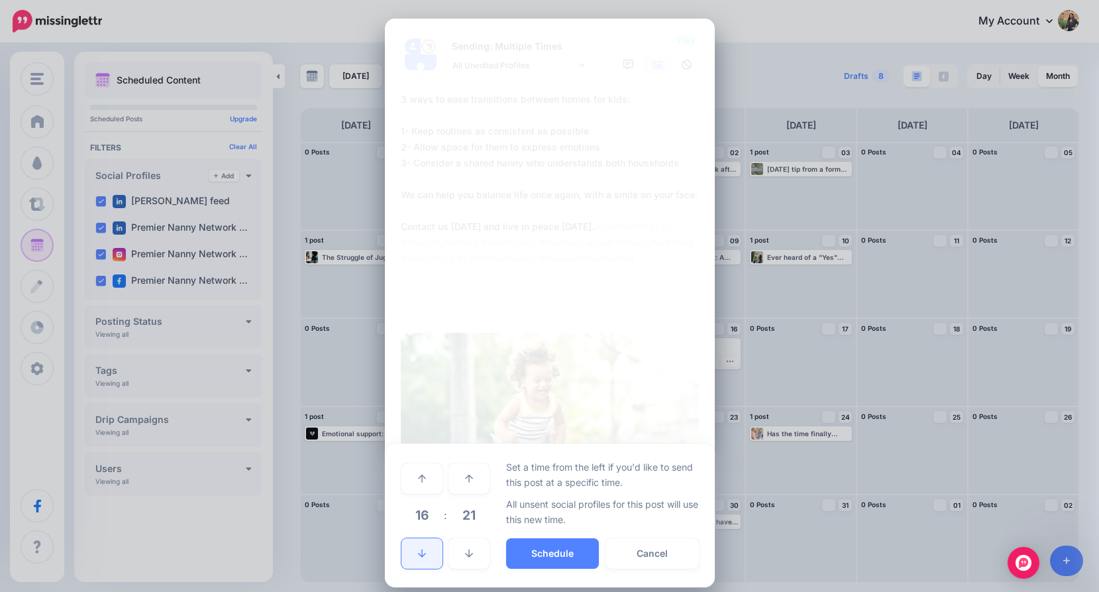
click at [431, 555] on link at bounding box center [421, 553] width 41 height 30
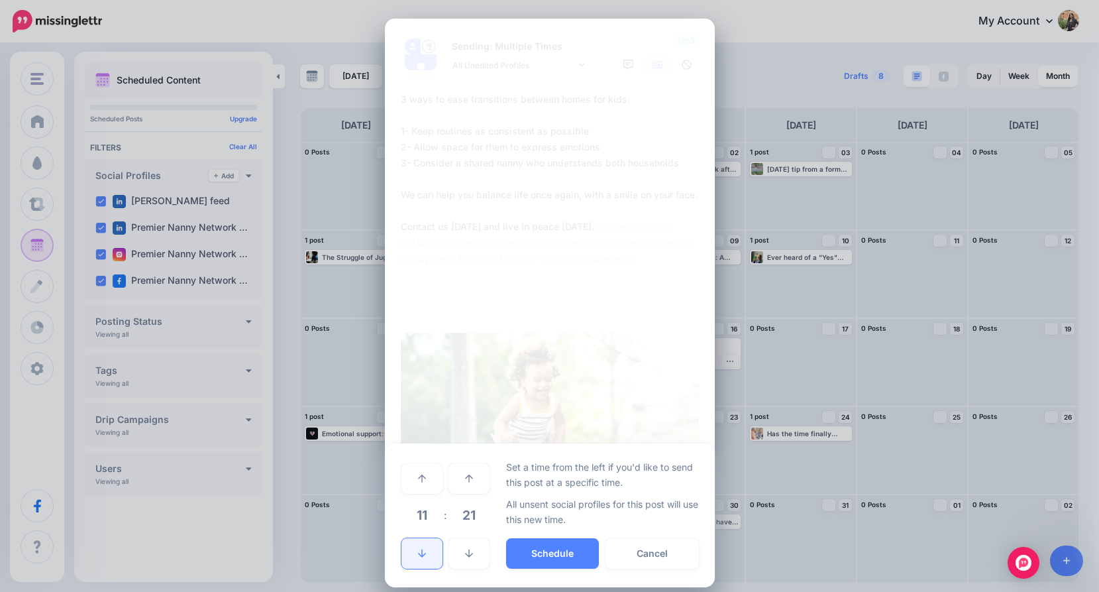
click at [427, 556] on link at bounding box center [421, 553] width 41 height 30
click at [516, 550] on button "Schedule" at bounding box center [552, 553] width 93 height 30
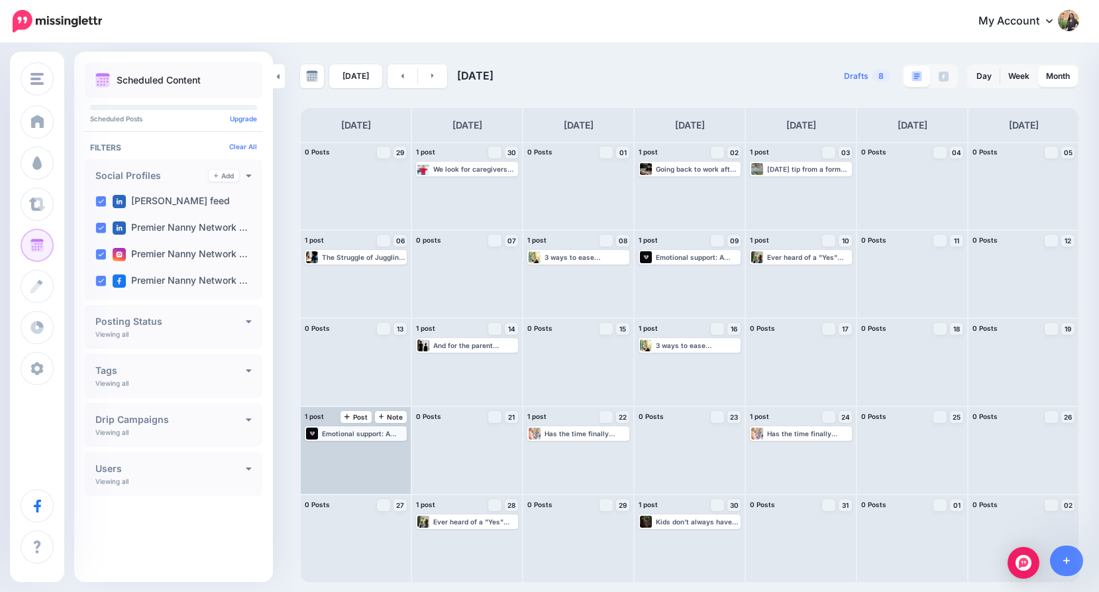
click at [385, 431] on div "Emotional support: A nanny can offer emotional guidance, acting as a trusted co…" at bounding box center [363, 433] width 83 height 8
click at [357, 445] on link "Edit" at bounding box center [336, 449] width 58 height 12
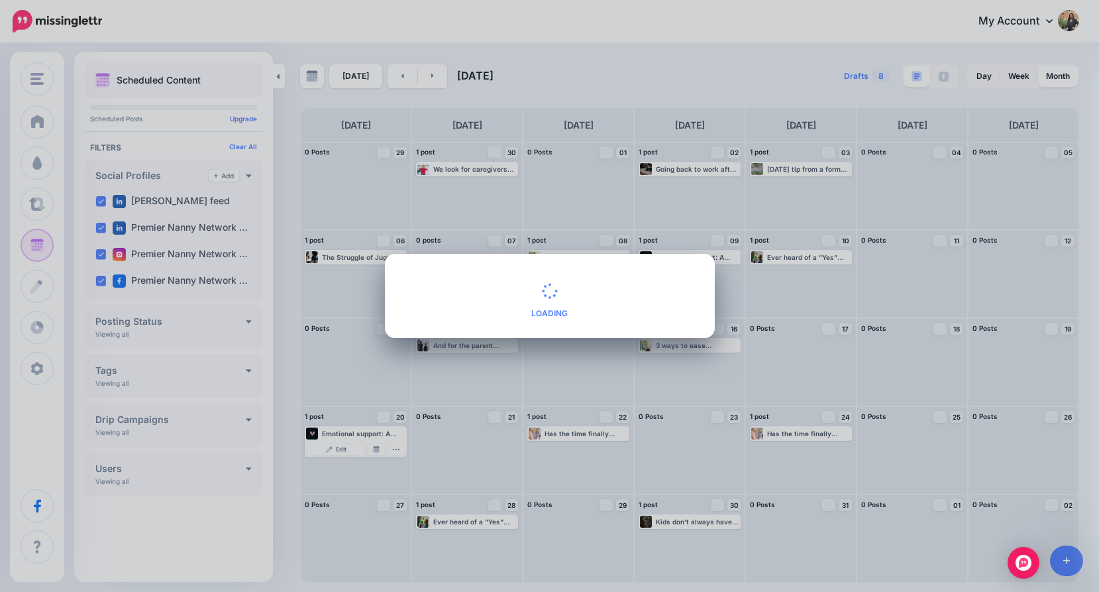
type textarea "**********"
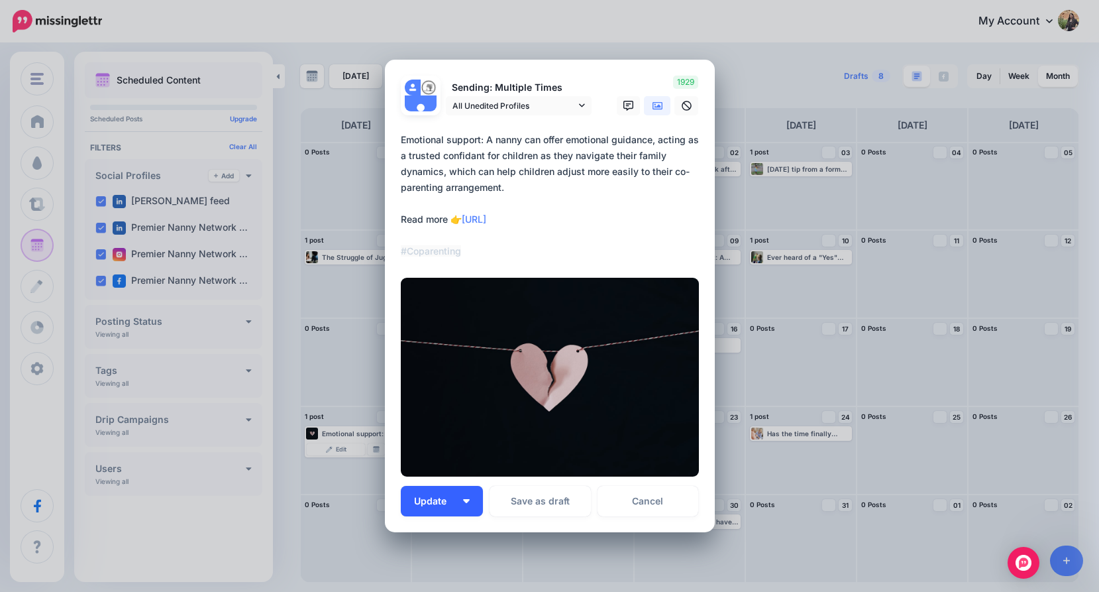
click at [414, 505] on span "Update" at bounding box center [435, 500] width 42 height 9
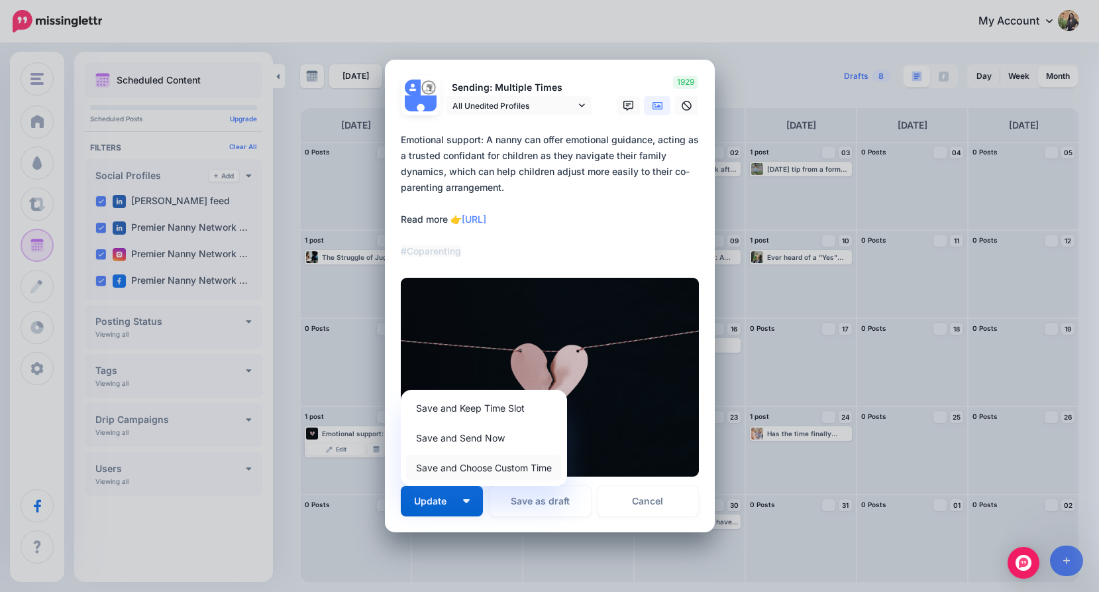
click at [444, 477] on link "Save and Choose Custom Time" at bounding box center [484, 467] width 156 height 26
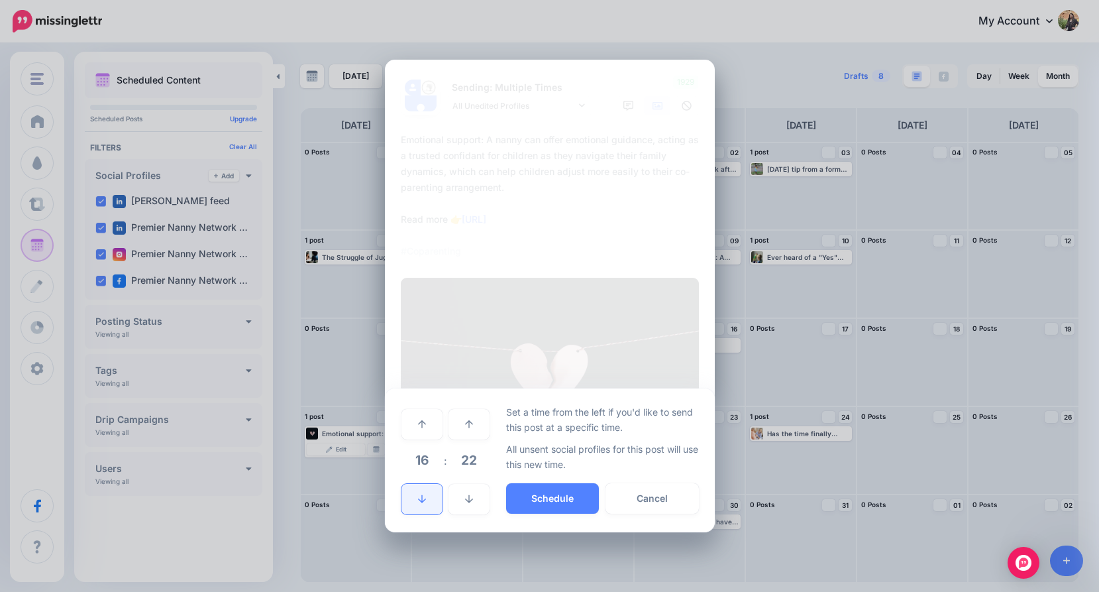
click at [439, 497] on link at bounding box center [421, 499] width 41 height 30
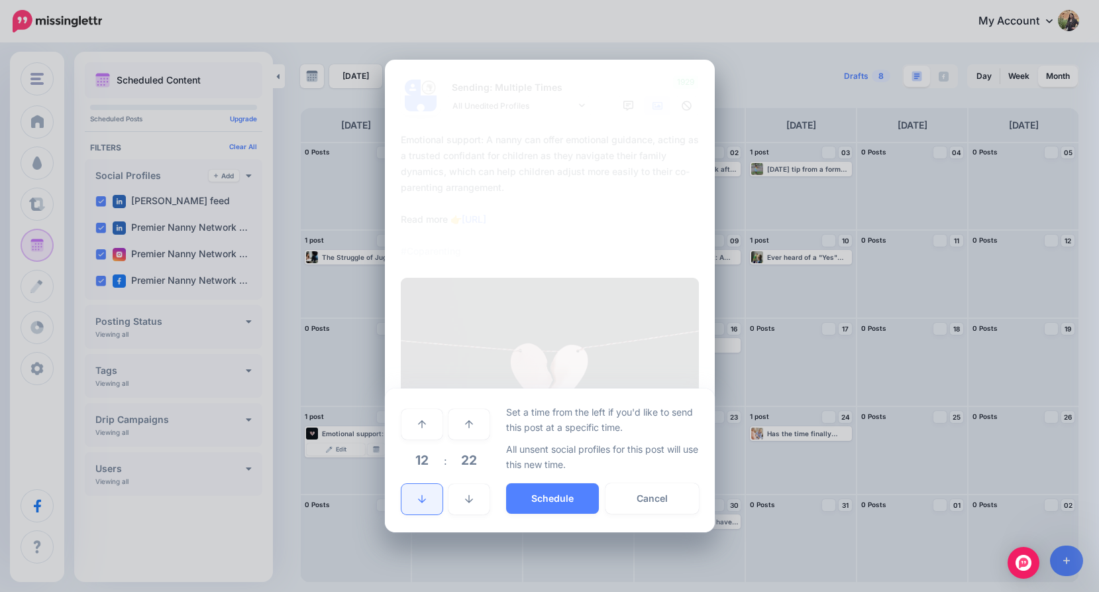
click at [439, 497] on link at bounding box center [421, 499] width 41 height 30
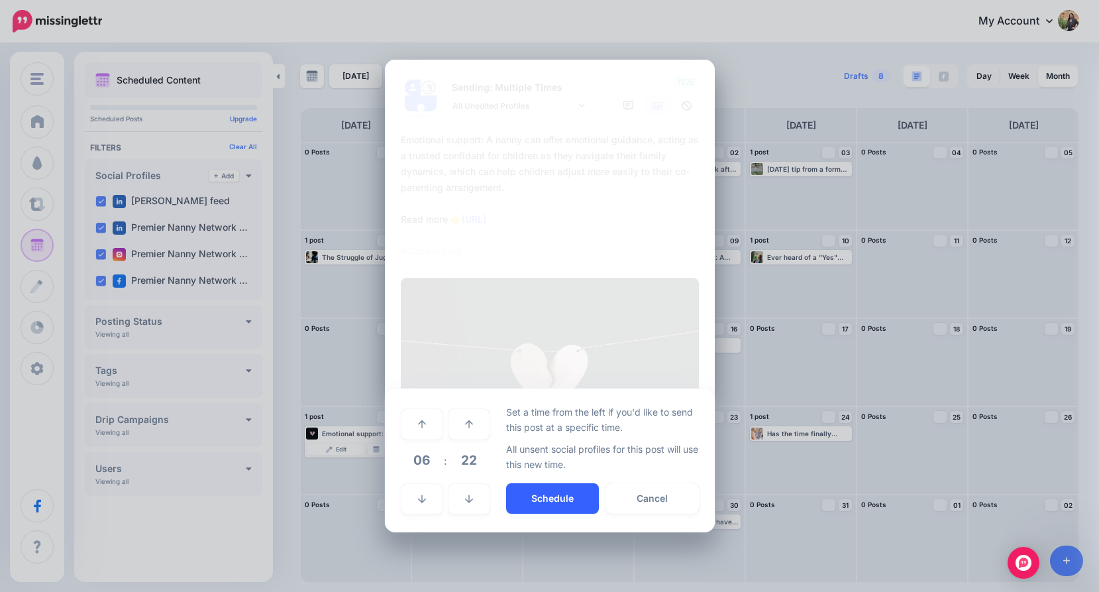
drag, startPoint x: 527, startPoint y: 496, endPoint x: 516, endPoint y: 499, distance: 10.9
click at [526, 496] on button "Schedule" at bounding box center [552, 498] width 93 height 30
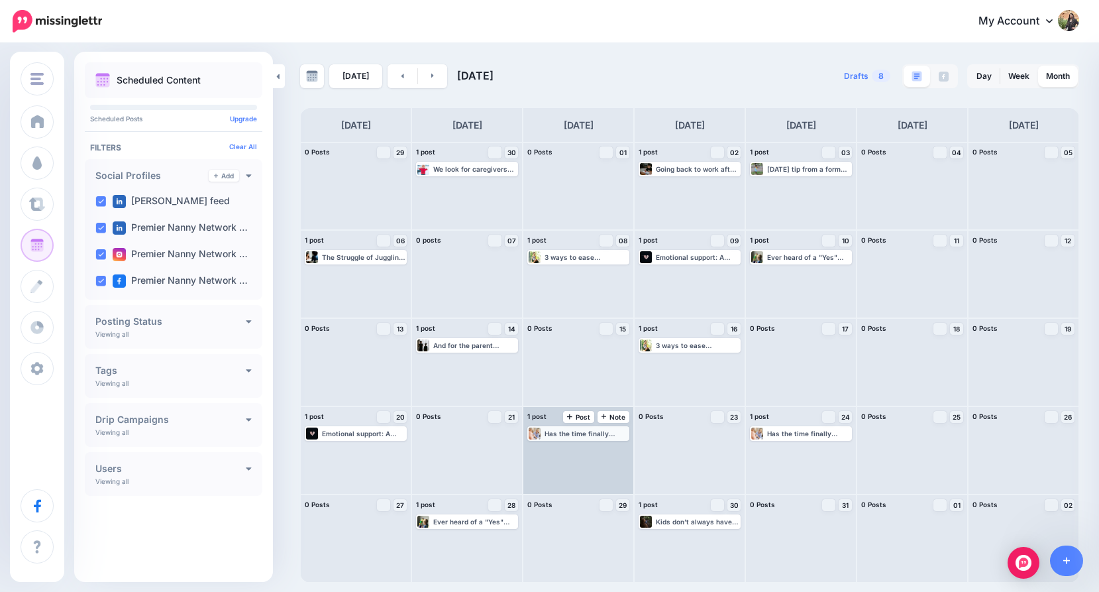
click at [562, 433] on div "Has the time finally come to move your senior parents into assisted living? The…" at bounding box center [586, 433] width 83 height 8
click at [556, 445] on link "Edit" at bounding box center [558, 449] width 58 height 12
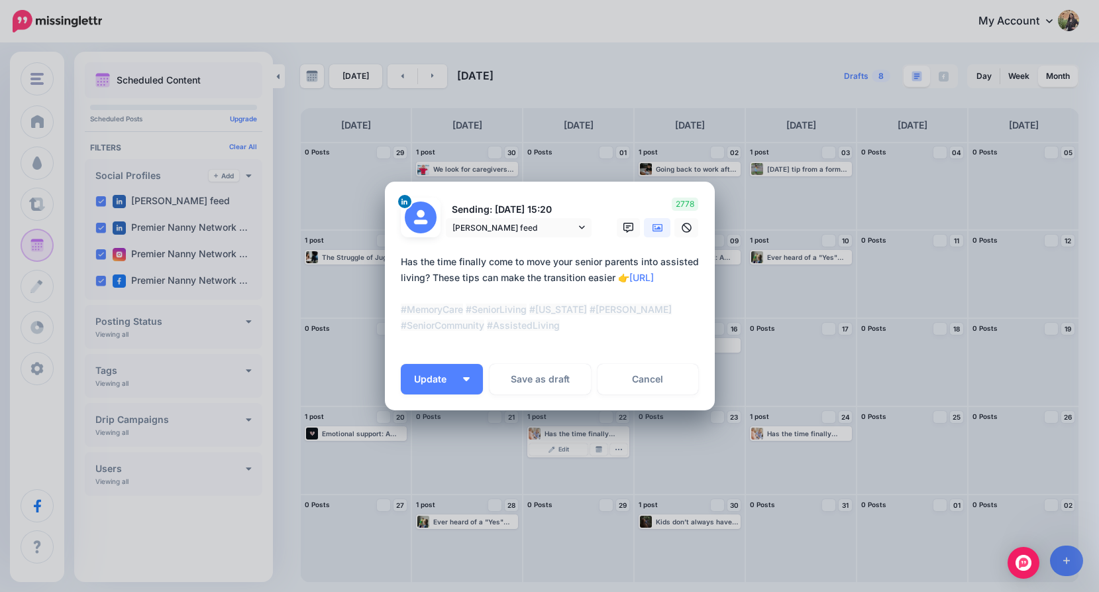
drag, startPoint x: 442, startPoint y: 384, endPoint x: 443, endPoint y: 405, distance: 21.9
click at [443, 384] on span "Update" at bounding box center [435, 378] width 42 height 9
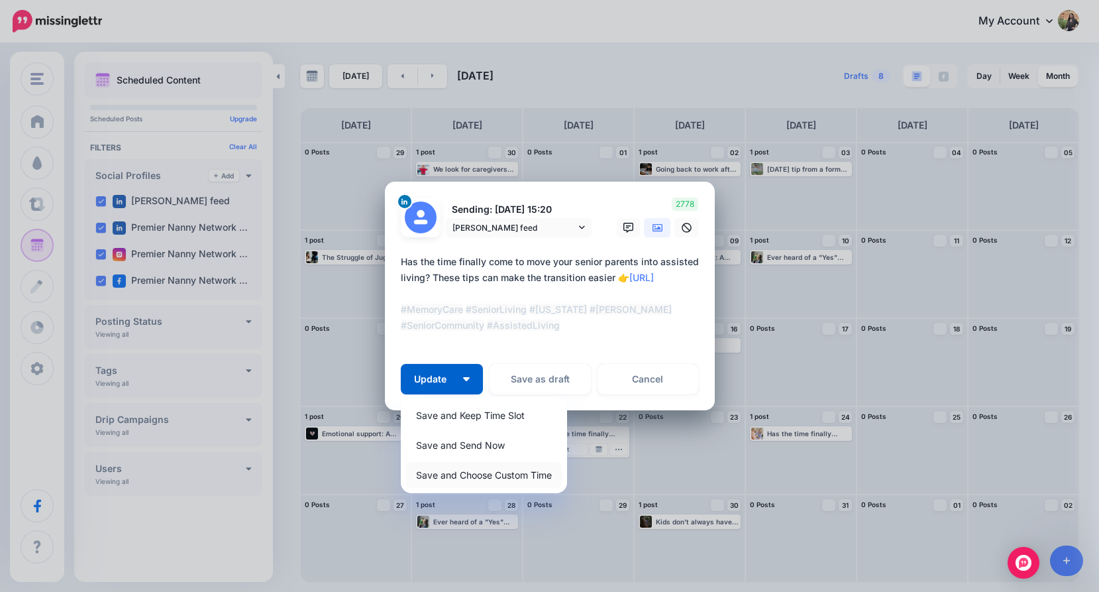
click at [447, 468] on link "Save and Choose Custom Time" at bounding box center [484, 475] width 156 height 26
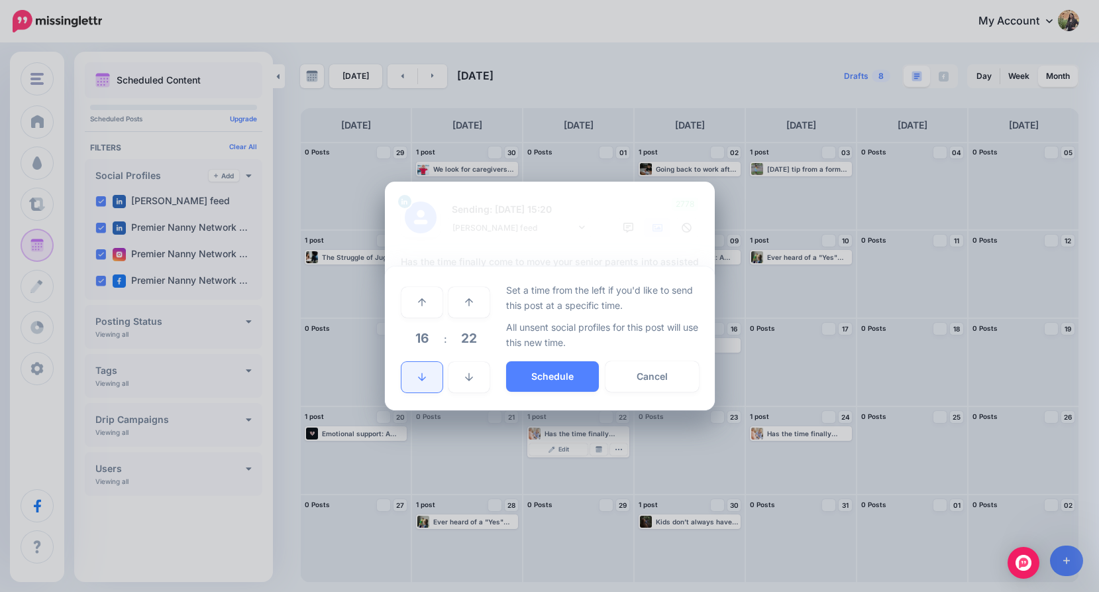
click at [420, 376] on icon at bounding box center [422, 376] width 8 height 9
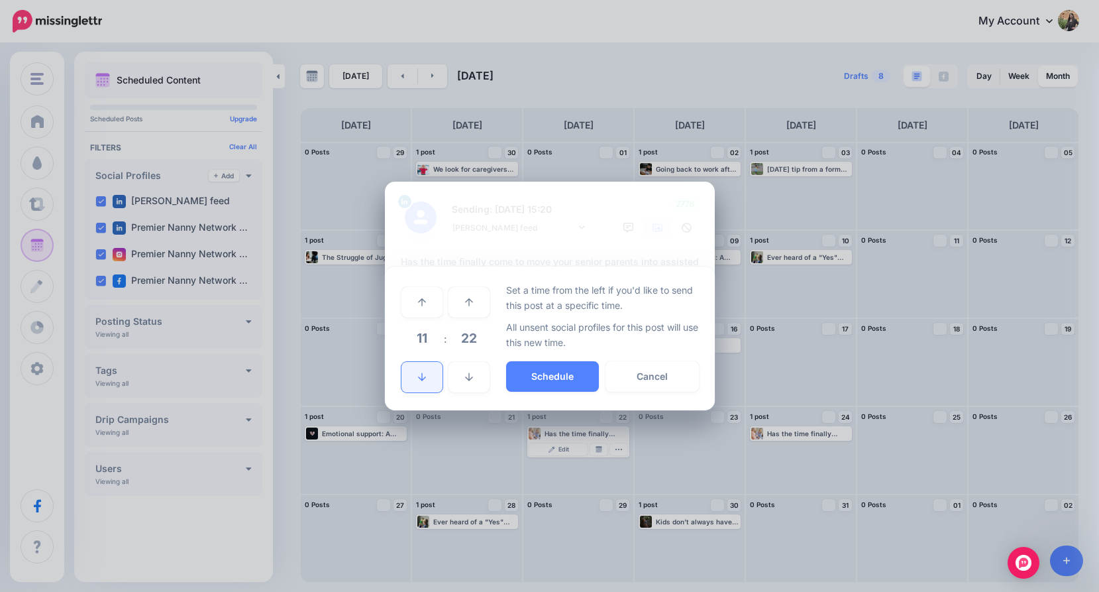
click at [420, 376] on icon at bounding box center [422, 376] width 8 height 9
click at [574, 376] on button "Schedule" at bounding box center [552, 376] width 93 height 30
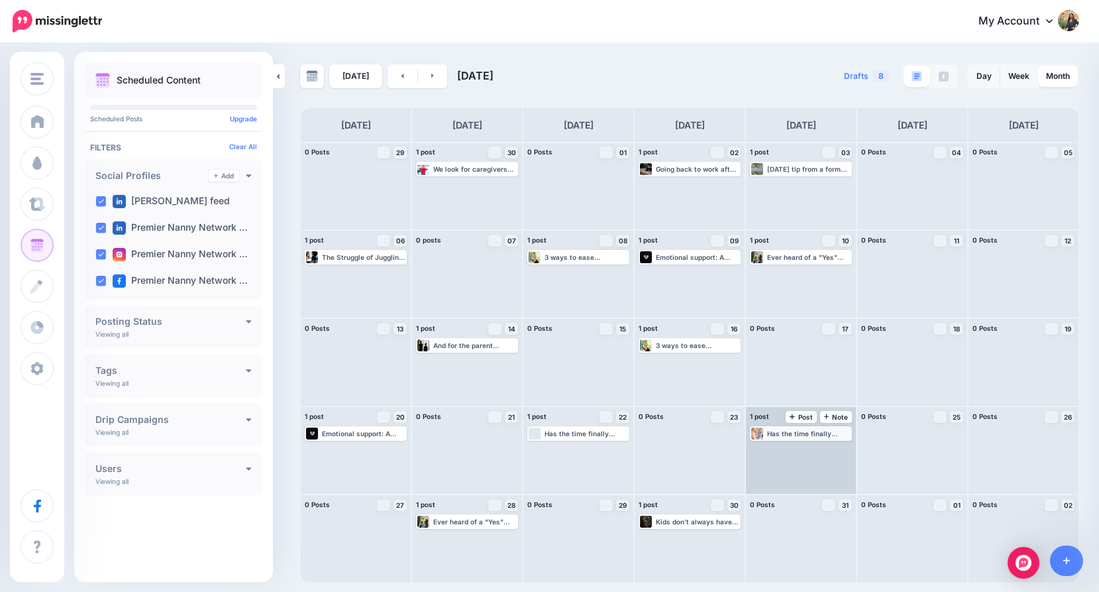
click at [776, 431] on div "Has the time finally come to move your senior parents into assisted living? The…" at bounding box center [808, 433] width 83 height 8
click at [766, 444] on link "Edit" at bounding box center [781, 449] width 58 height 12
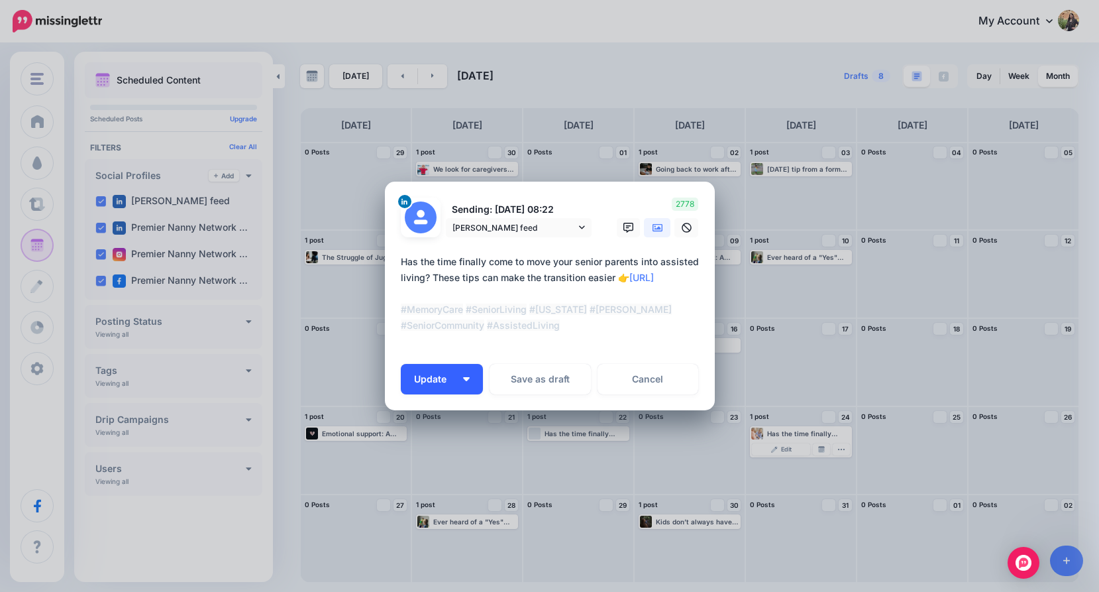
click at [462, 375] on button "Update" at bounding box center [442, 379] width 82 height 30
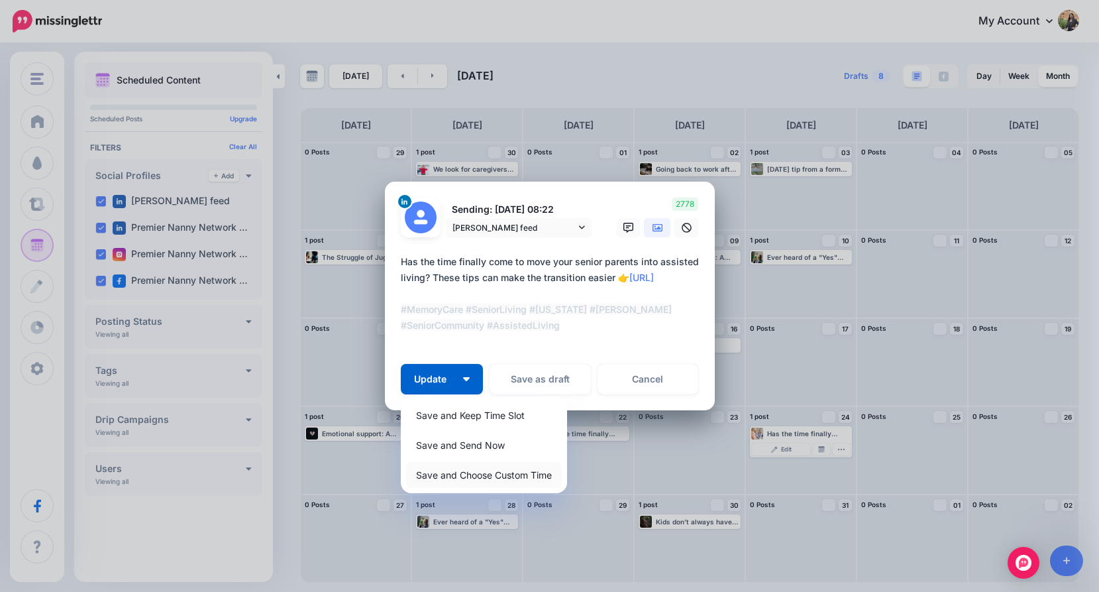
click at [470, 472] on link "Save and Choose Custom Time" at bounding box center [484, 475] width 156 height 26
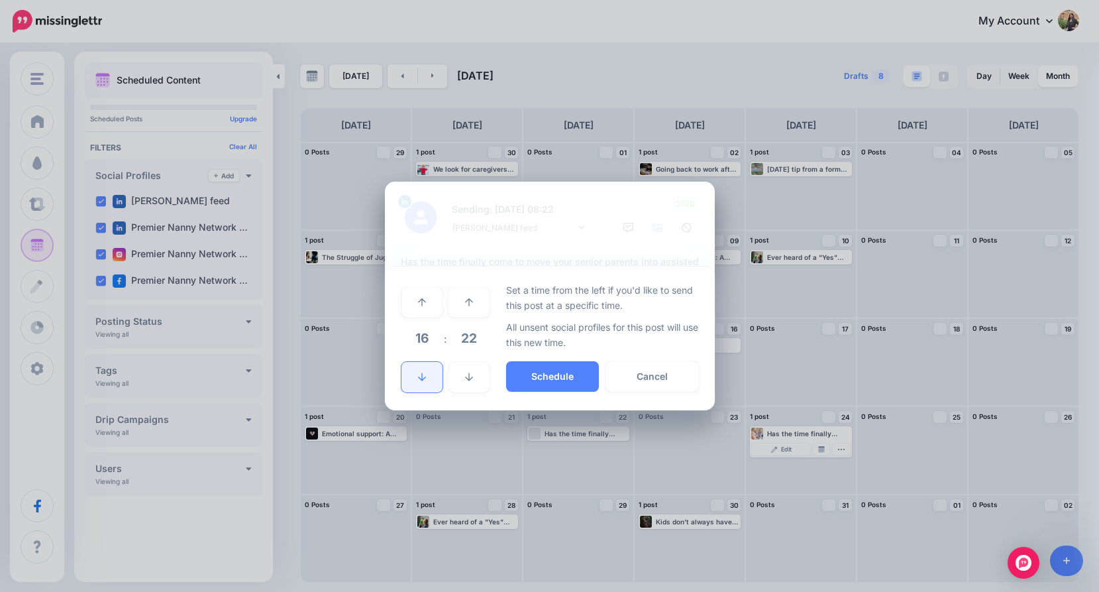
click at [427, 371] on link at bounding box center [421, 377] width 41 height 30
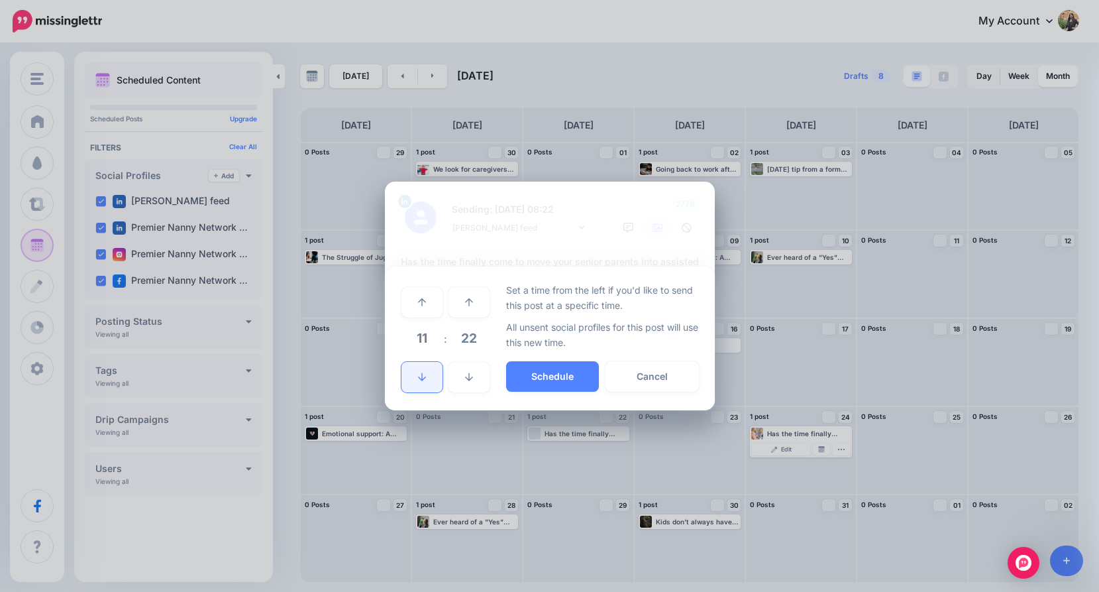
click at [428, 371] on link at bounding box center [421, 377] width 41 height 30
click at [525, 368] on button "Schedule" at bounding box center [552, 376] width 93 height 30
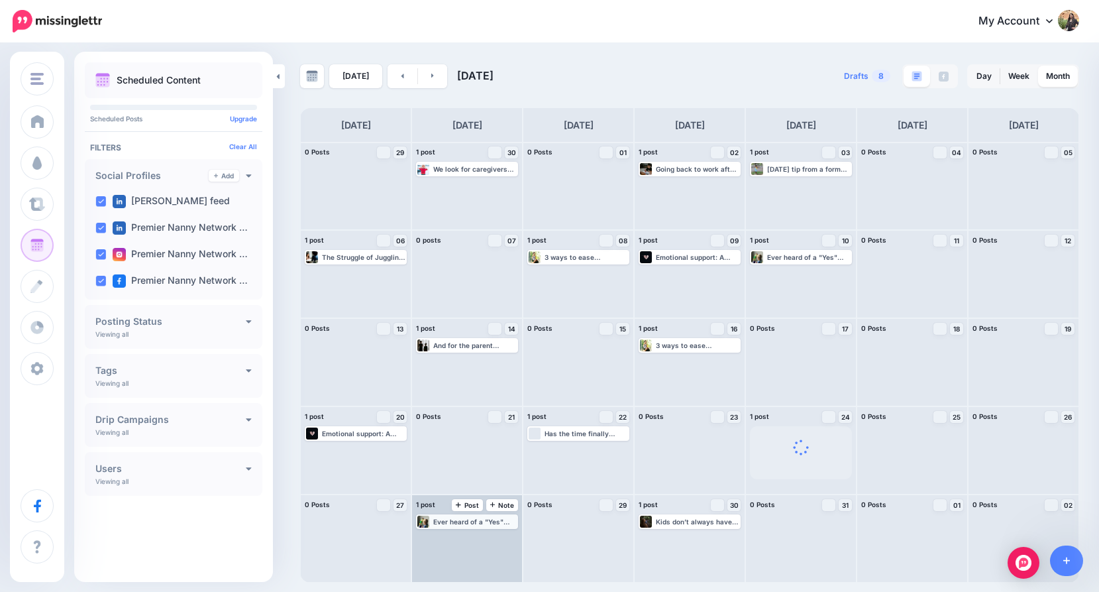
click at [467, 525] on div "Ever heard of a "Yes" drawer? Fill one drawer with safe items your toddler is a…" at bounding box center [474, 521] width 83 height 8
click at [458, 539] on link "Edit" at bounding box center [447, 537] width 58 height 12
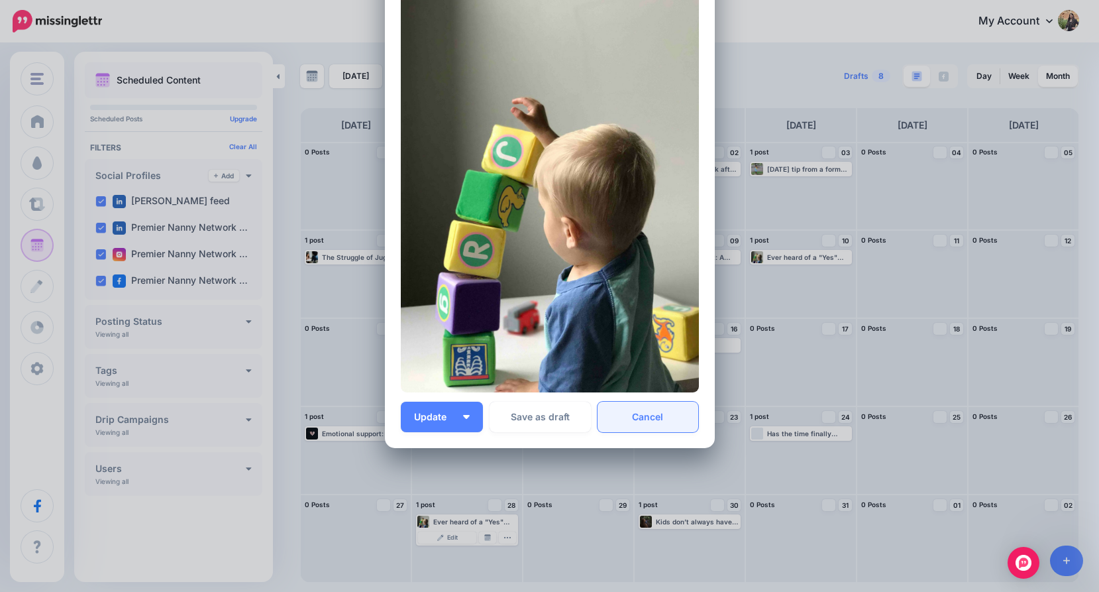
click at [629, 419] on link "Cancel" at bounding box center [648, 416] width 101 height 30
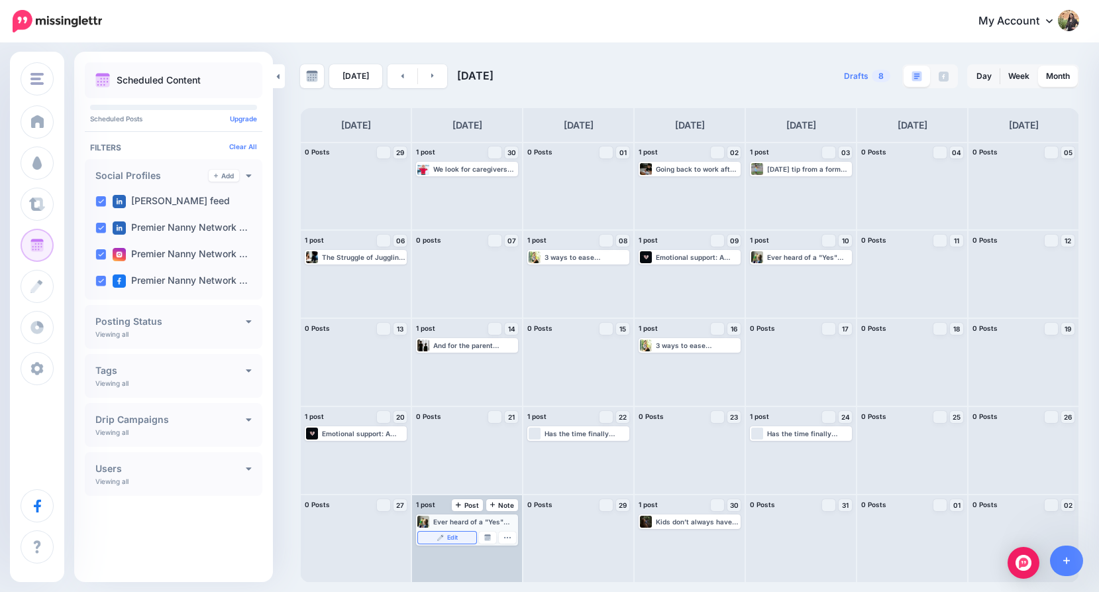
click at [460, 539] on link "Edit" at bounding box center [447, 537] width 58 height 12
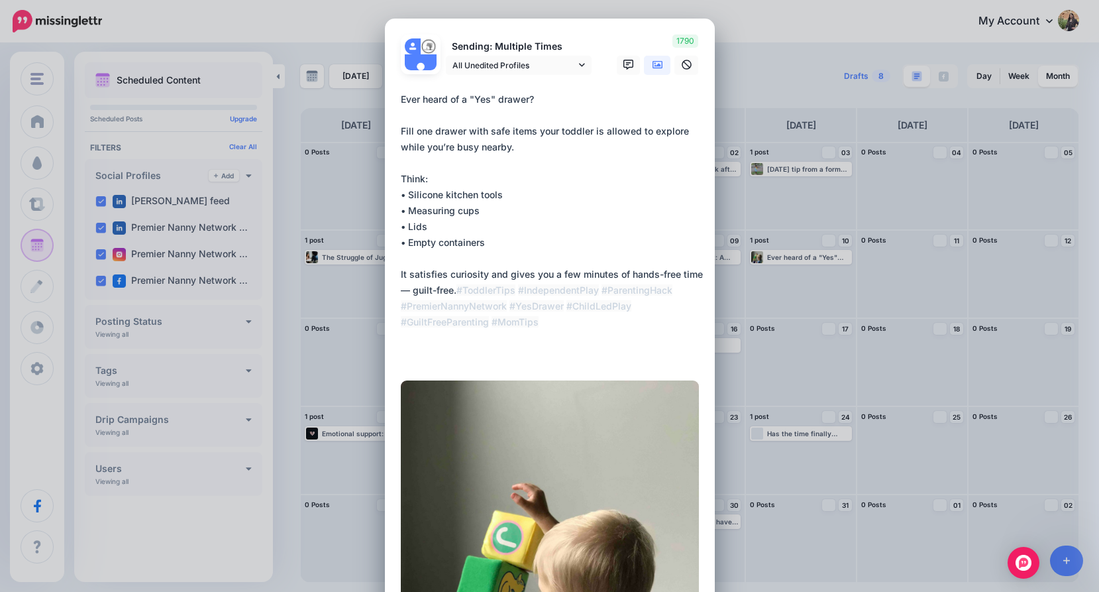
scroll to position [386, 0]
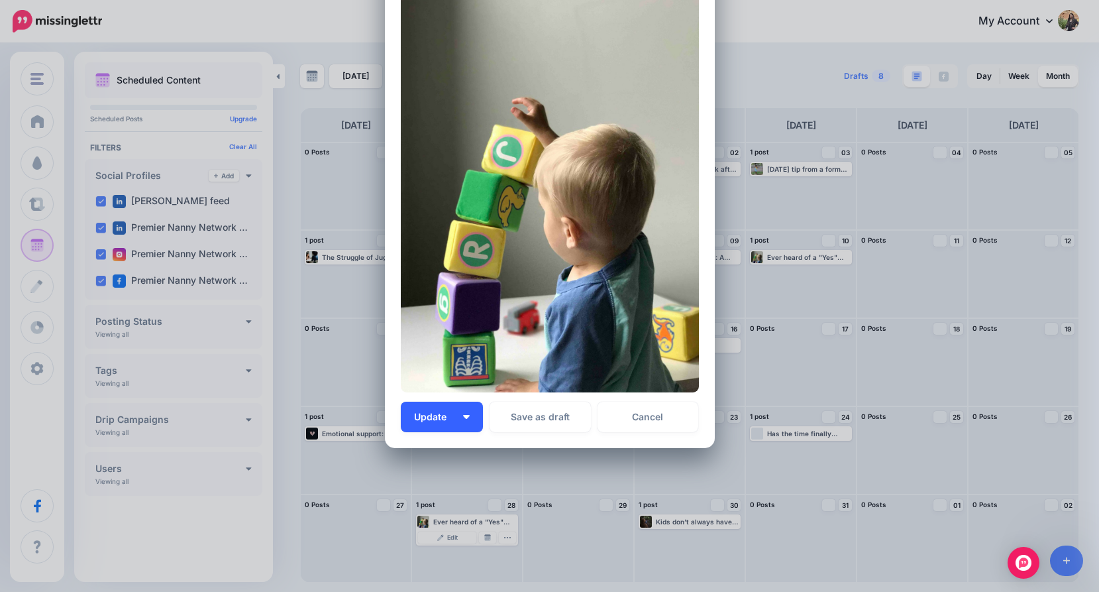
click at [463, 417] on img "button" at bounding box center [466, 417] width 7 height 4
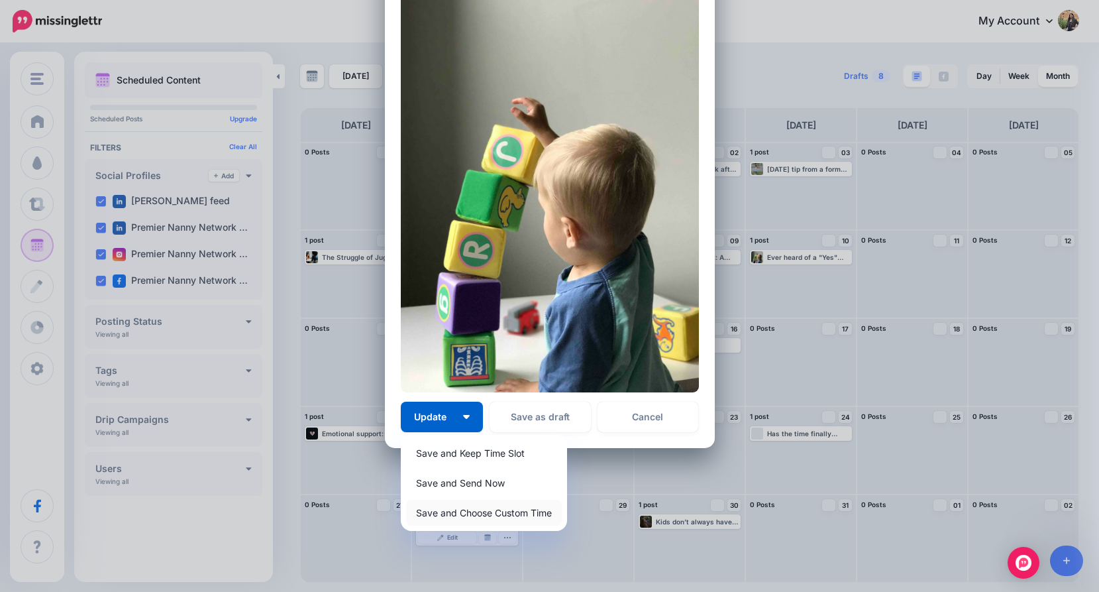
drag, startPoint x: 463, startPoint y: 507, endPoint x: 456, endPoint y: 486, distance: 23.0
click at [463, 507] on link "Save and Choose Custom Time" at bounding box center [484, 513] width 156 height 26
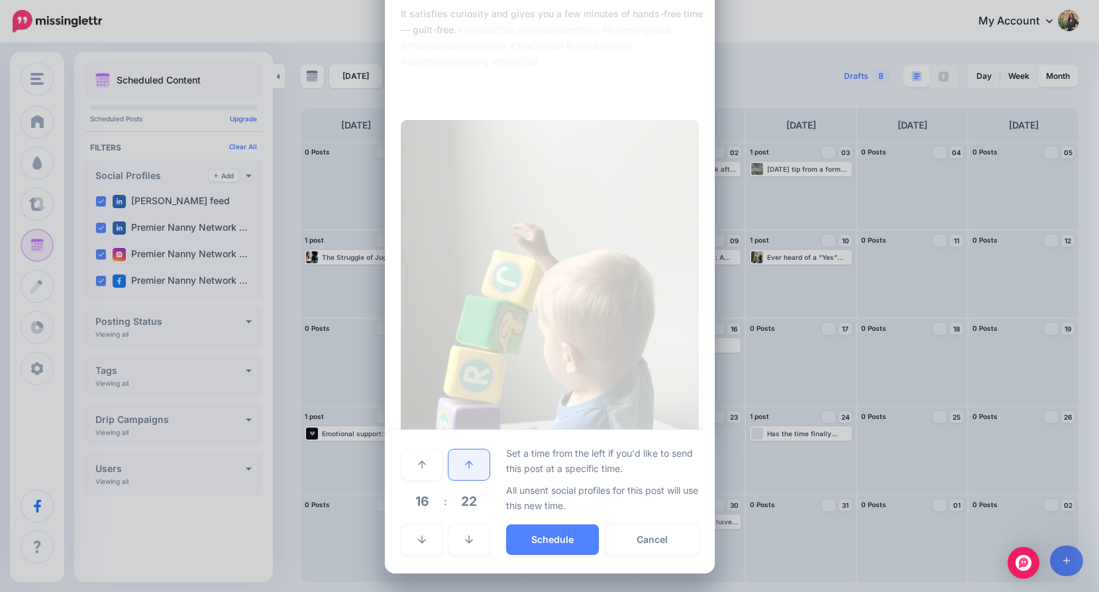
scroll to position [260, 0]
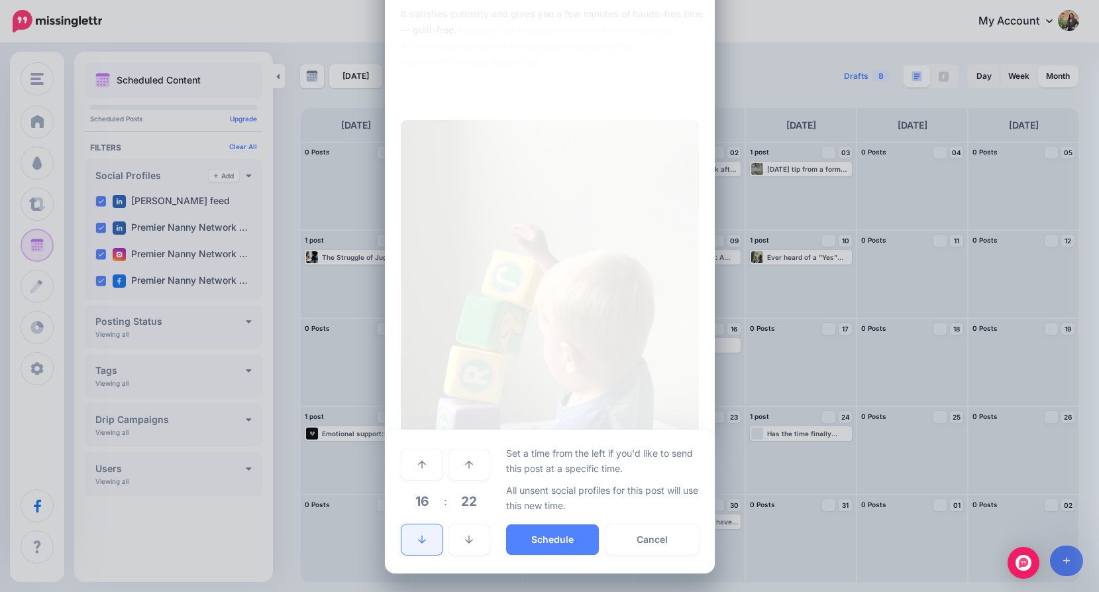
click at [432, 537] on link at bounding box center [421, 539] width 41 height 30
click at [433, 537] on link at bounding box center [421, 539] width 41 height 30
click at [432, 537] on link at bounding box center [421, 539] width 41 height 30
click at [553, 539] on button "Schedule" at bounding box center [552, 539] width 93 height 30
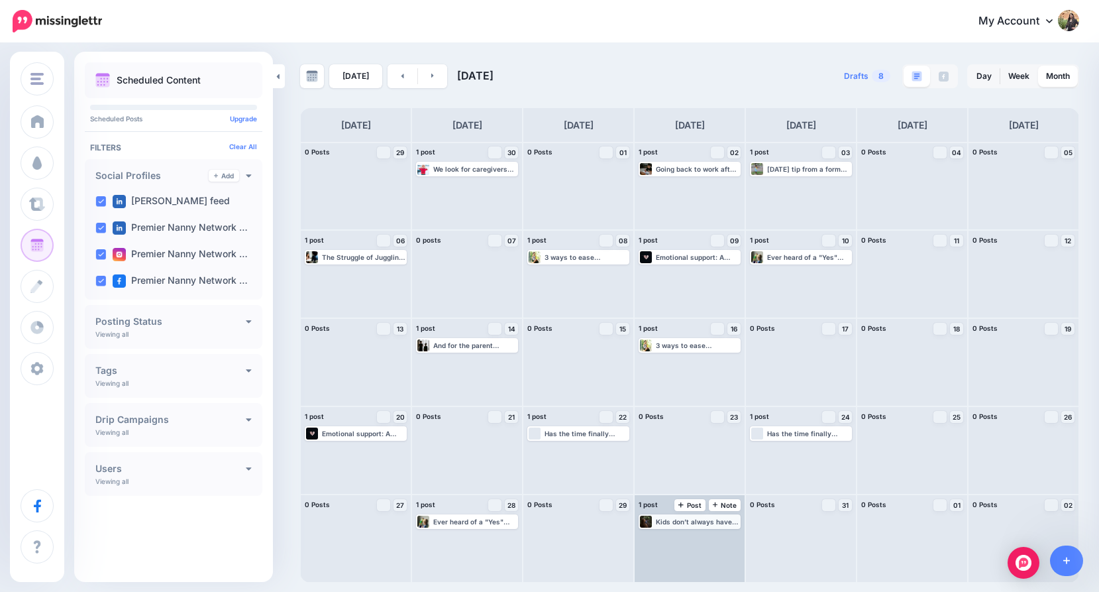
click at [683, 525] on div "Kids don’t always have the words to say “I’m not okay.” After big life changes …" at bounding box center [689, 521] width 99 height 12
click at [662, 543] on link "Edit" at bounding box center [670, 537] width 58 height 12
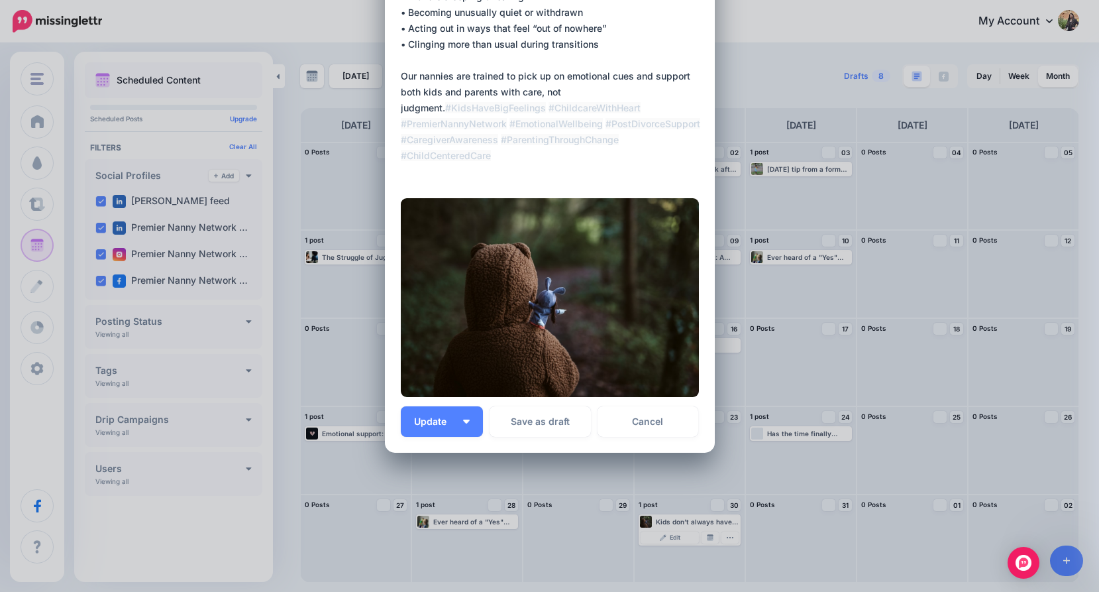
scroll to position [171, 0]
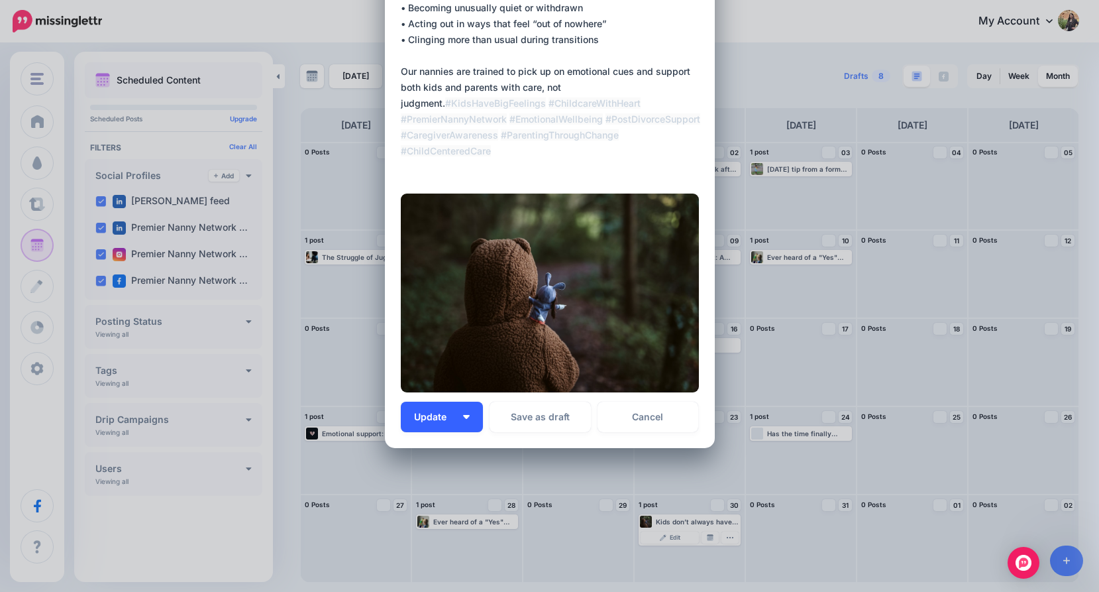
click at [453, 421] on button "Update" at bounding box center [442, 416] width 82 height 30
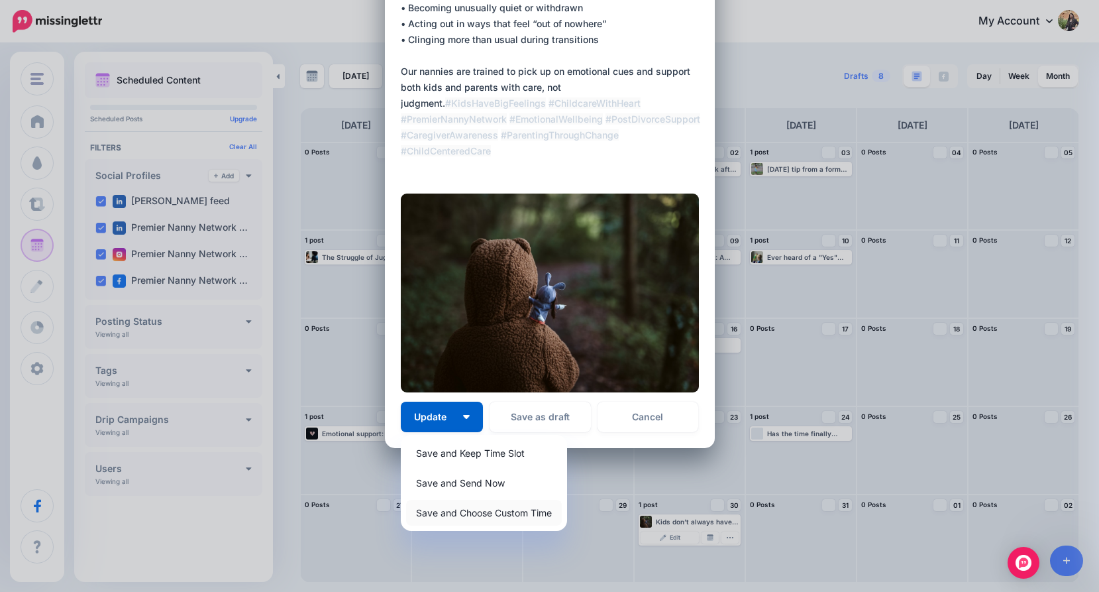
click at [460, 513] on link "Save and Choose Custom Time" at bounding box center [484, 513] width 156 height 26
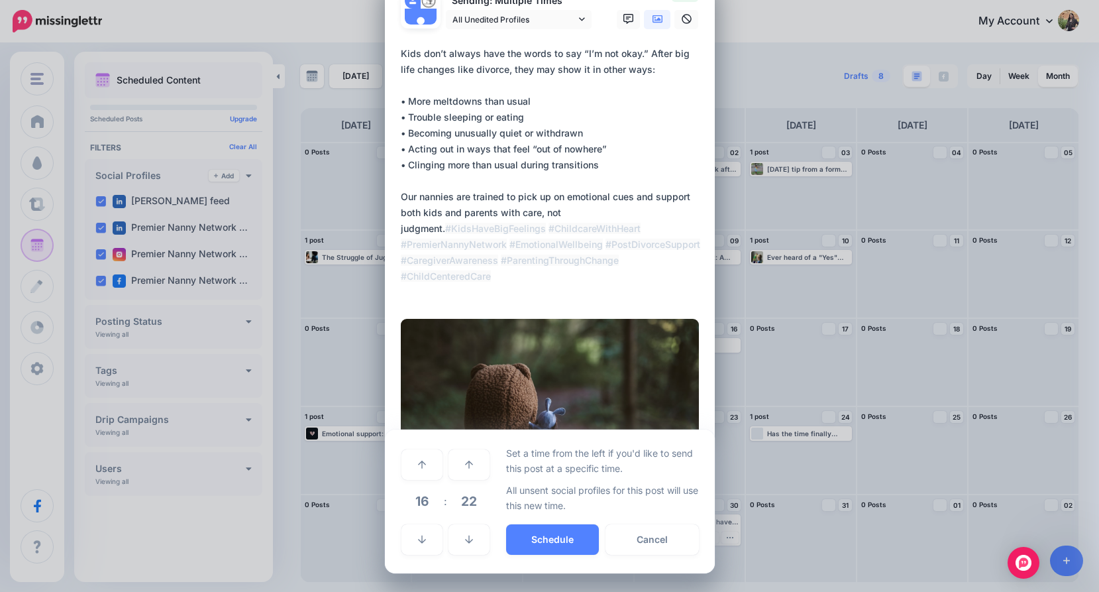
scroll to position [46, 0]
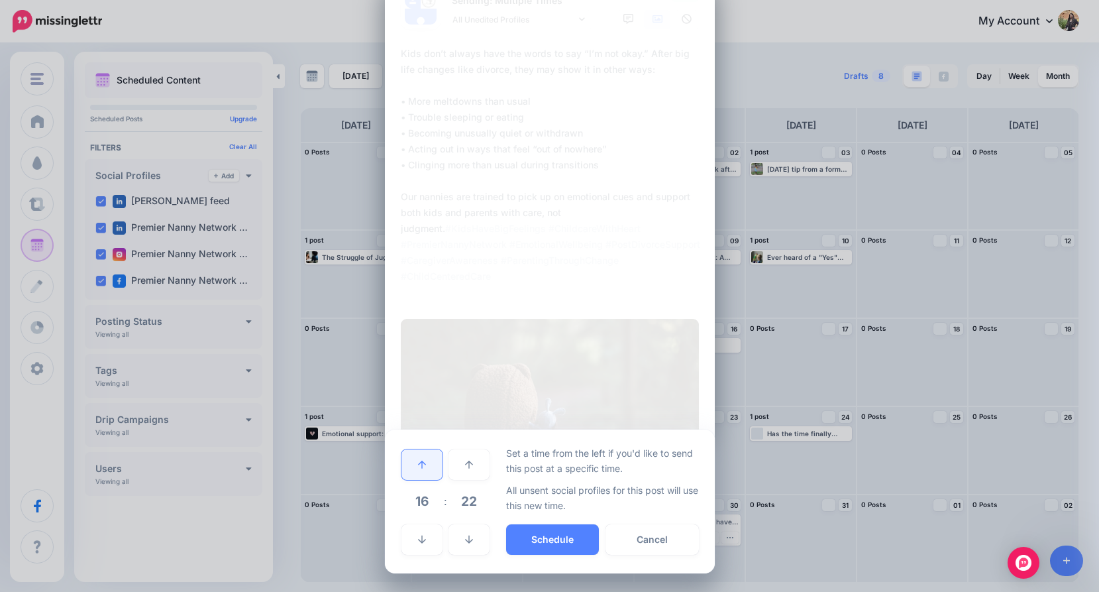
click at [421, 466] on link at bounding box center [421, 464] width 41 height 30
click at [418, 536] on icon at bounding box center [422, 539] width 8 height 9
click at [523, 535] on button "Schedule" at bounding box center [552, 539] width 93 height 30
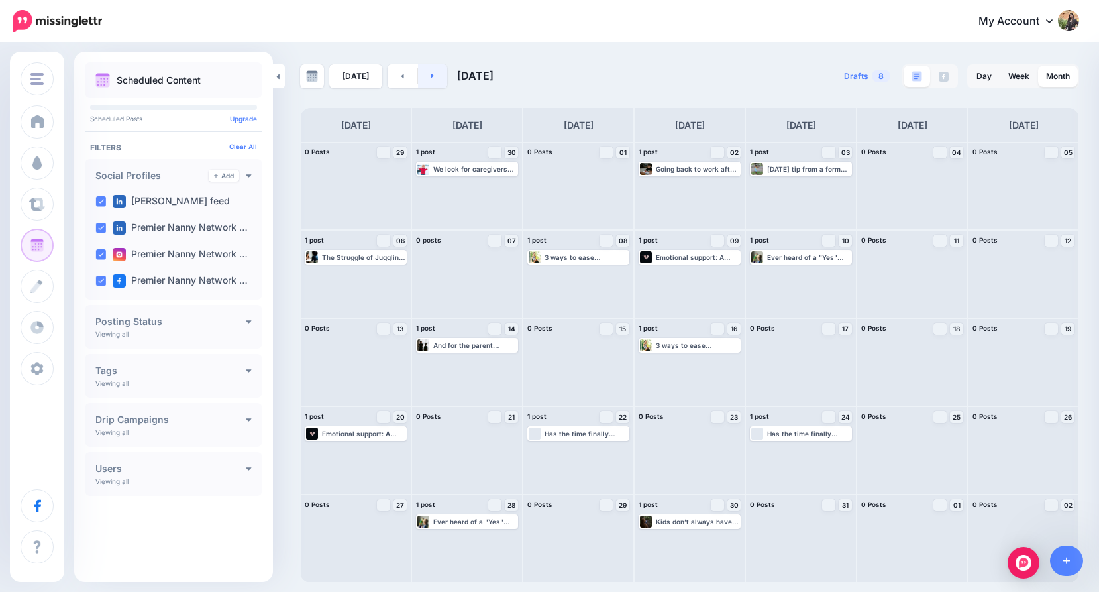
click at [434, 78] on link at bounding box center [433, 76] width 30 height 24
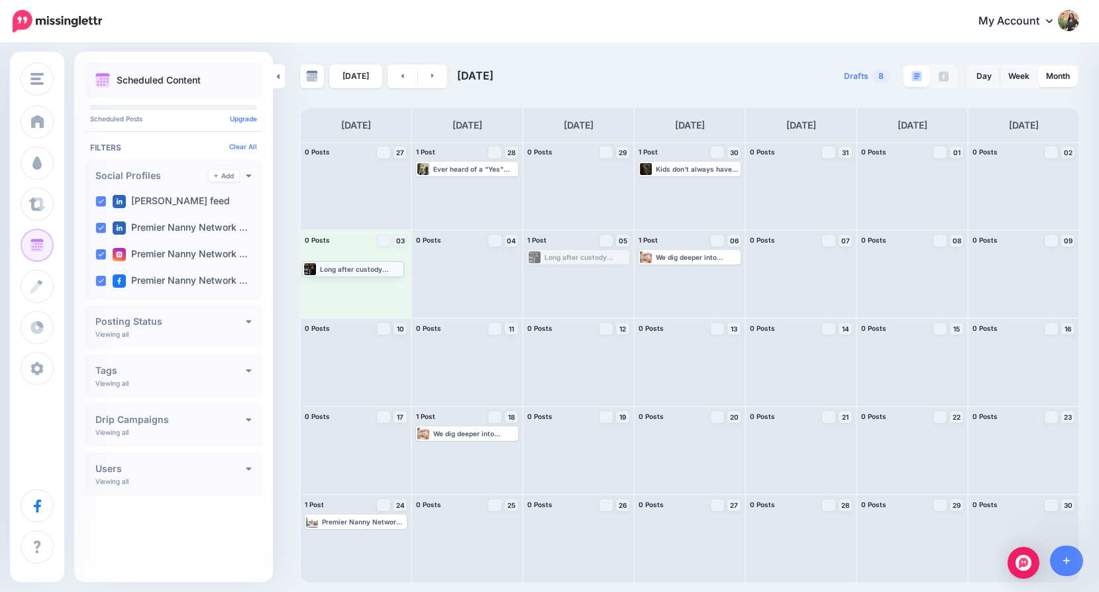
drag, startPoint x: 576, startPoint y: 258, endPoint x: 350, endPoint y: 270, distance: 225.5
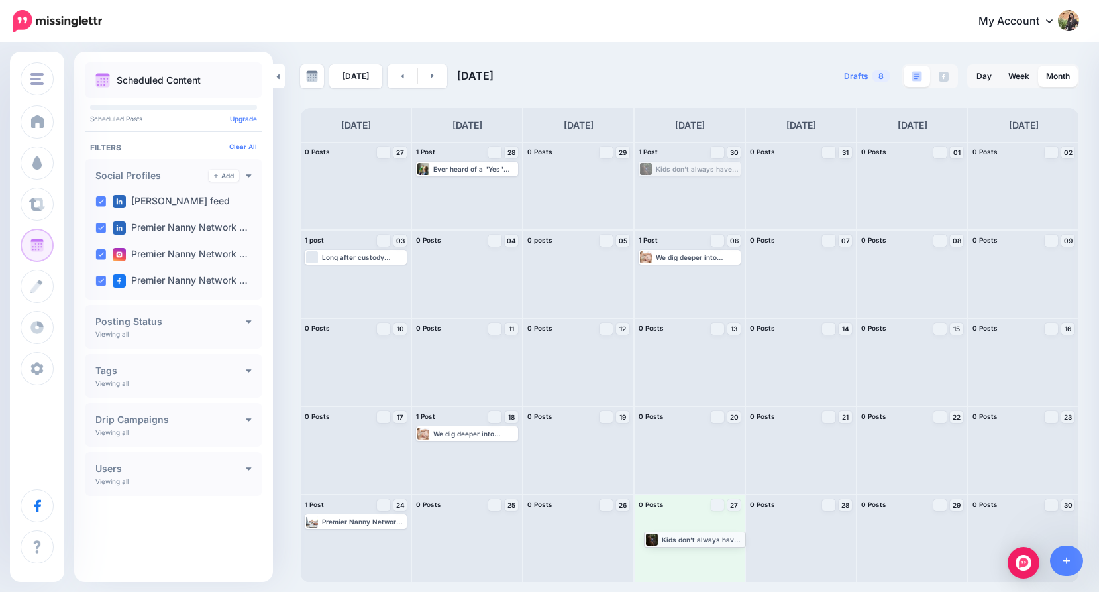
drag, startPoint x: 683, startPoint y: 170, endPoint x: 684, endPoint y: 540, distance: 369.7
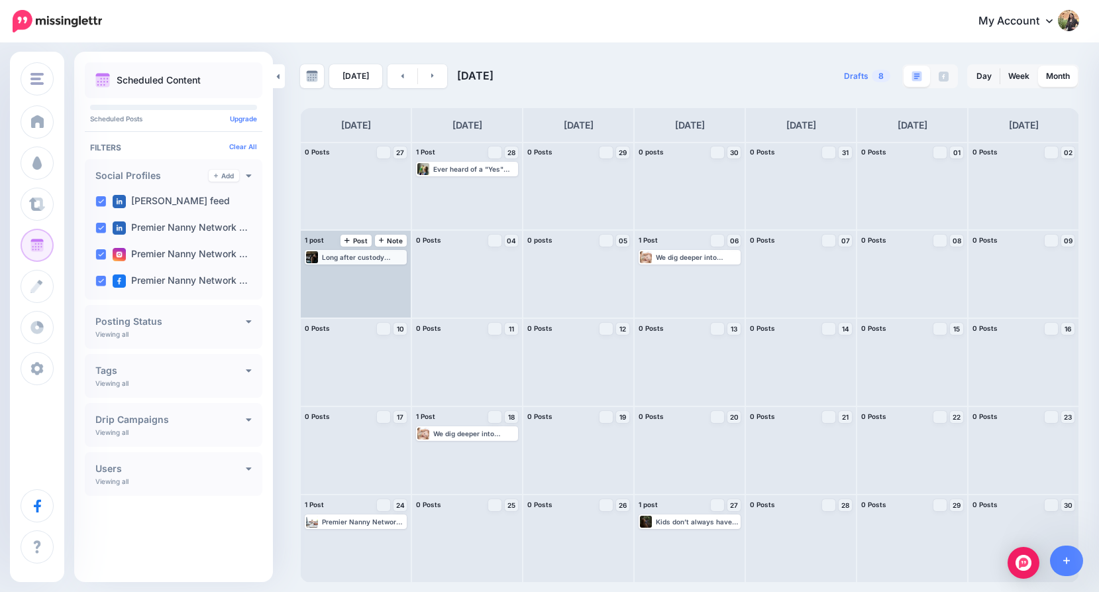
click at [326, 259] on div "Long after custody agreements are signed and lawyers stop calling, kids remembe…" at bounding box center [363, 257] width 83 height 8
click at [332, 275] on link "Edit" at bounding box center [336, 273] width 58 height 12
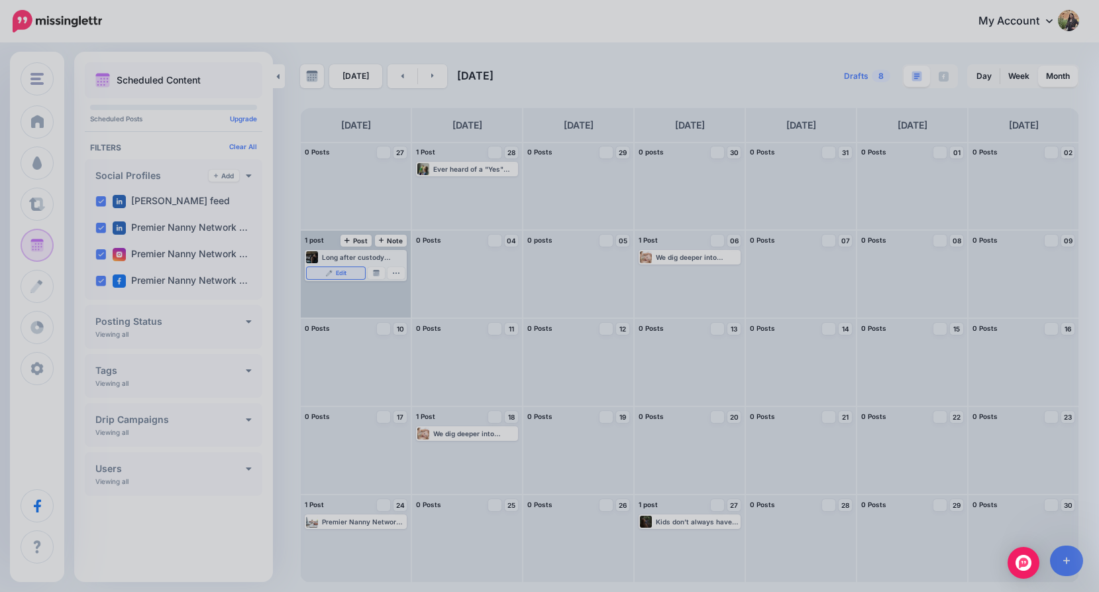
scroll to position [0, 0]
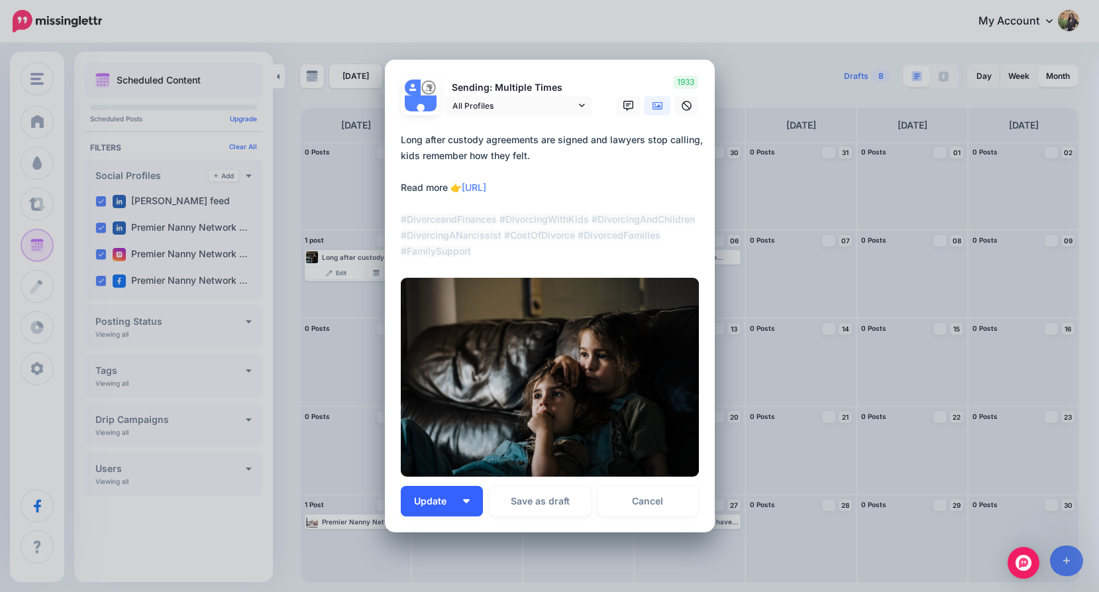
click at [421, 517] on div "Loading Sending: Multiple Times All Profiles [DATE] 21:00" at bounding box center [550, 296] width 330 height 473
click at [423, 504] on span "Update" at bounding box center [435, 500] width 42 height 9
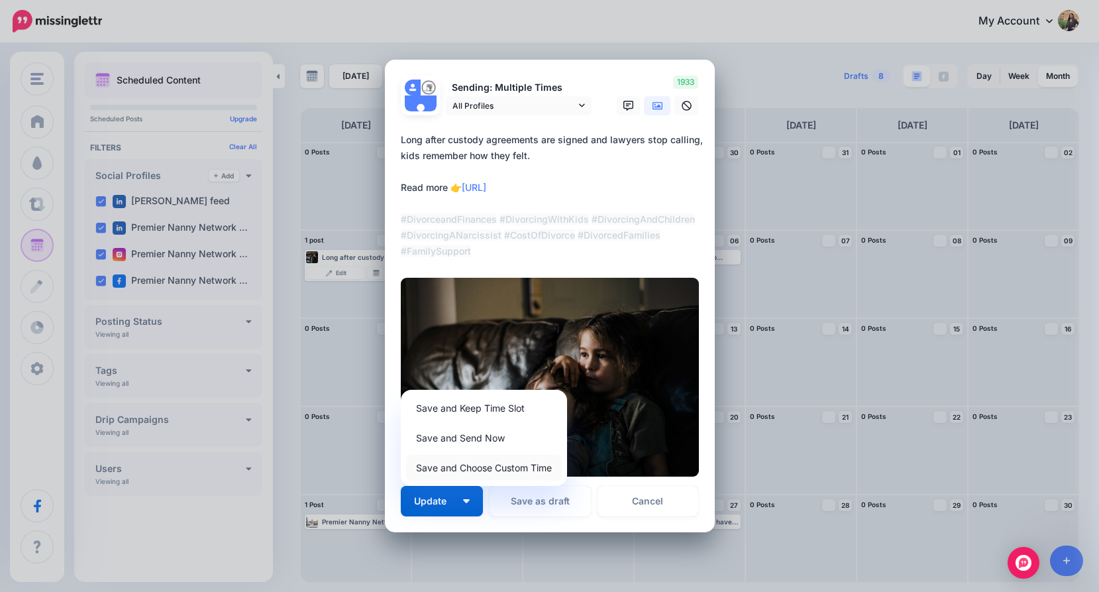
click at [444, 470] on link "Save and Choose Custom Time" at bounding box center [484, 467] width 156 height 26
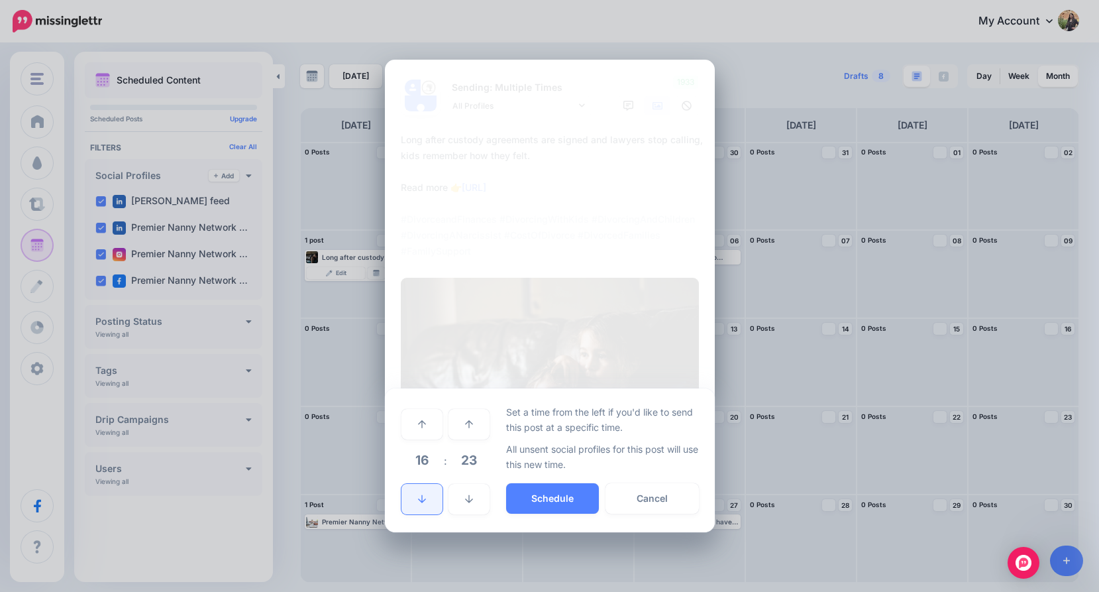
click at [411, 494] on link at bounding box center [421, 499] width 41 height 30
click at [411, 493] on link at bounding box center [421, 499] width 41 height 30
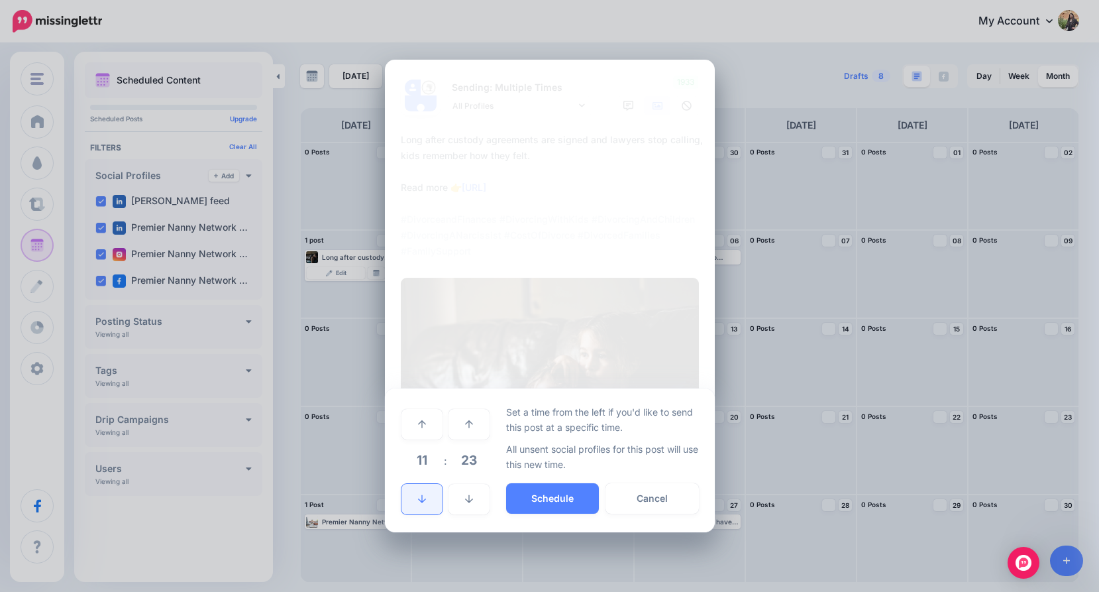
click at [411, 493] on link at bounding box center [421, 499] width 41 height 30
click at [412, 494] on link at bounding box center [421, 499] width 41 height 30
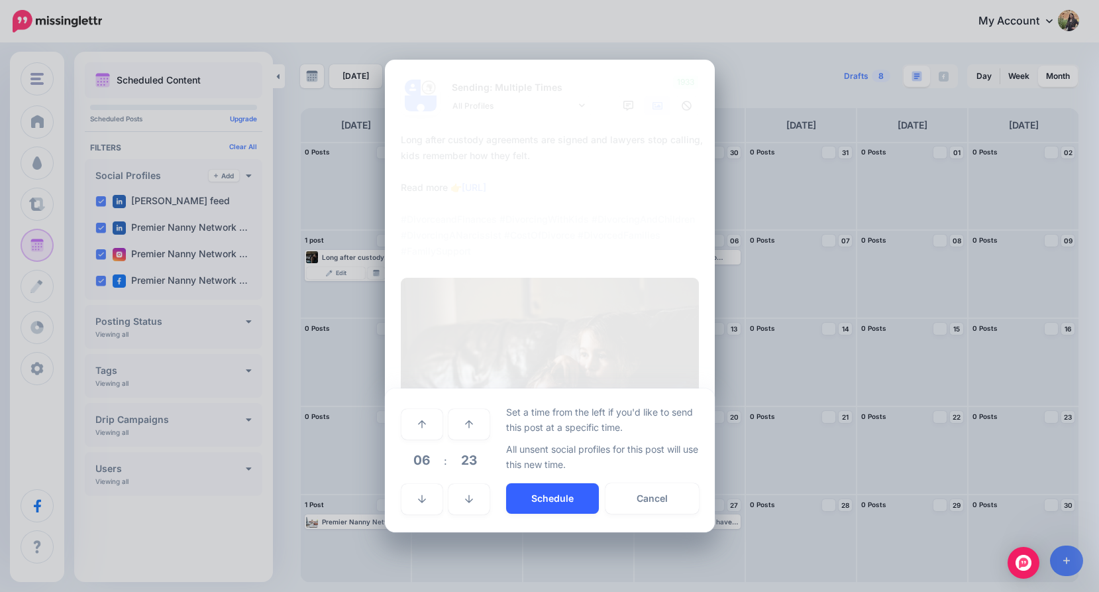
click at [540, 494] on button "Schedule" at bounding box center [552, 498] width 93 height 30
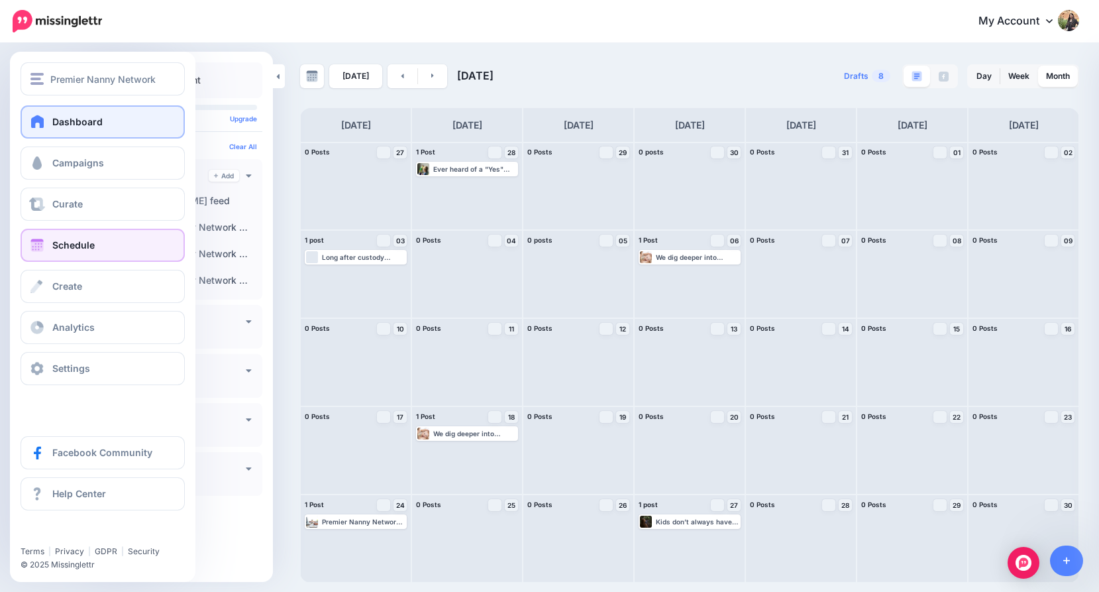
click at [44, 121] on span at bounding box center [37, 121] width 17 height 13
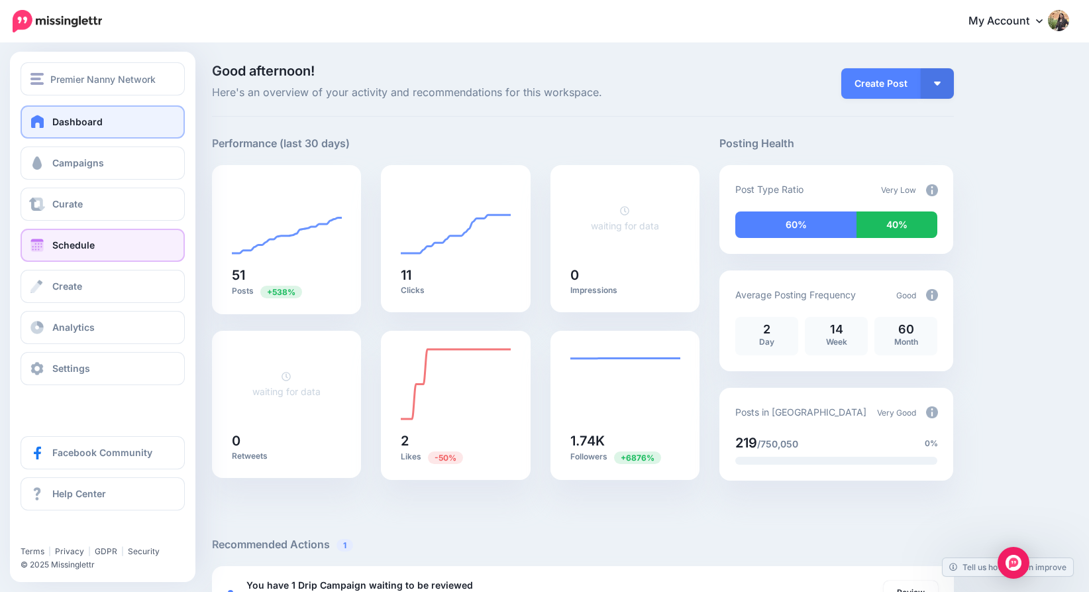
click at [52, 252] on link "Schedule" at bounding box center [103, 245] width 164 height 33
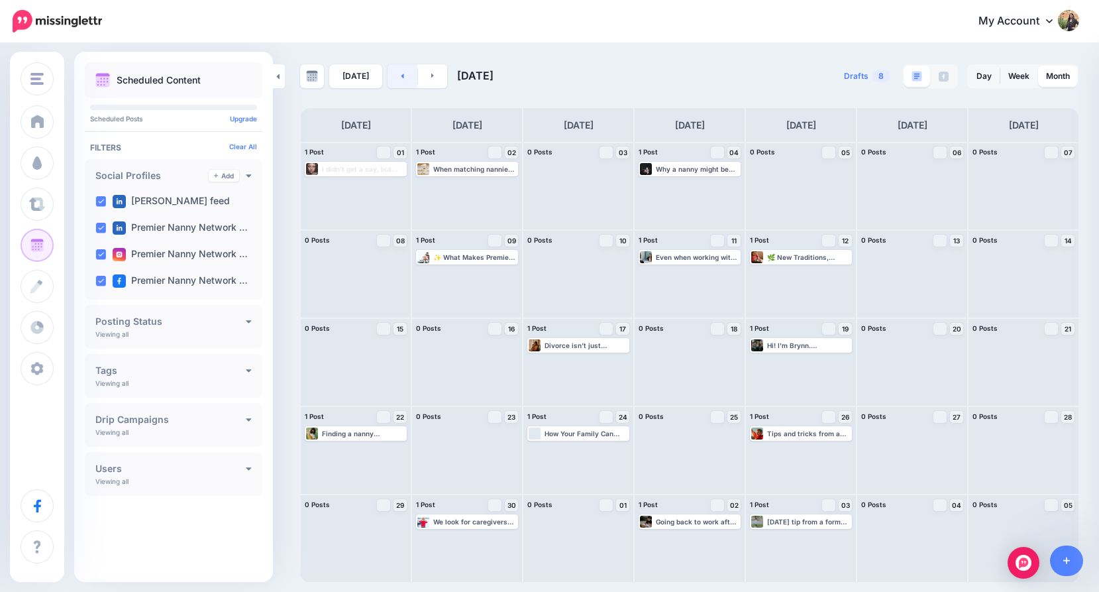
click at [397, 68] on link at bounding box center [403, 76] width 30 height 24
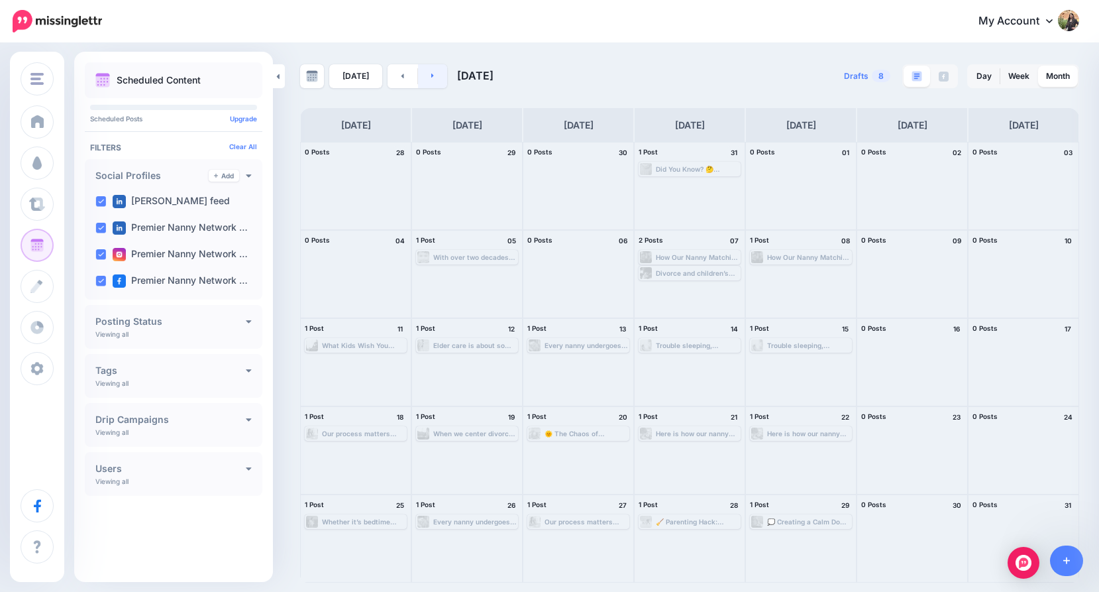
click at [421, 72] on link at bounding box center [433, 76] width 30 height 24
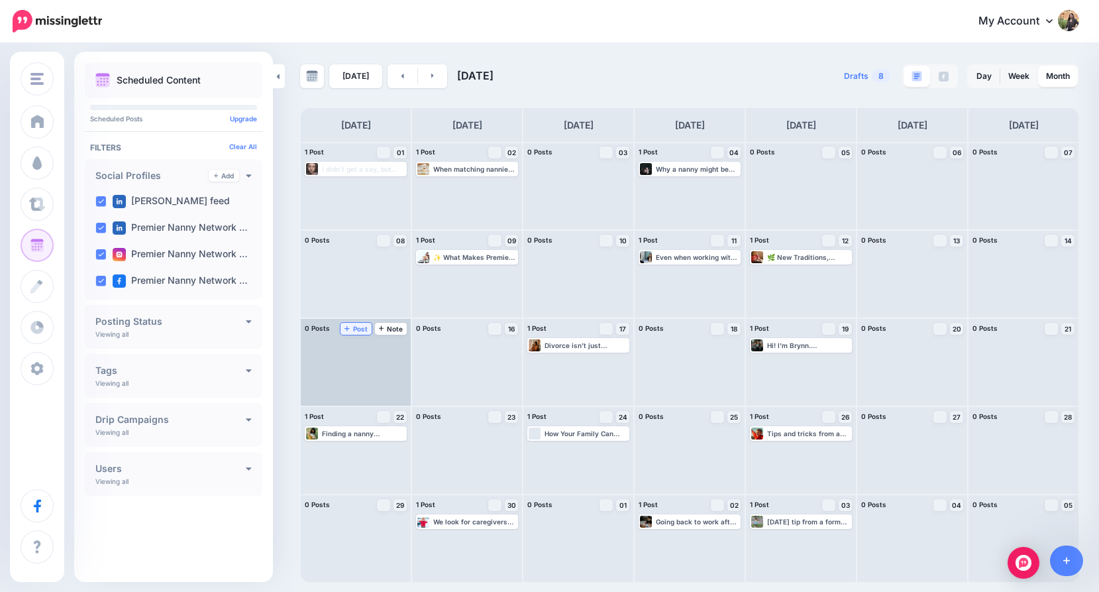
click at [348, 330] on icon at bounding box center [346, 328] width 5 height 7
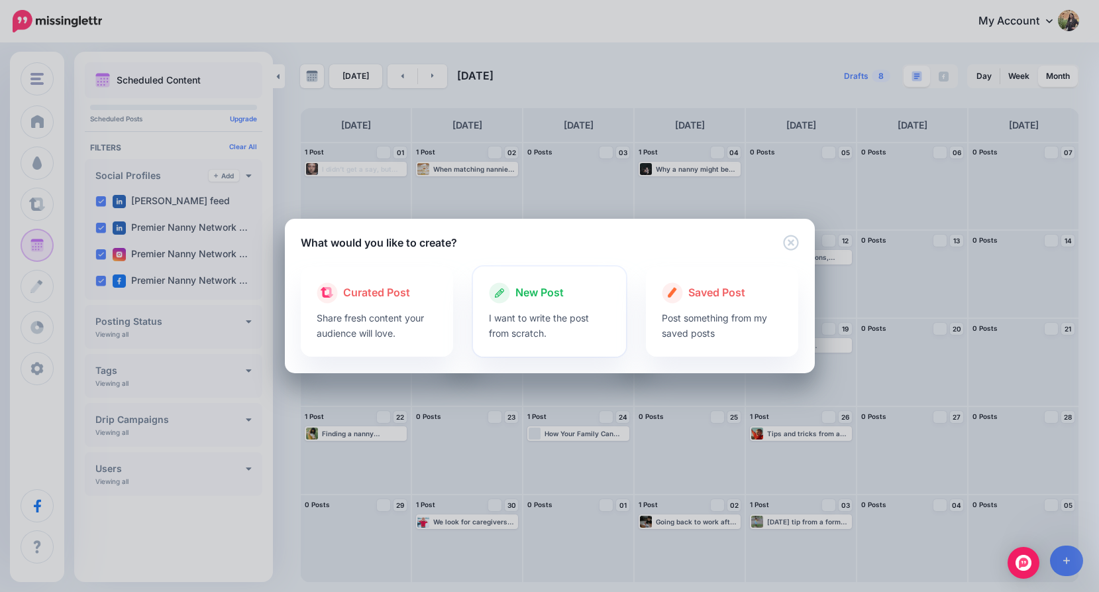
click at [529, 339] on p "I want to write the post from scratch." at bounding box center [549, 325] width 121 height 30
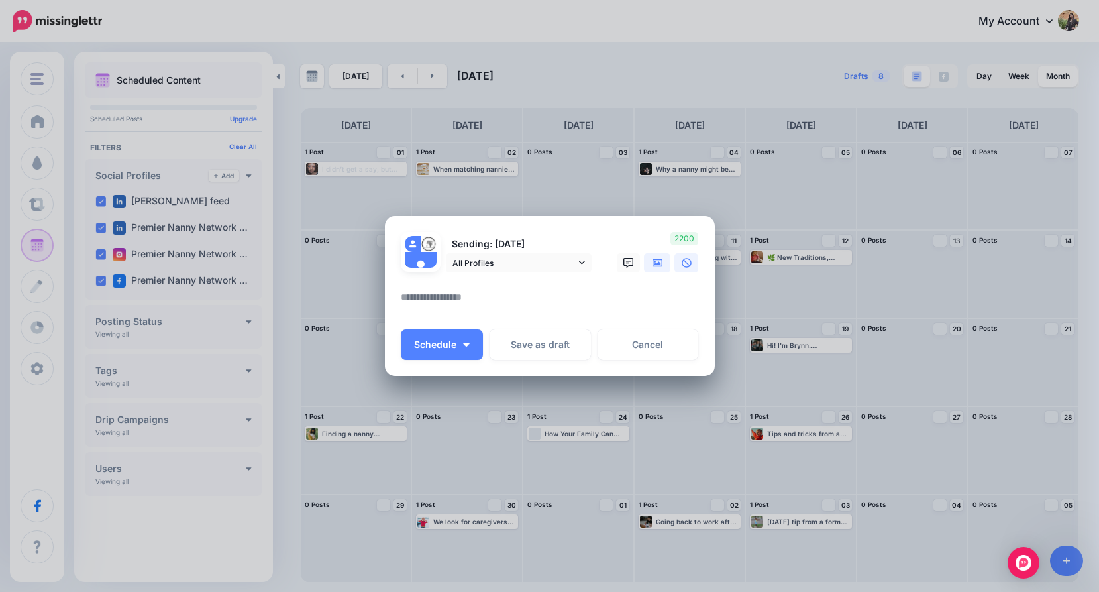
click at [653, 262] on icon at bounding box center [658, 263] width 11 height 11
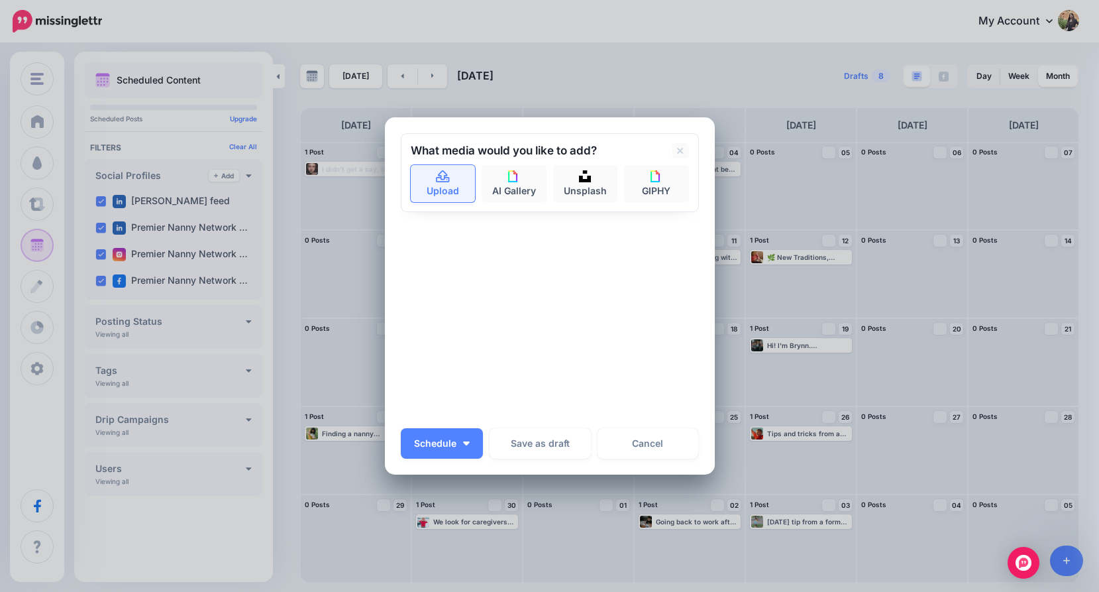
click at [438, 183] on link "Upload" at bounding box center [443, 183] width 65 height 37
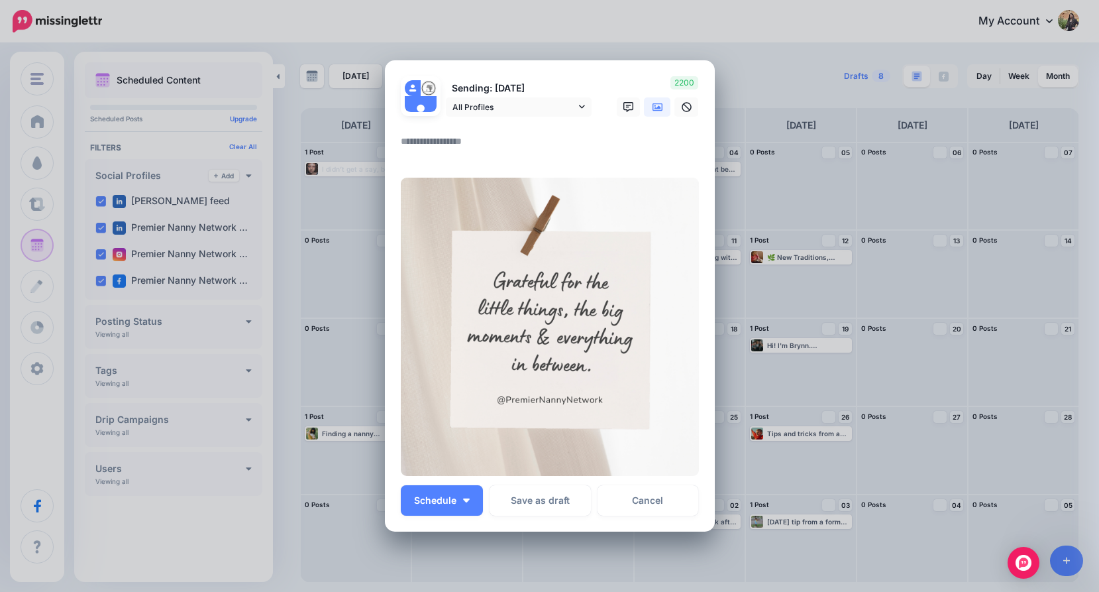
click at [658, 109] on link at bounding box center [657, 106] width 26 height 19
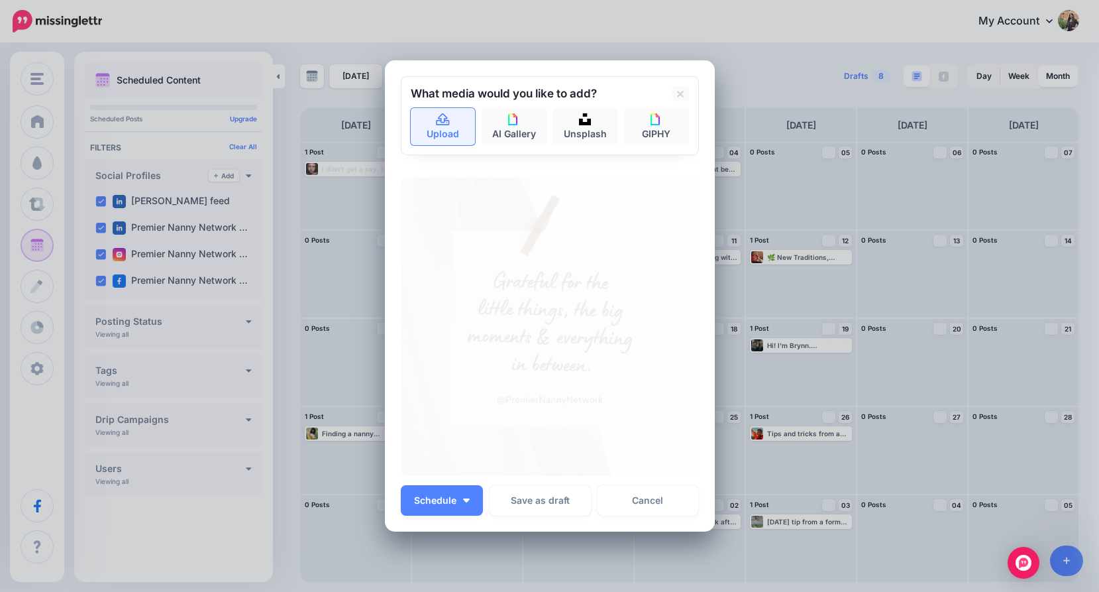
click at [439, 123] on icon at bounding box center [442, 119] width 13 height 12
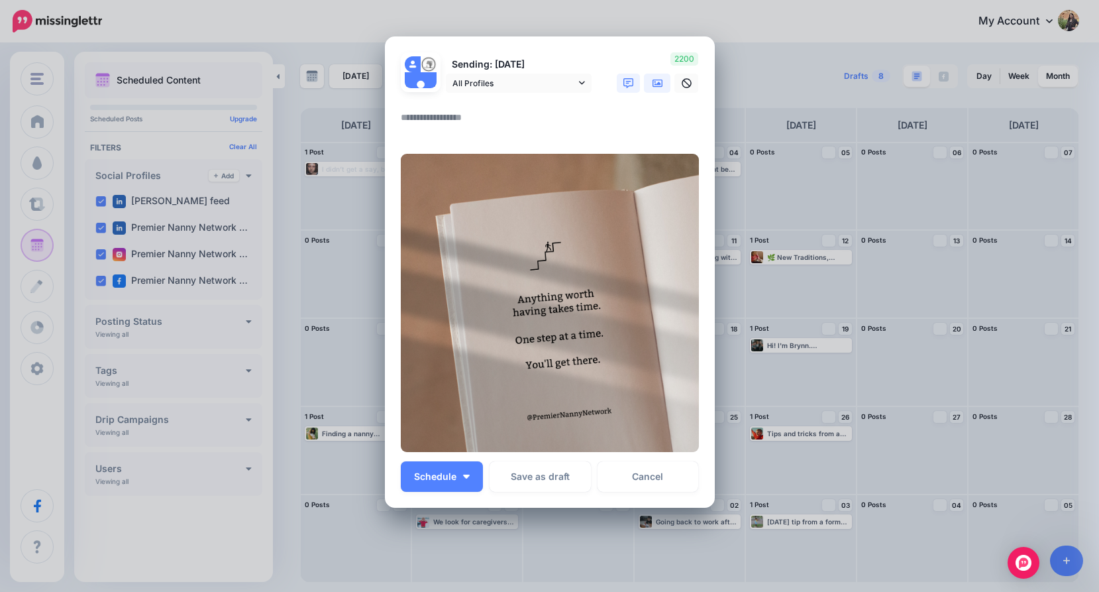
click at [623, 83] on icon at bounding box center [628, 83] width 11 height 11
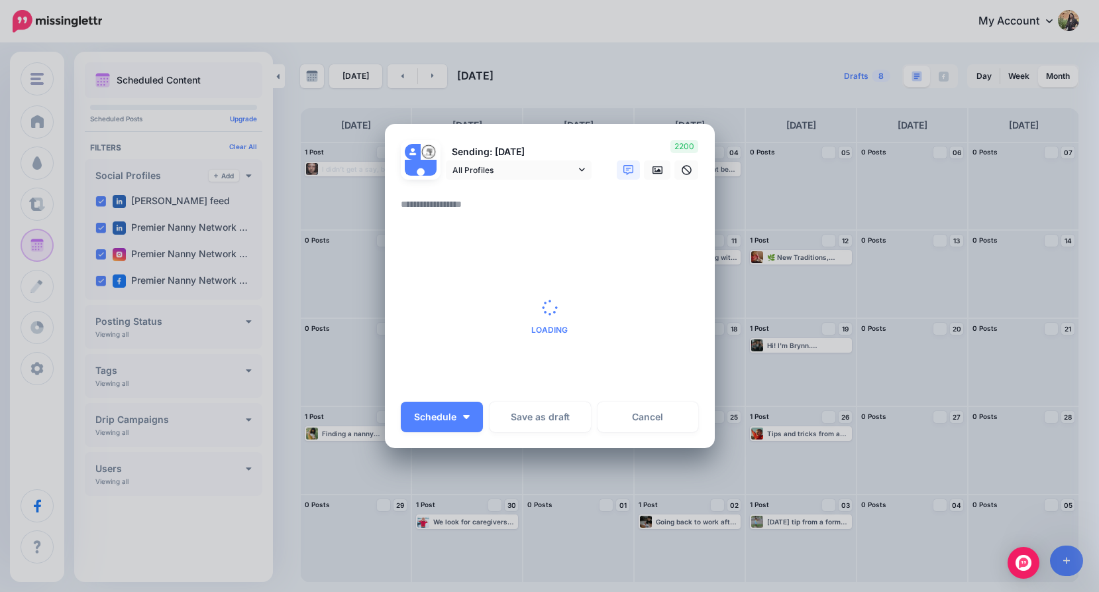
scroll to position [10, 0]
click at [644, 174] on link at bounding box center [657, 169] width 26 height 19
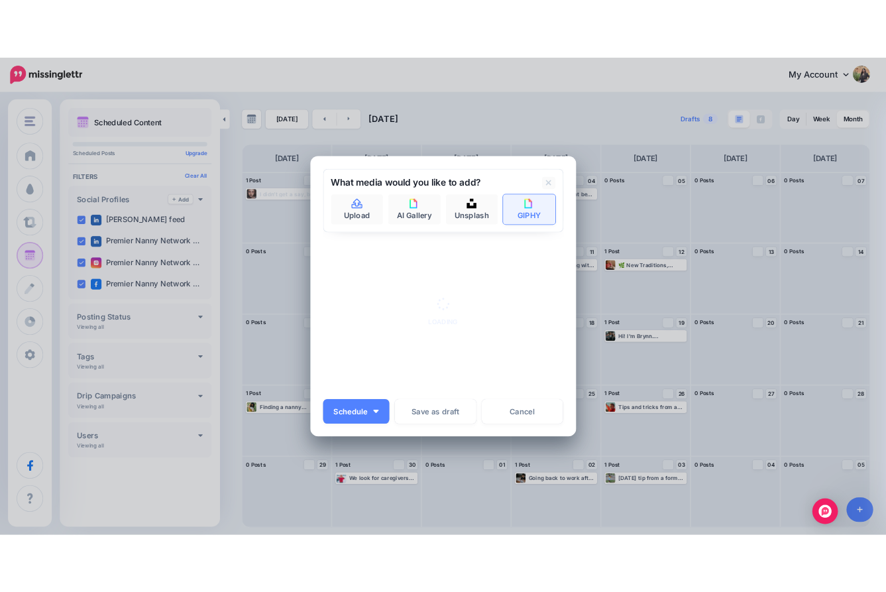
scroll to position [0, 0]
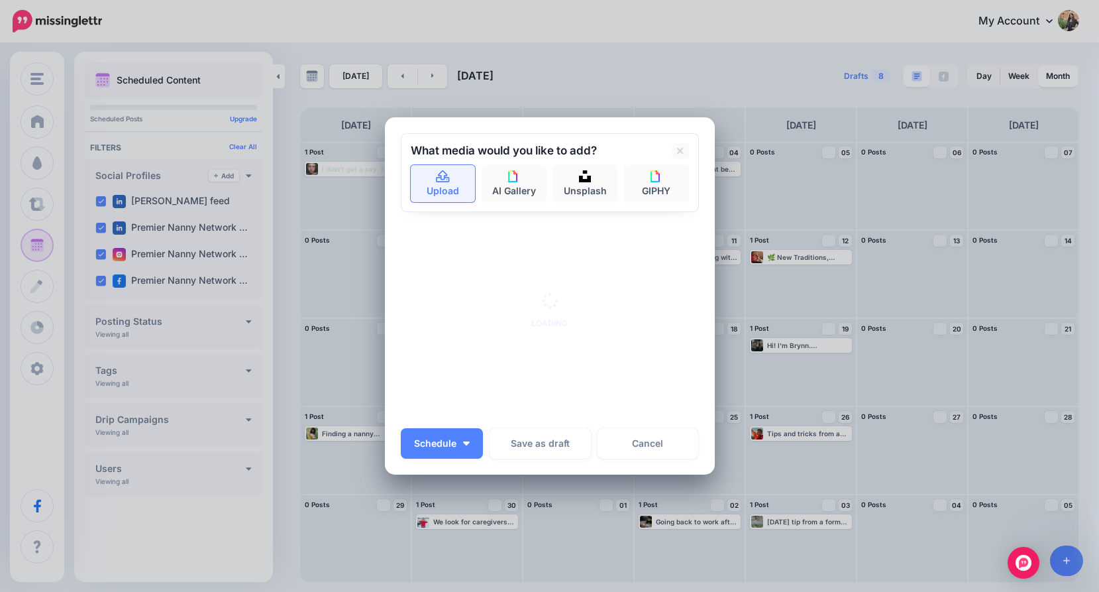
click at [462, 193] on link "Upload" at bounding box center [443, 183] width 65 height 37
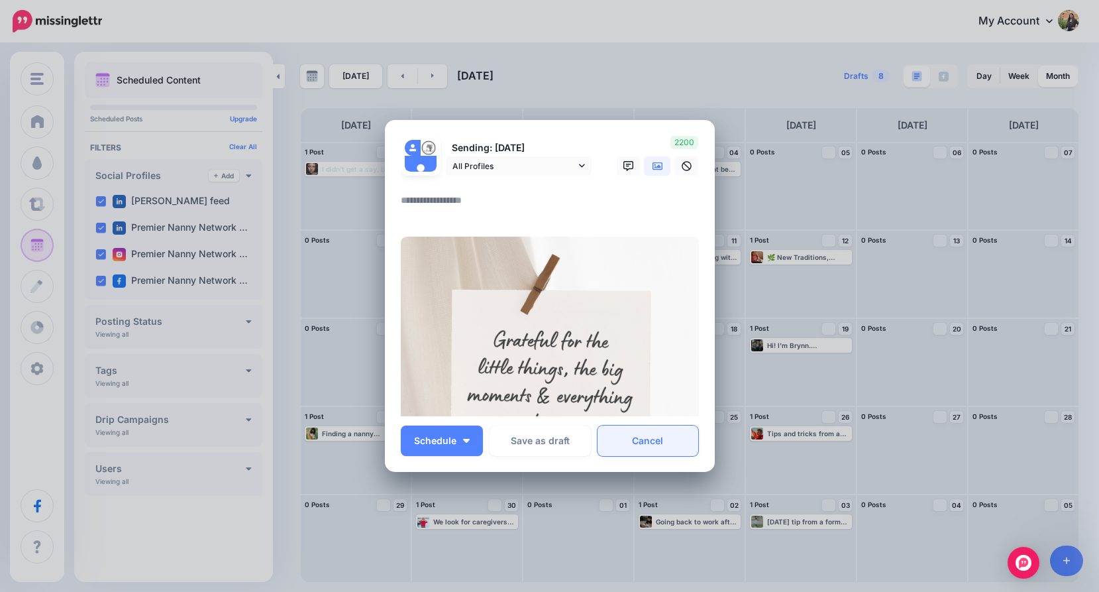
click at [666, 438] on div "Sending: 15th Sep All Profiles" at bounding box center [550, 296] width 298 height 320
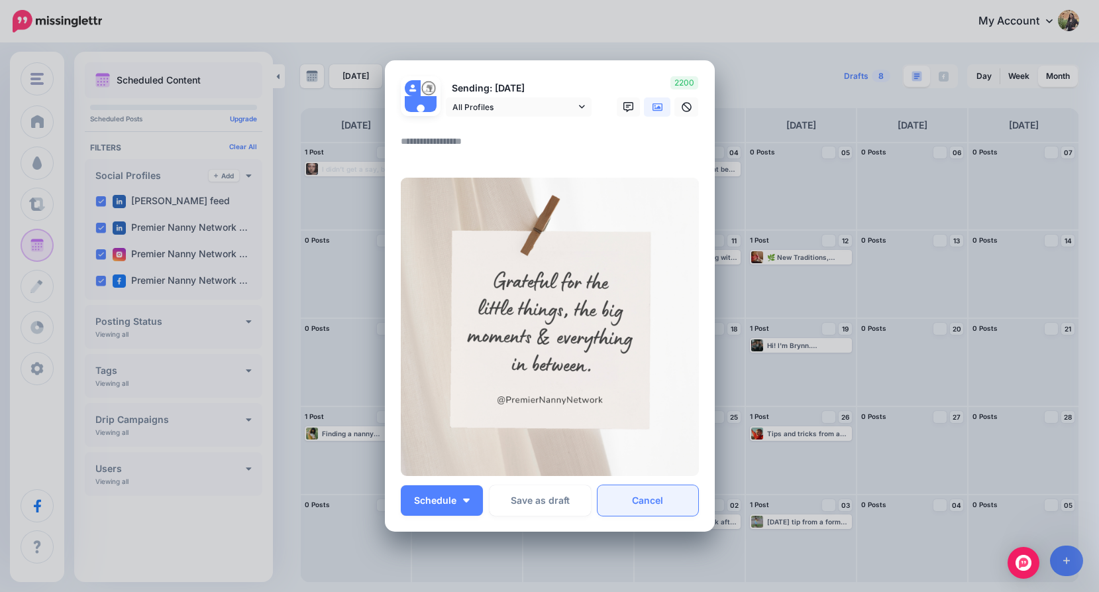
click at [661, 500] on link "Cancel" at bounding box center [648, 500] width 101 height 30
